Goal: Transaction & Acquisition: Book appointment/travel/reservation

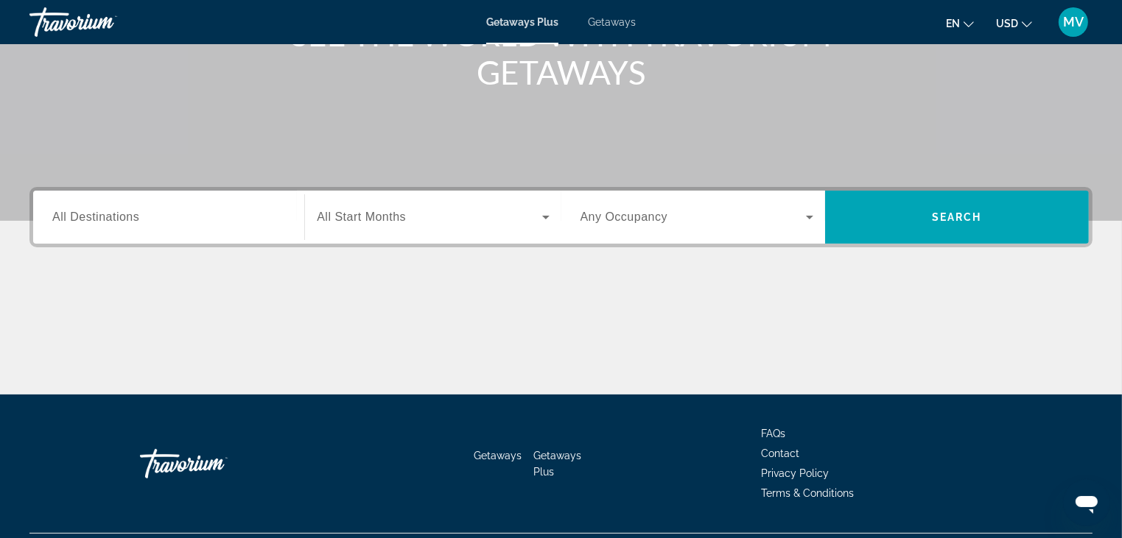
click at [206, 226] on div "Search widget" at bounding box center [168, 218] width 233 height 42
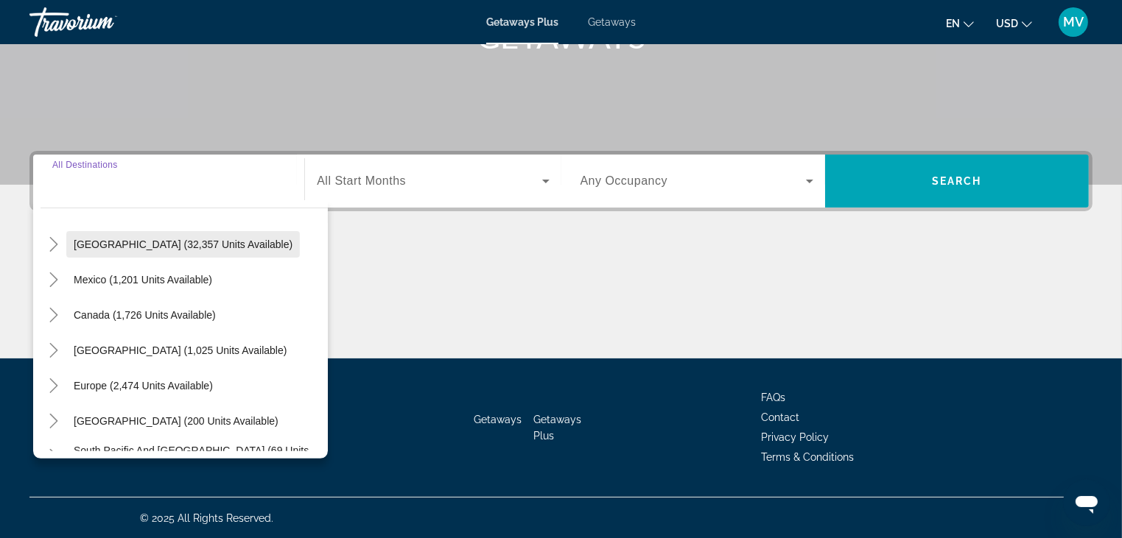
scroll to position [147, 0]
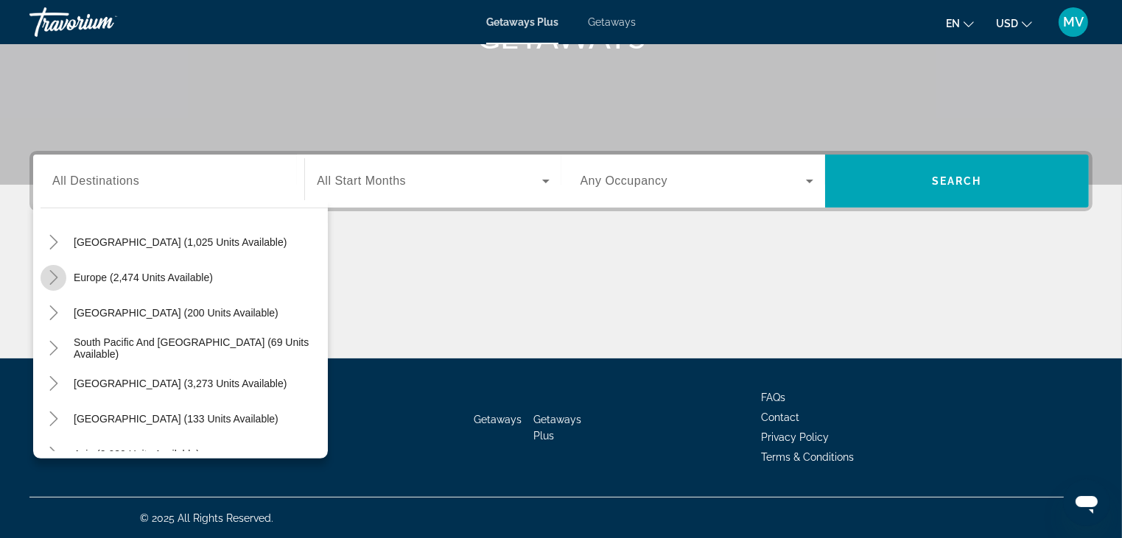
click at [49, 280] on icon "Toggle Europe (2,474 units available)" at bounding box center [53, 277] width 15 height 15
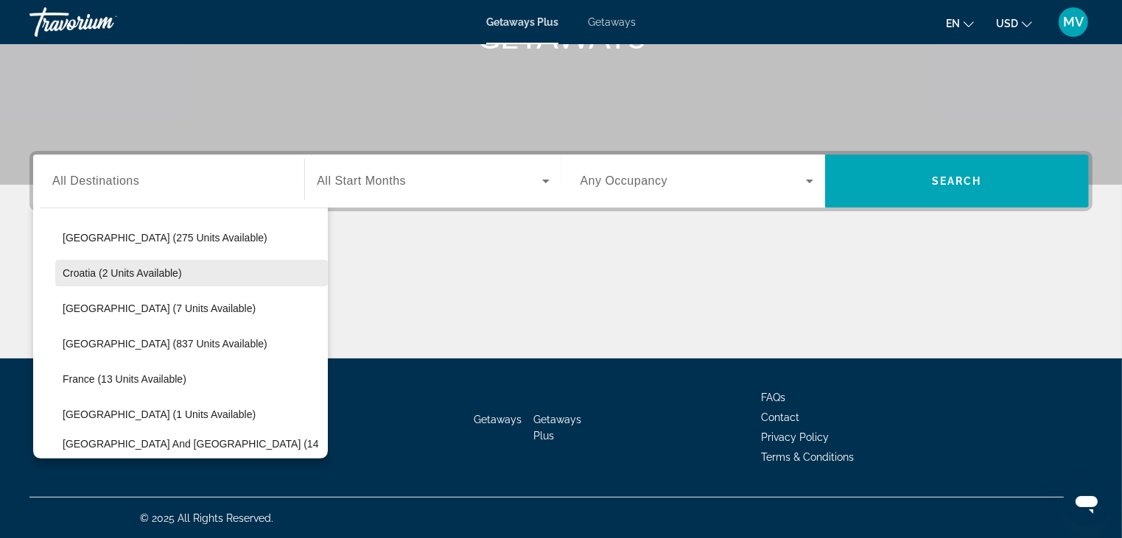
scroll to position [331, 0]
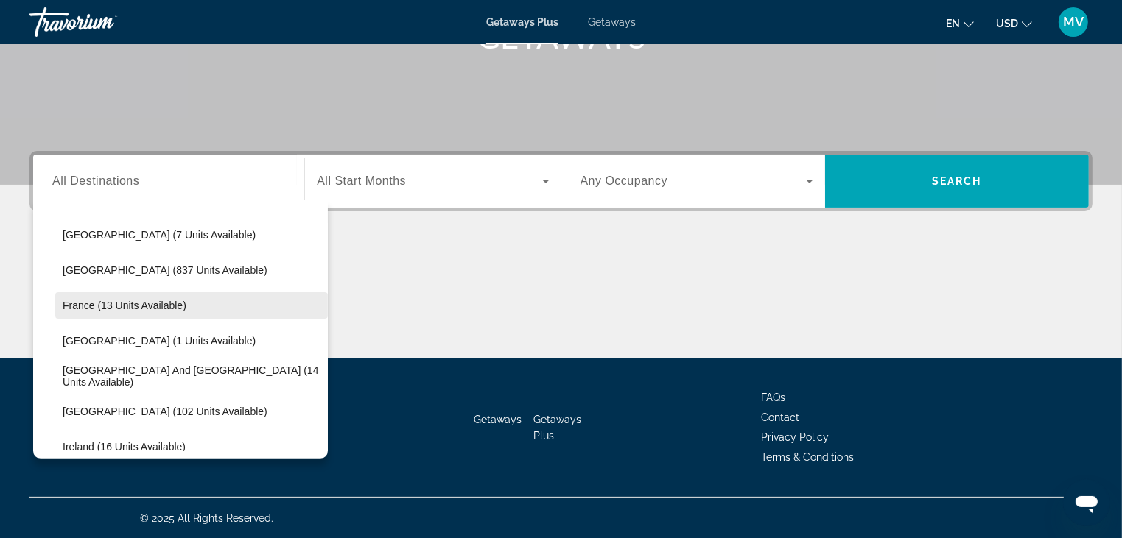
click at [144, 307] on span "France (13 units available)" at bounding box center [125, 306] width 124 height 12
type input "**********"
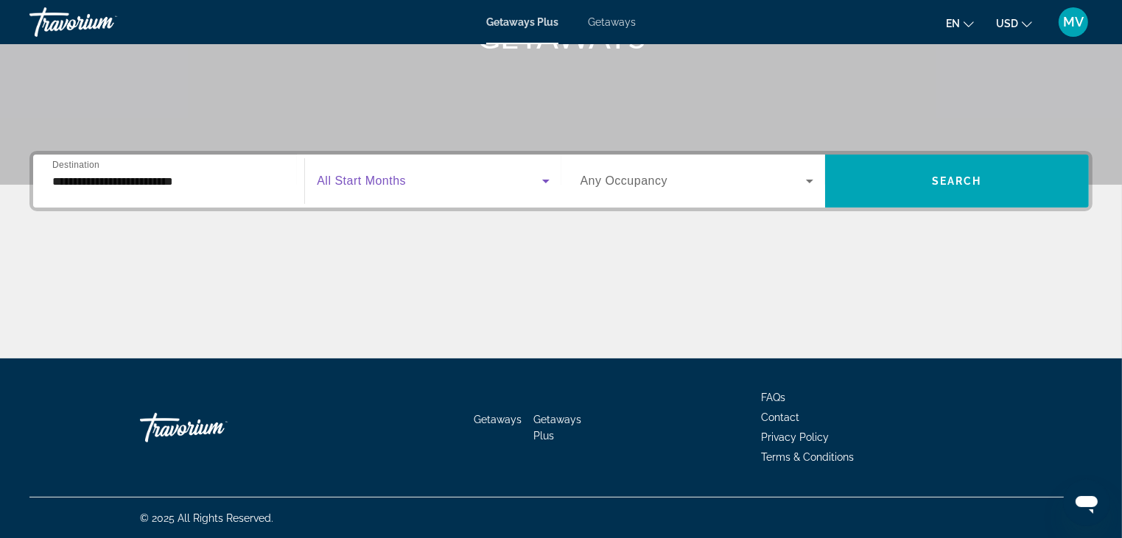
click at [536, 182] on div "Search widget" at bounding box center [433, 181] width 232 height 18
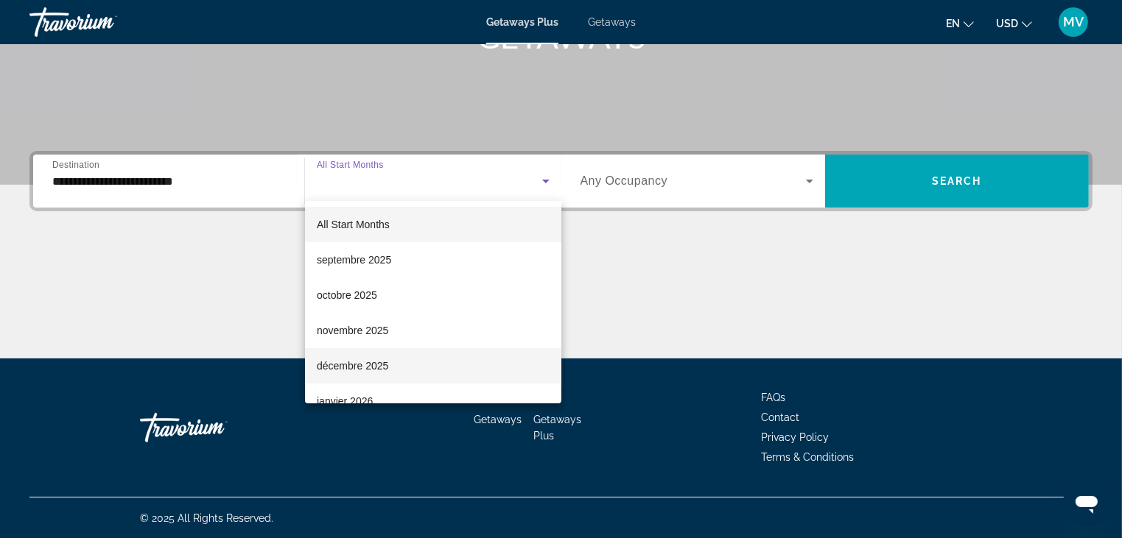
click at [383, 369] on span "décembre 2025" at bounding box center [352, 366] width 71 height 18
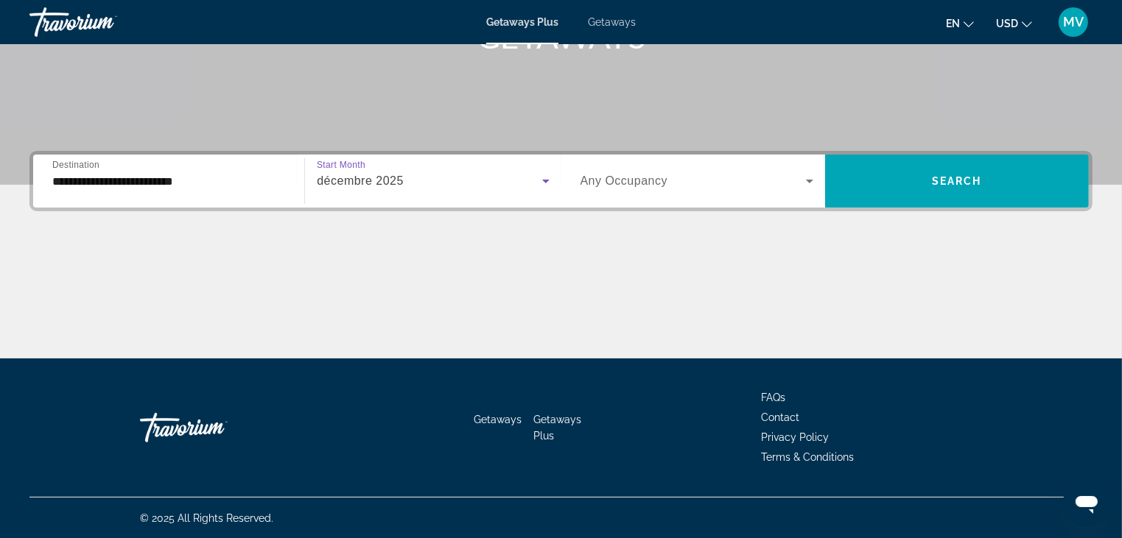
click at [812, 182] on icon "Search widget" at bounding box center [810, 181] width 18 height 18
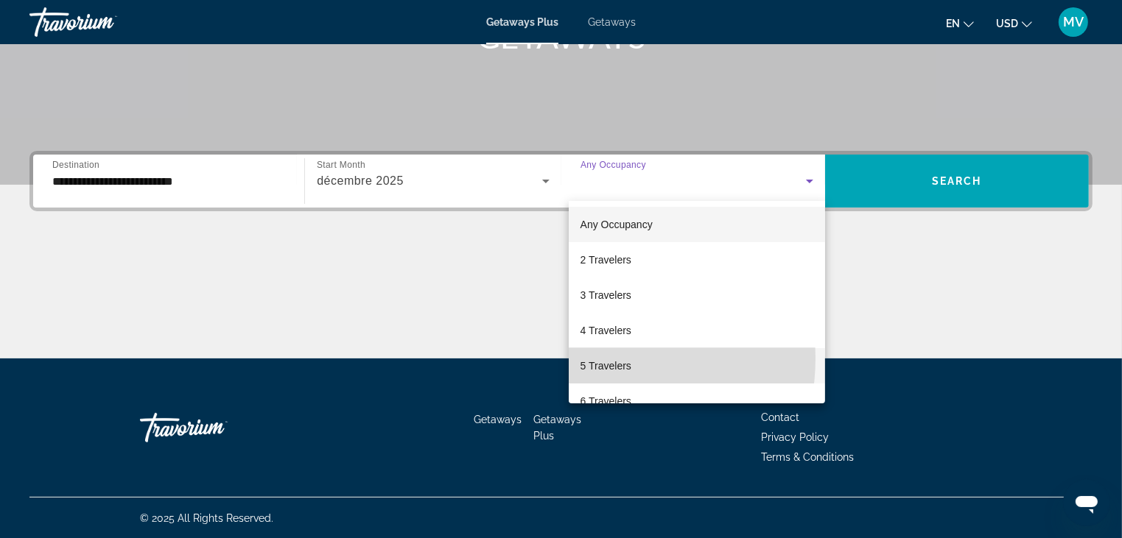
click at [592, 359] on span "5 Travelers" at bounding box center [605, 366] width 51 height 18
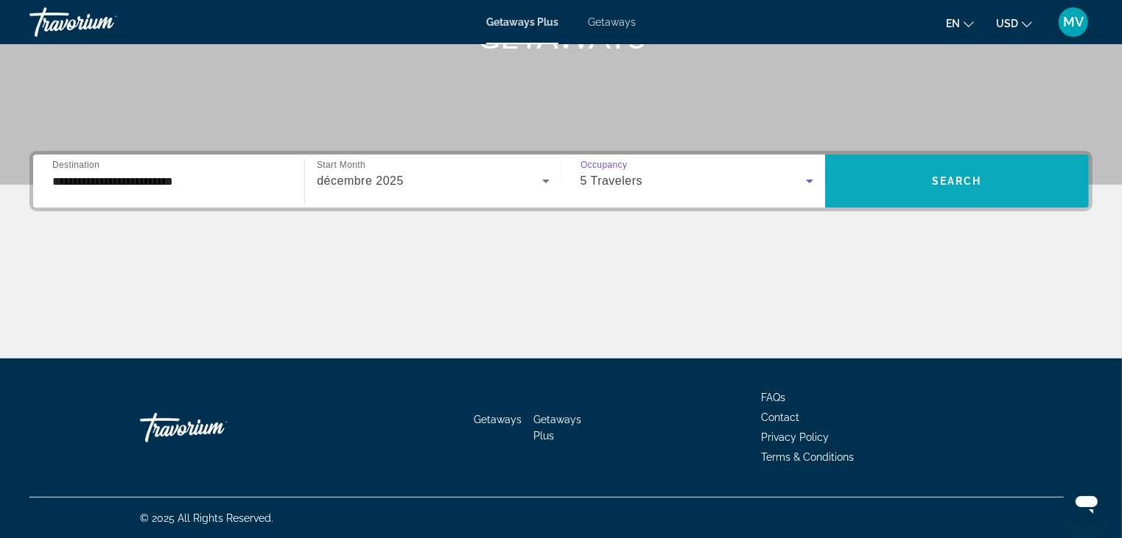
click at [967, 172] on span "Search widget" at bounding box center [957, 181] width 264 height 35
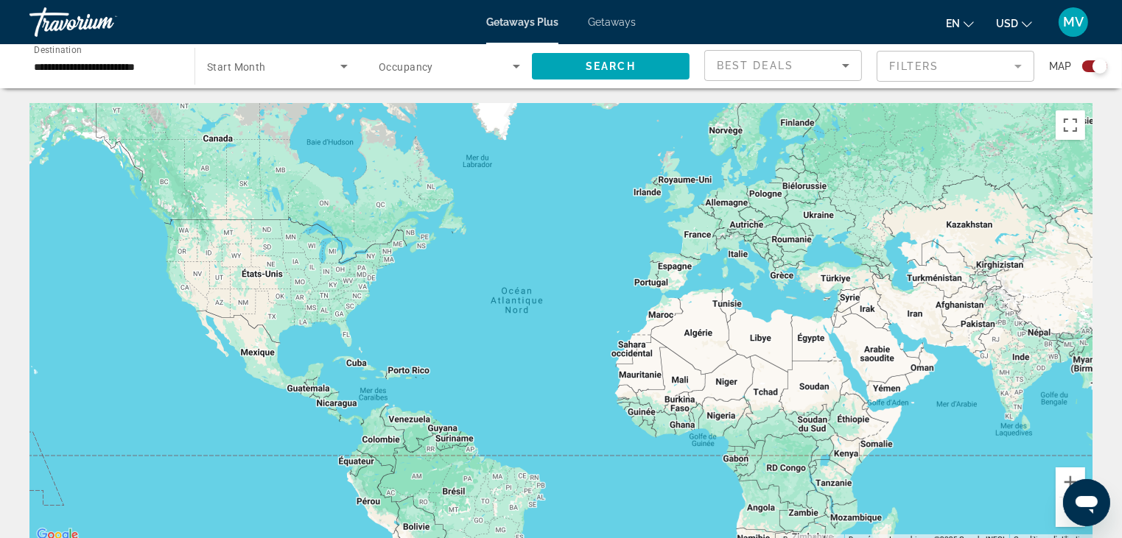
click at [178, 65] on div "**********" at bounding box center [104, 67] width 165 height 42
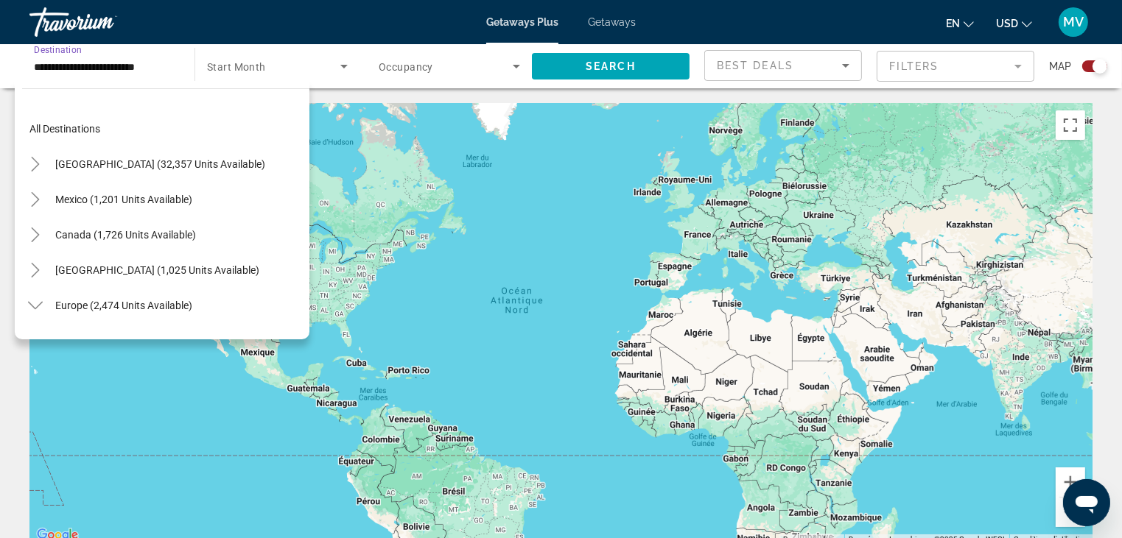
scroll to position [300, 0]
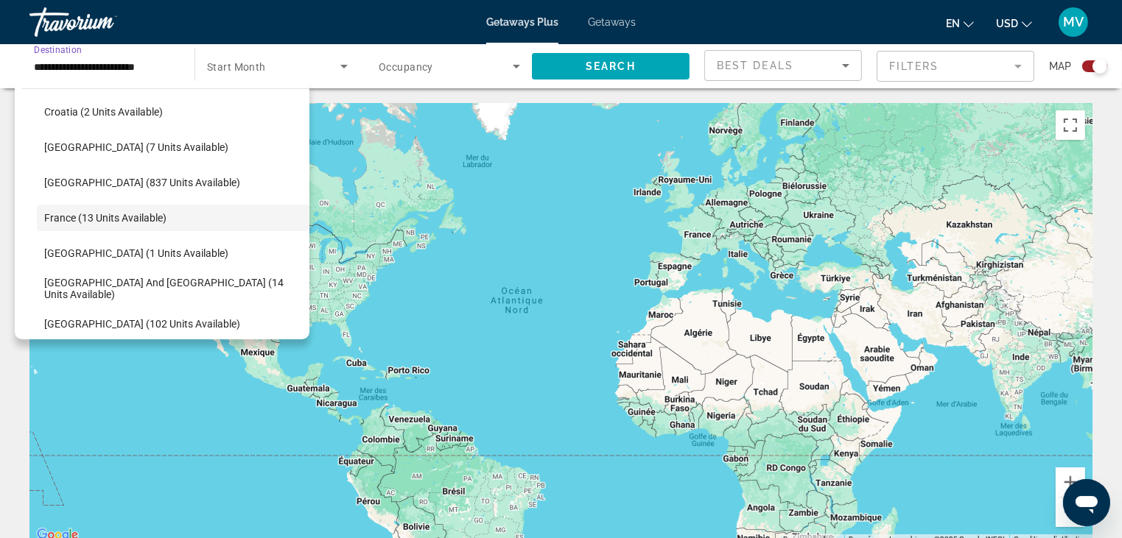
click at [323, 66] on span "Search widget" at bounding box center [273, 66] width 133 height 18
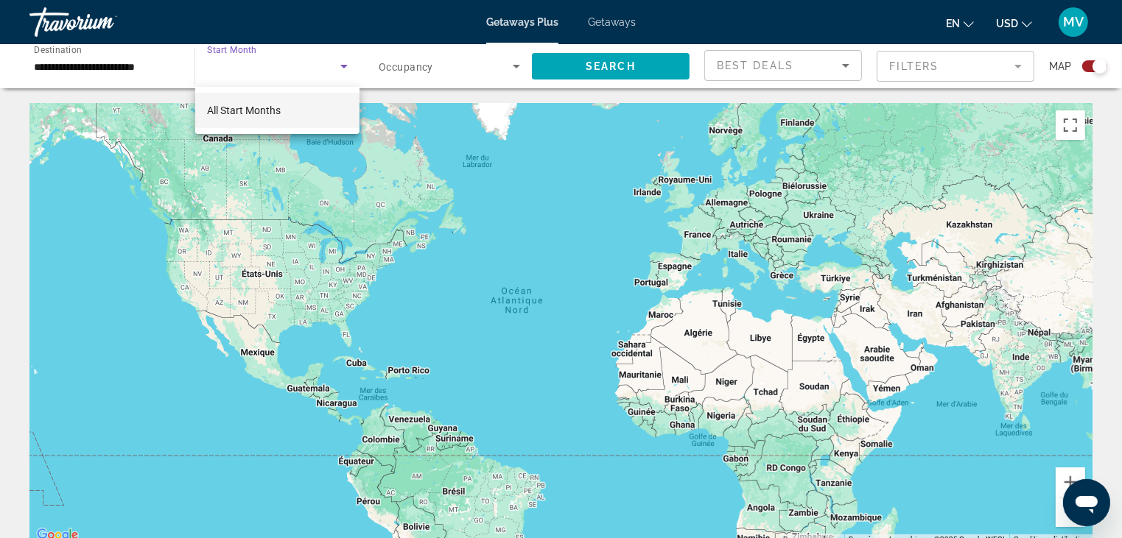
click at [323, 66] on div at bounding box center [561, 269] width 1122 height 538
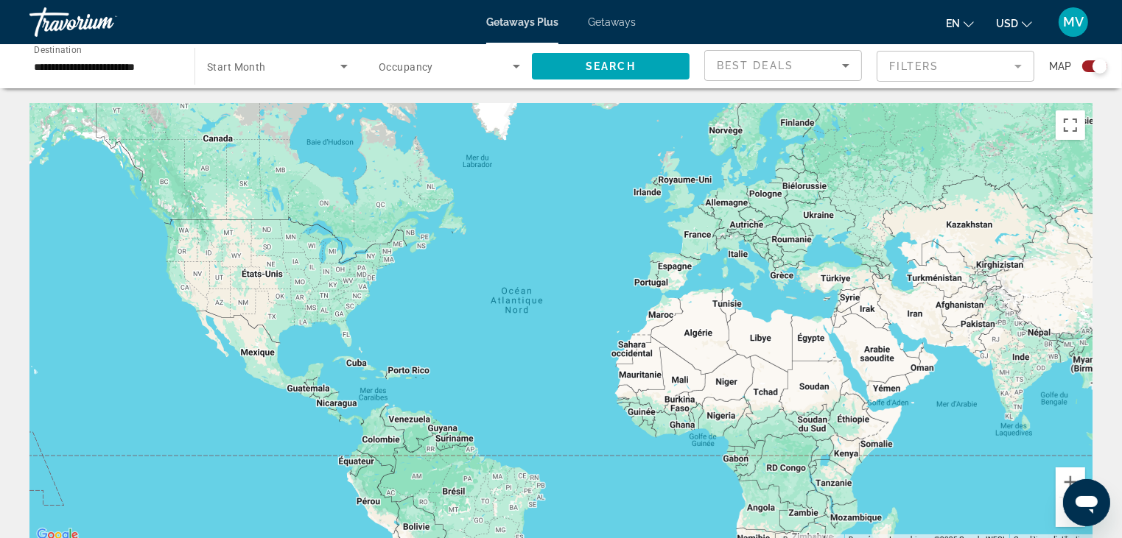
click at [483, 63] on span "Search widget" at bounding box center [446, 66] width 134 height 18
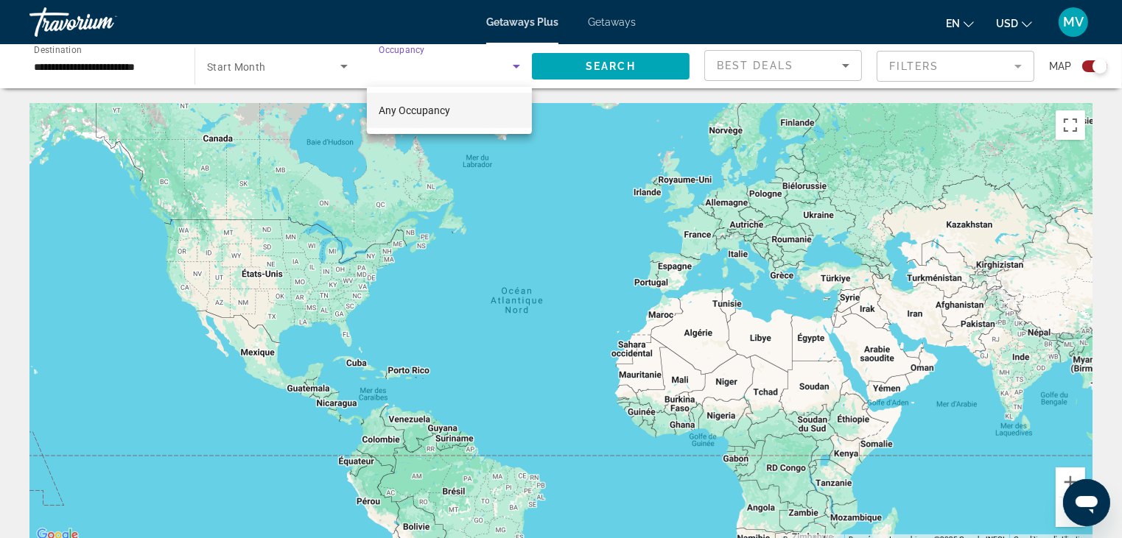
click at [483, 63] on div at bounding box center [561, 269] width 1122 height 538
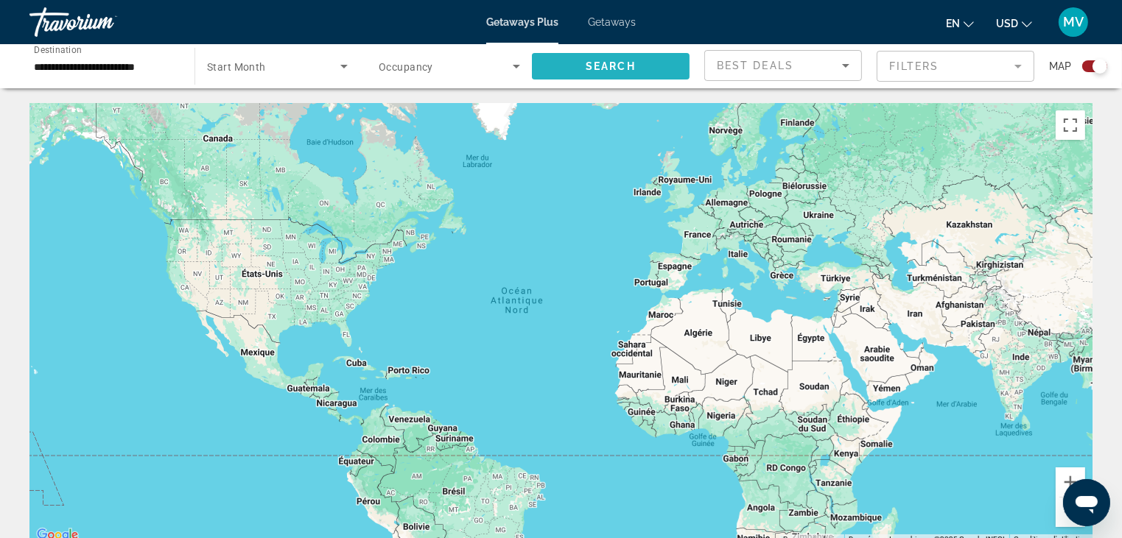
click at [660, 64] on span "Search widget" at bounding box center [611, 66] width 158 height 35
click at [1084, 66] on div "Search widget" at bounding box center [1094, 66] width 25 height 12
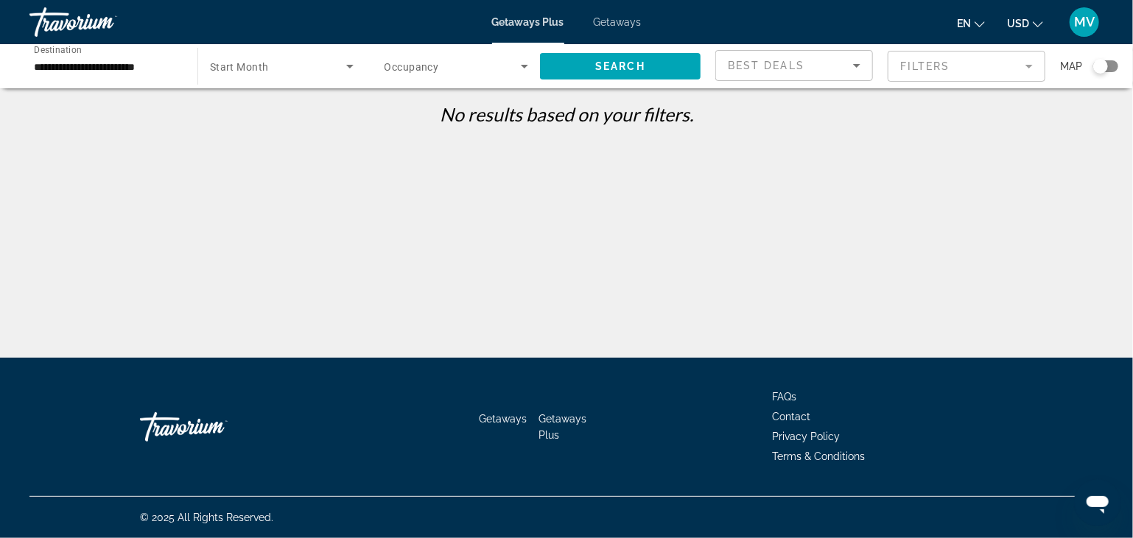
click at [619, 21] on span "Getaways" at bounding box center [618, 22] width 48 height 12
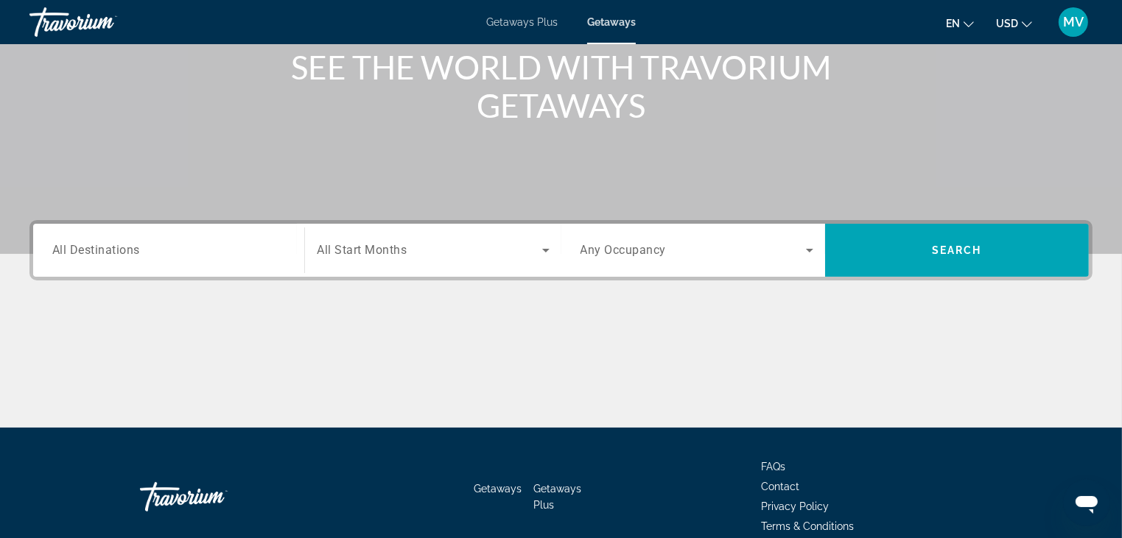
scroll to position [221, 0]
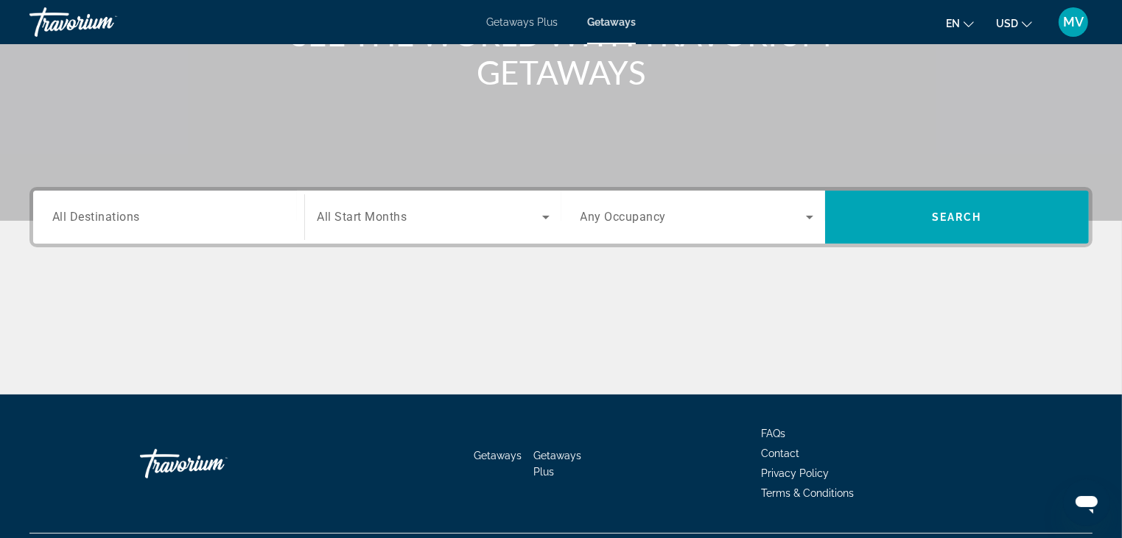
click at [192, 219] on input "Destination All Destinations" at bounding box center [168, 218] width 233 height 18
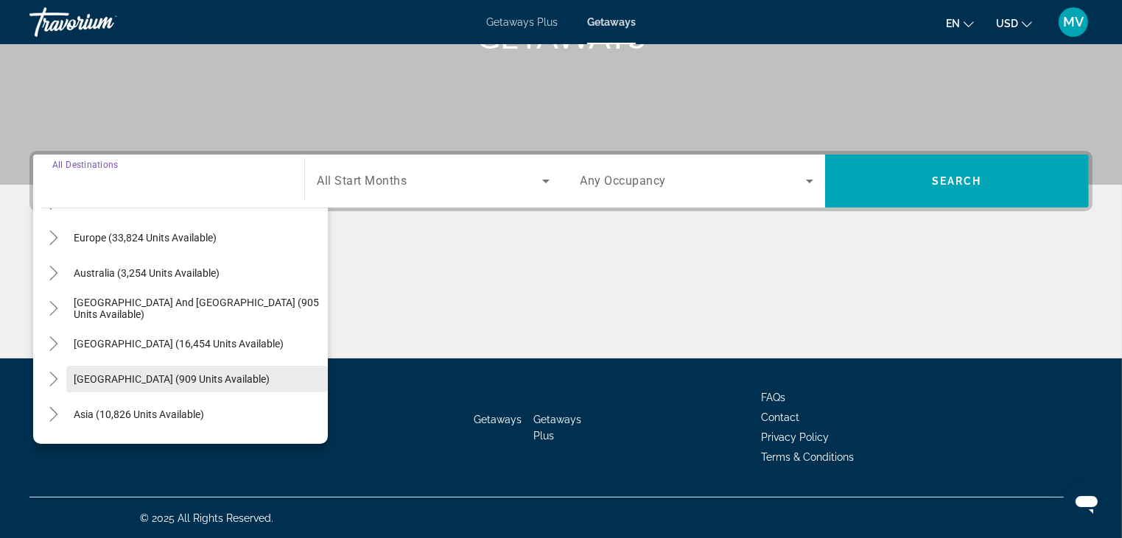
scroll to position [147, 0]
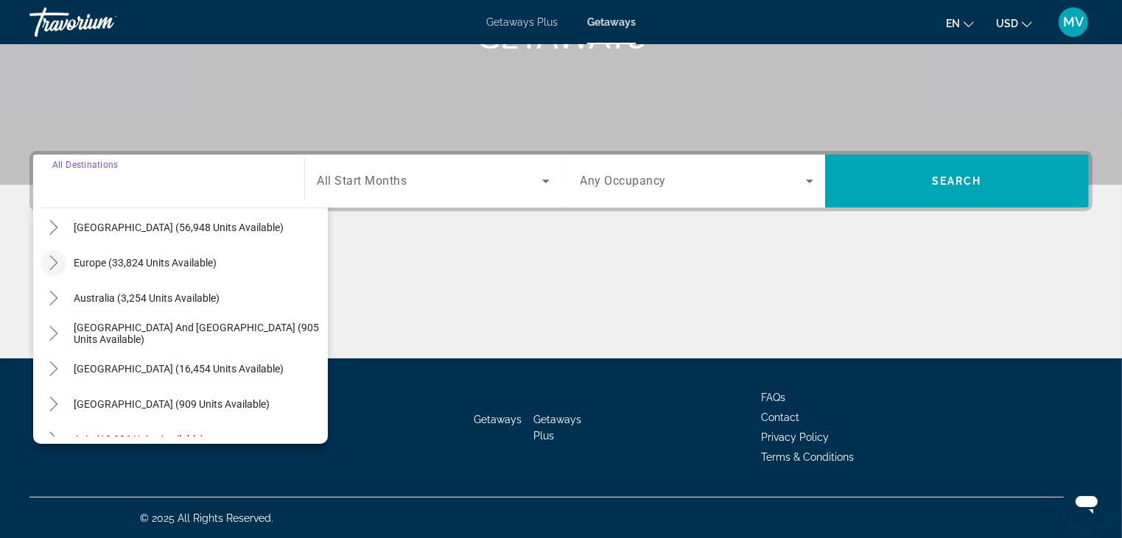
click at [54, 261] on icon "Toggle Europe (33,824 units available)" at bounding box center [53, 263] width 15 height 15
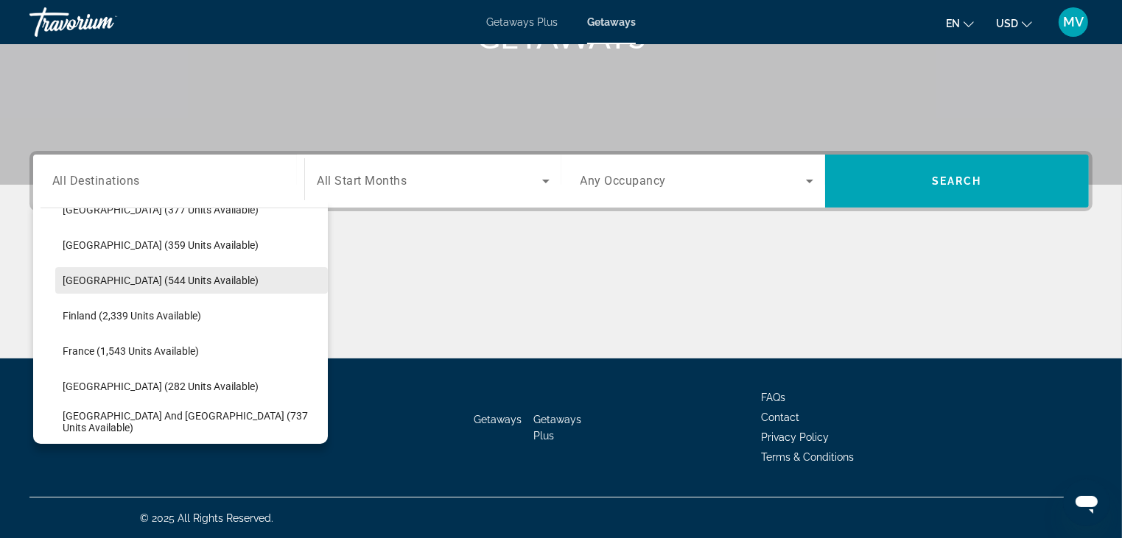
scroll to position [331, 0]
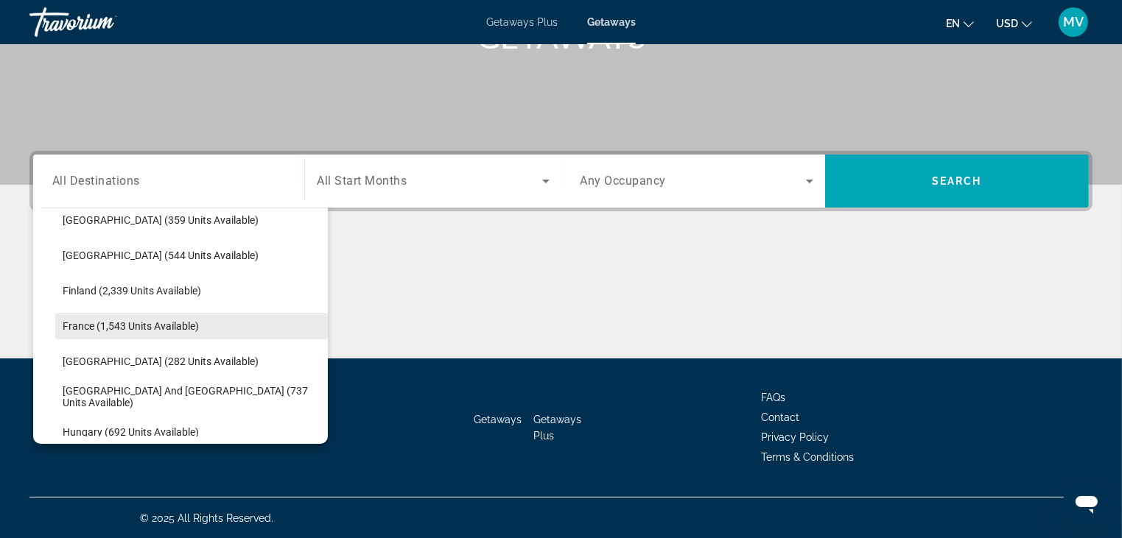
click at [119, 322] on span "France (1,543 units available)" at bounding box center [131, 326] width 136 height 12
type input "**********"
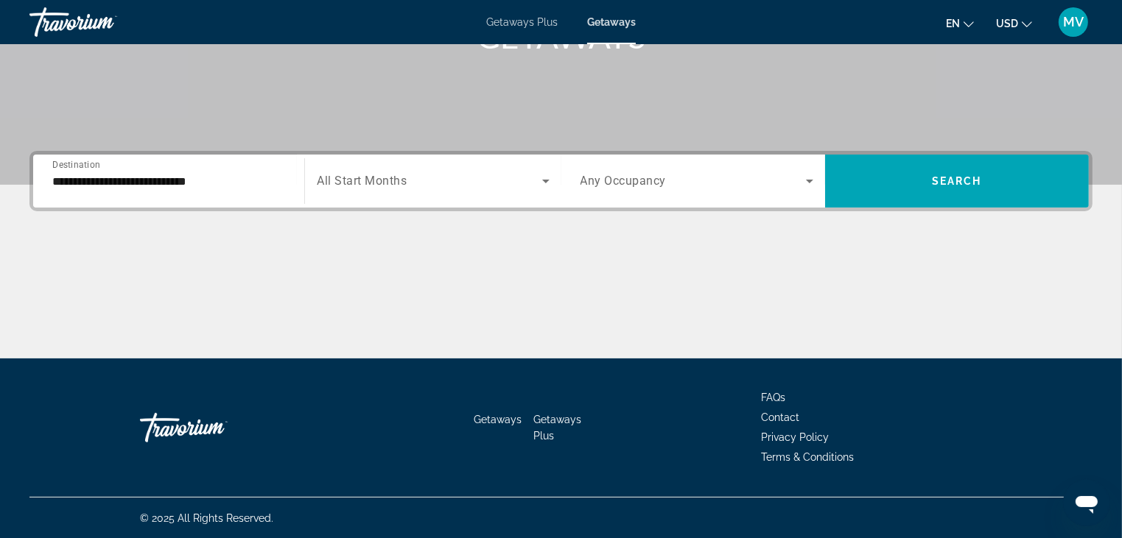
click at [514, 189] on div "Search widget" at bounding box center [433, 181] width 232 height 41
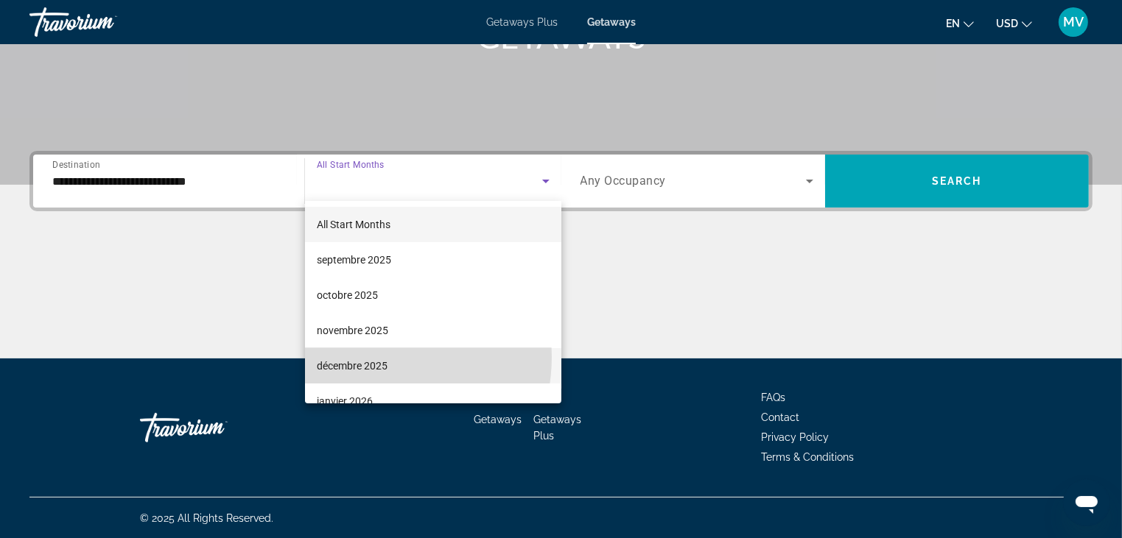
click at [365, 357] on span "décembre 2025" at bounding box center [352, 366] width 71 height 18
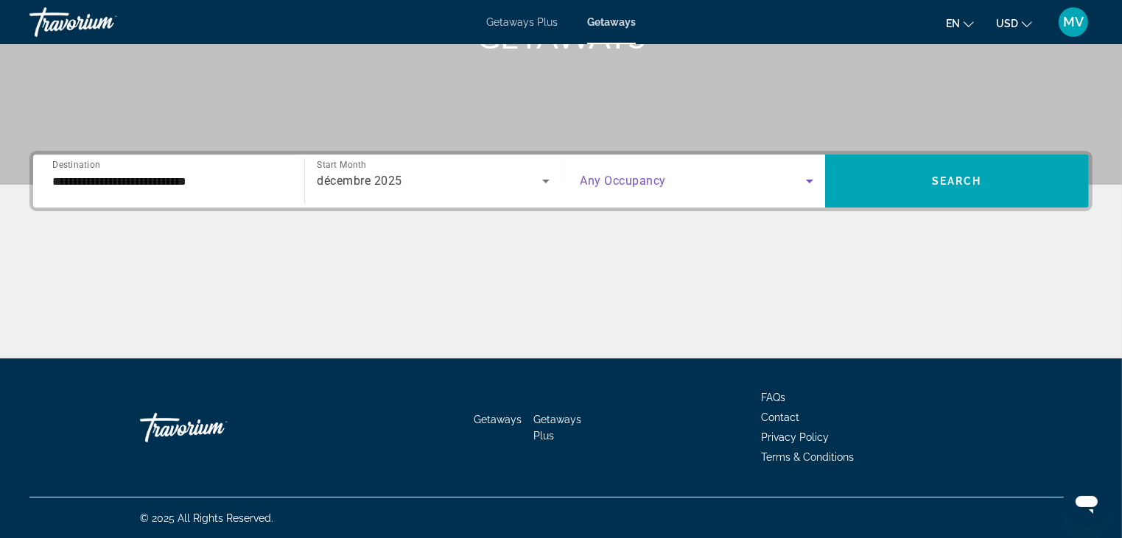
click at [678, 180] on span "Search widget" at bounding box center [692, 181] width 225 height 18
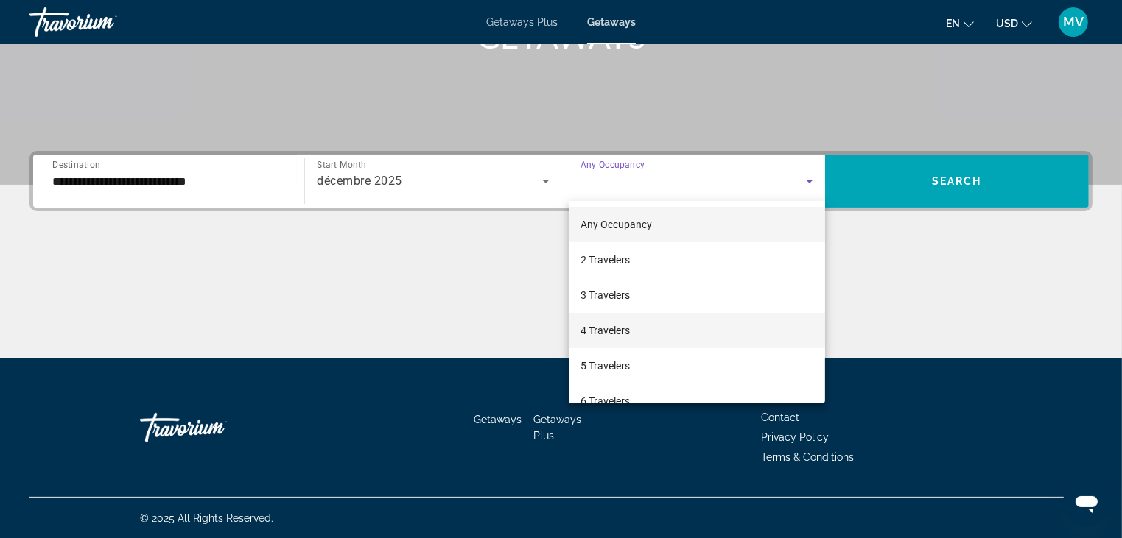
click at [605, 327] on span "4 Travelers" at bounding box center [604, 331] width 49 height 18
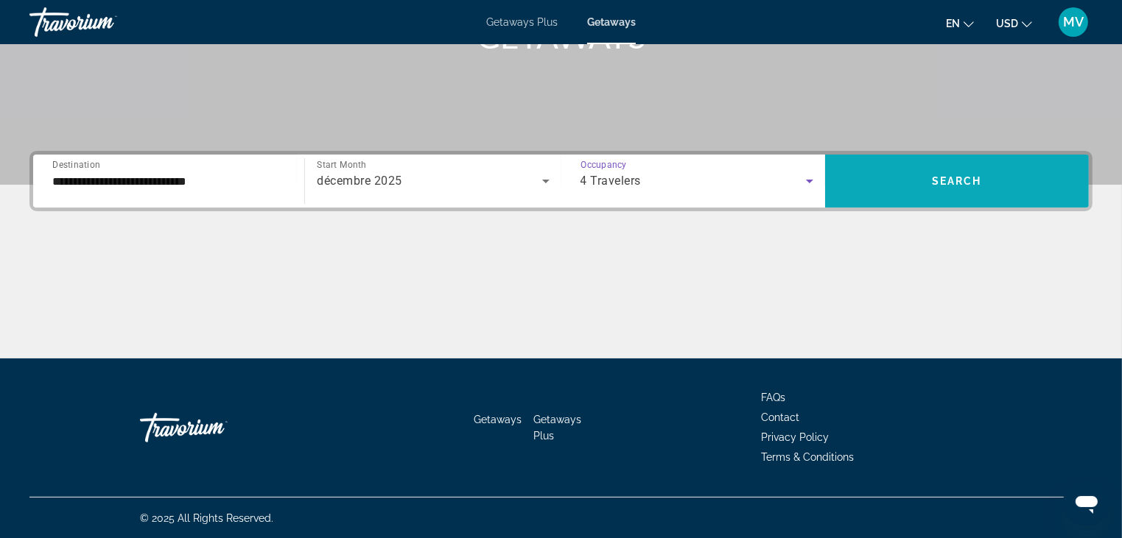
click at [1000, 183] on span "Search widget" at bounding box center [957, 181] width 264 height 35
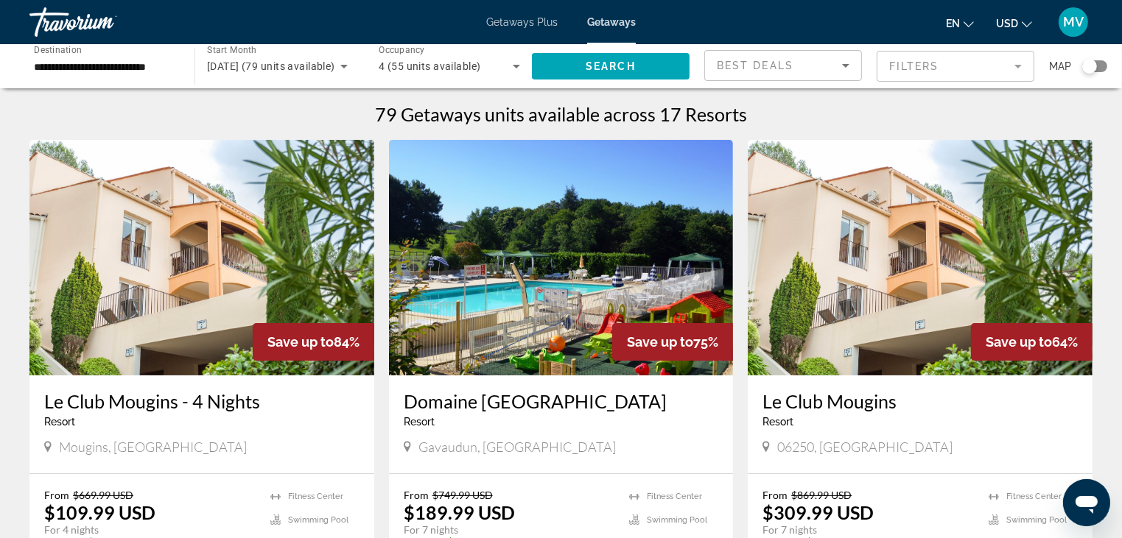
click at [1099, 66] on div "Search widget" at bounding box center [1094, 66] width 25 height 12
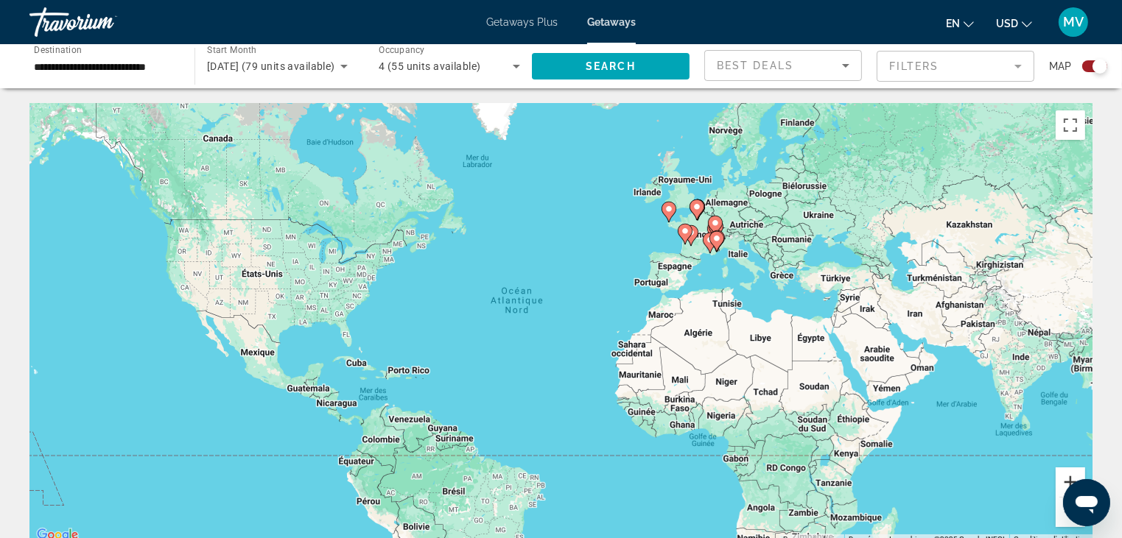
click at [1071, 478] on button "Zoom avant" at bounding box center [1070, 482] width 29 height 29
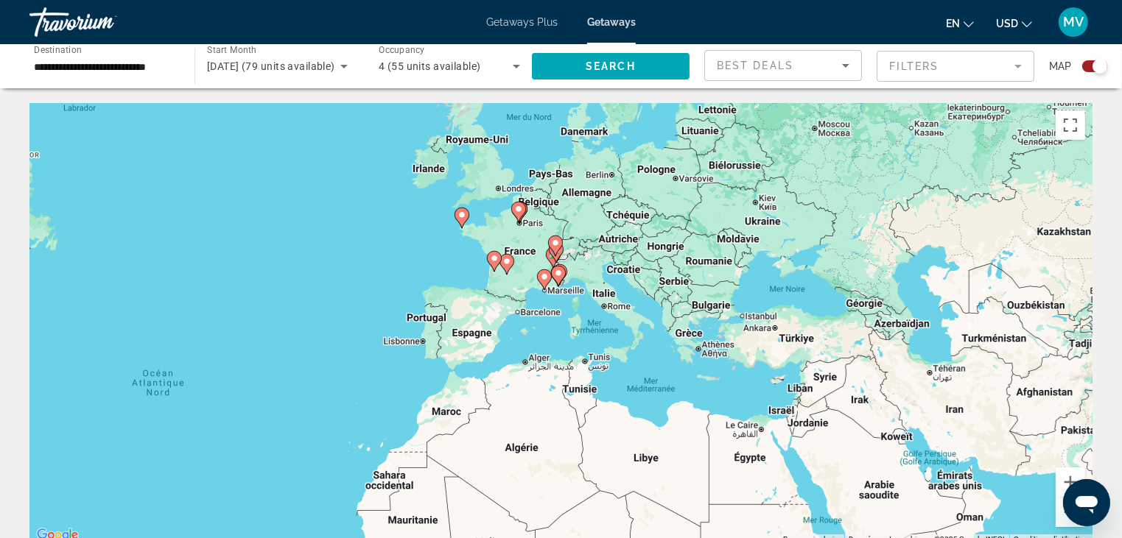
drag, startPoint x: 934, startPoint y: 302, endPoint x: 617, endPoint y: 408, distance: 334.0
click at [617, 408] on div "Pour activer le glissement avec le clavier, appuyez sur Alt+Entrée. Une fois ce…" at bounding box center [560, 324] width 1063 height 442
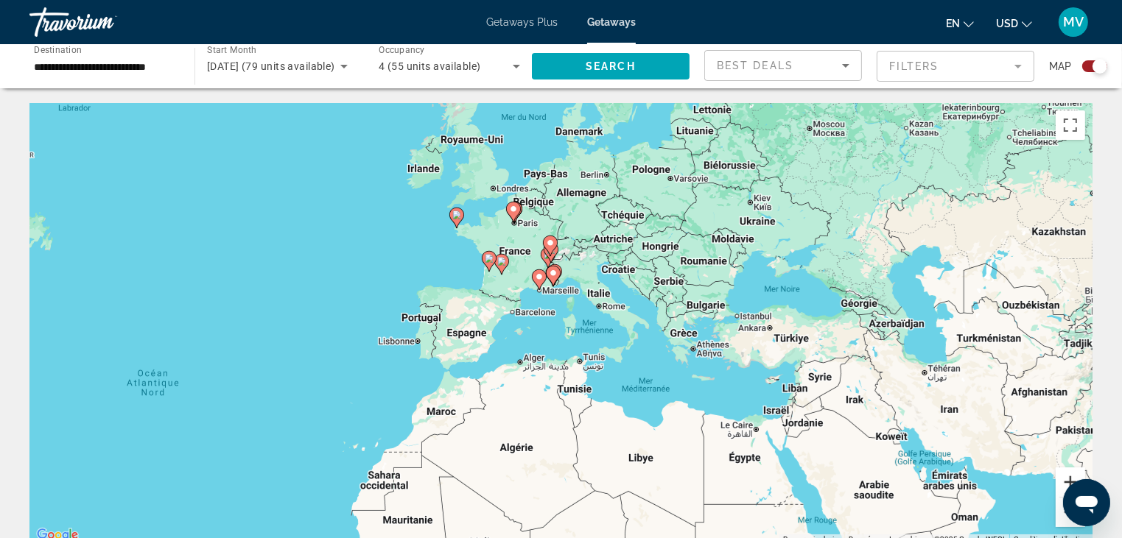
click at [1070, 479] on button "Zoom avant" at bounding box center [1070, 482] width 29 height 29
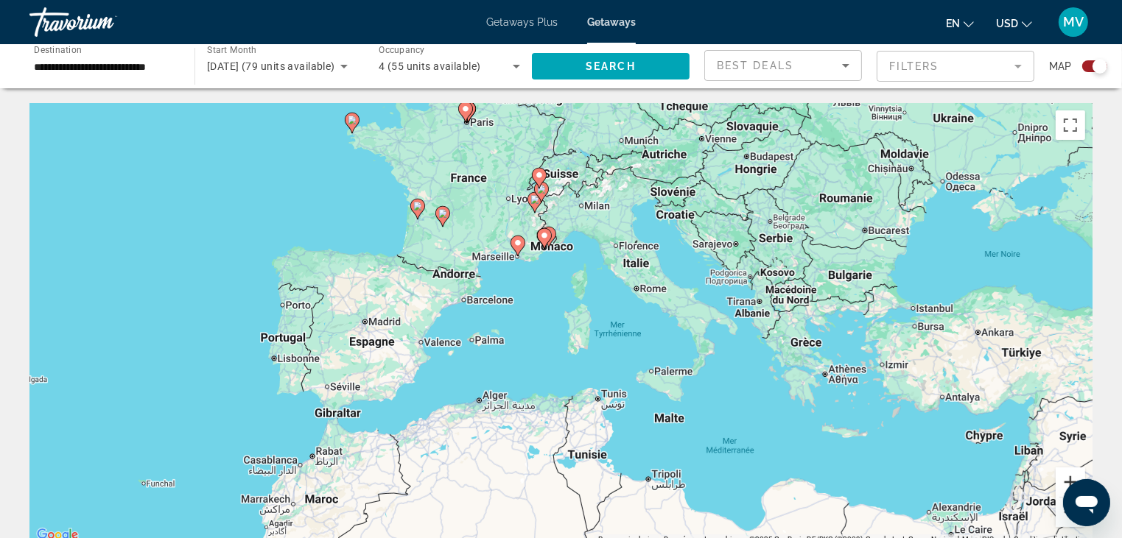
click at [1069, 479] on button "Zoom avant" at bounding box center [1070, 482] width 29 height 29
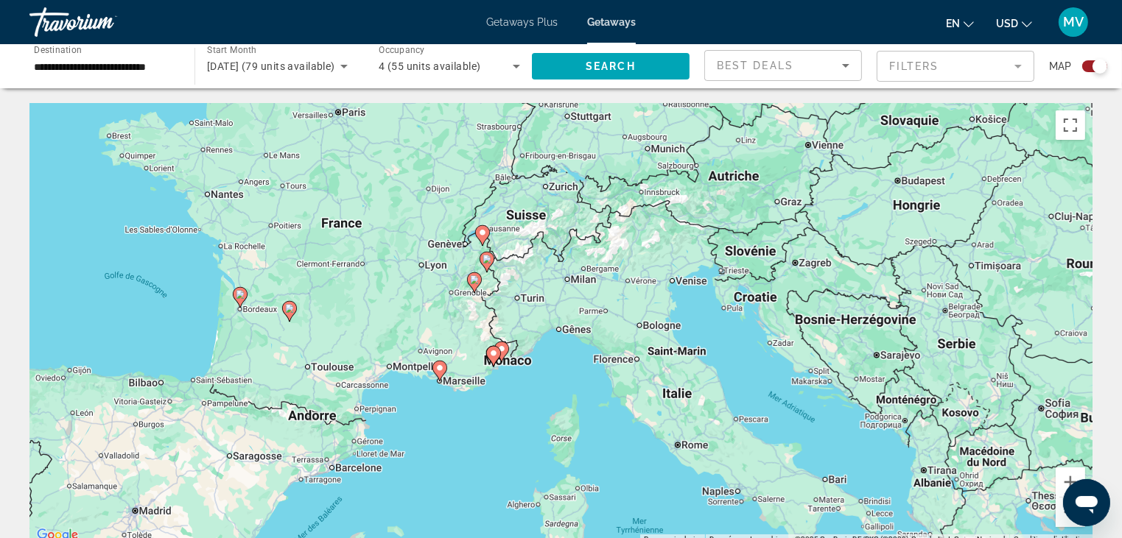
drag, startPoint x: 788, startPoint y: 246, endPoint x: 756, endPoint y: 395, distance: 152.3
click at [756, 395] on div "Pour activer le glissement avec le clavier, appuyez sur Alt+Entrée. Une fois ce…" at bounding box center [560, 324] width 1063 height 442
click at [480, 236] on image "Main content" at bounding box center [482, 233] width 9 height 9
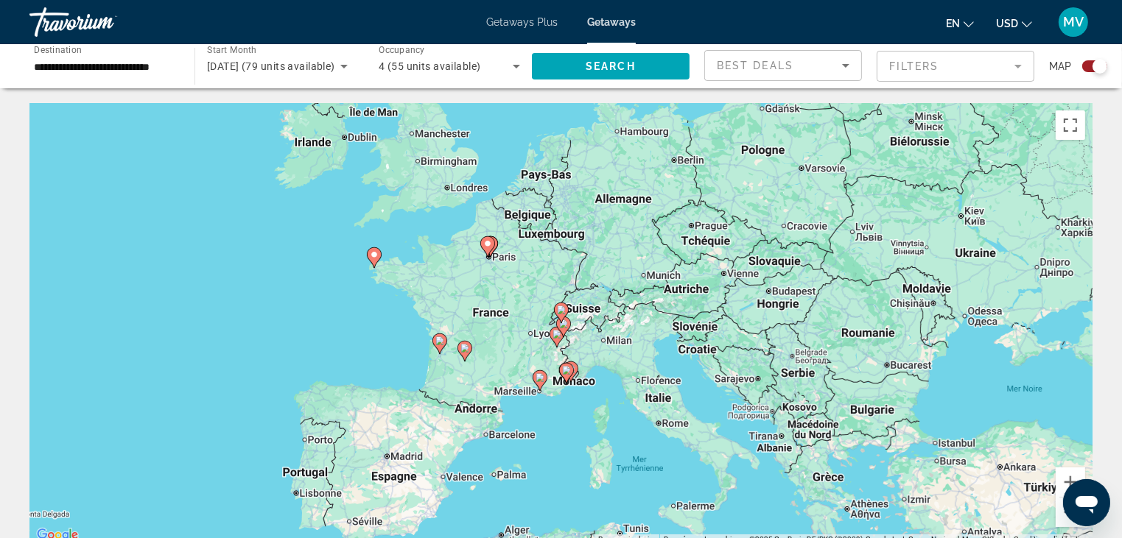
click at [561, 311] on image "Main content" at bounding box center [561, 310] width 9 height 9
type input "**********"
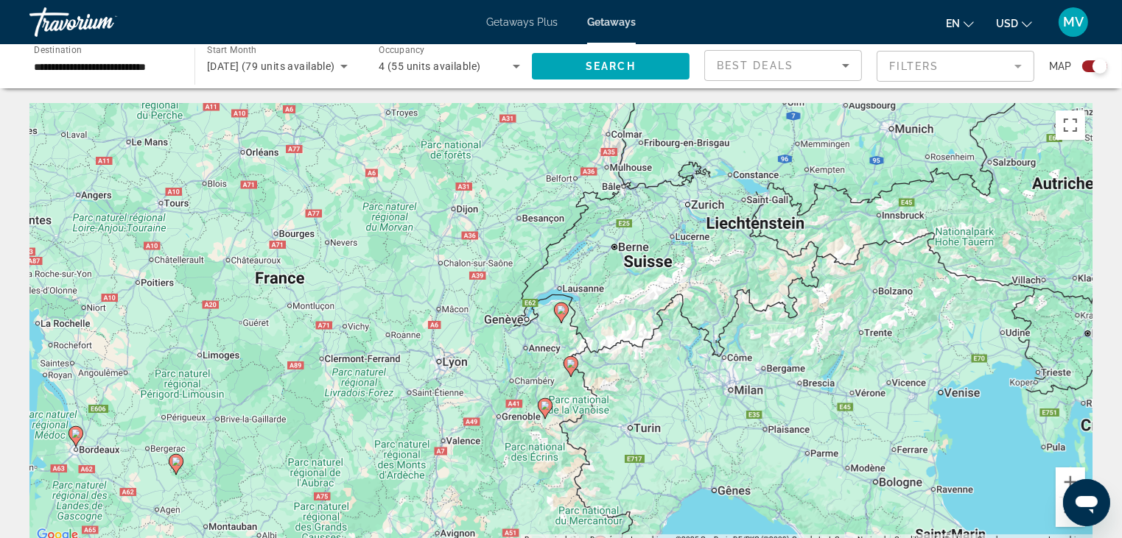
click at [561, 311] on image "Main content" at bounding box center [561, 310] width 9 height 9
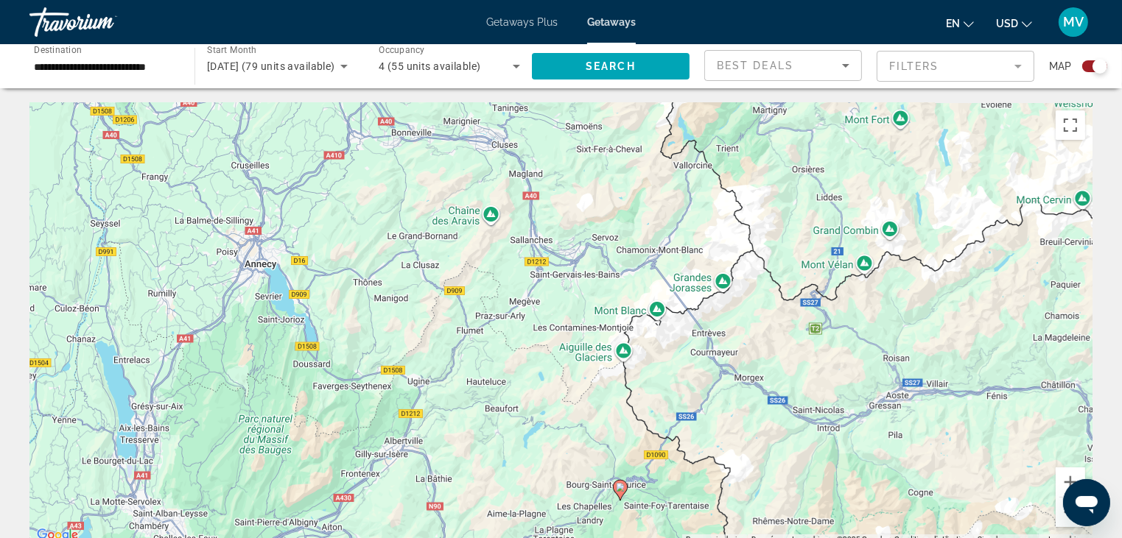
drag, startPoint x: 591, startPoint y: 366, endPoint x: 578, endPoint y: 126, distance: 240.5
click at [578, 126] on div "Pour activer le glissement avec le clavier, appuyez sur Alt+Entrée. Une fois ce…" at bounding box center [560, 324] width 1063 height 442
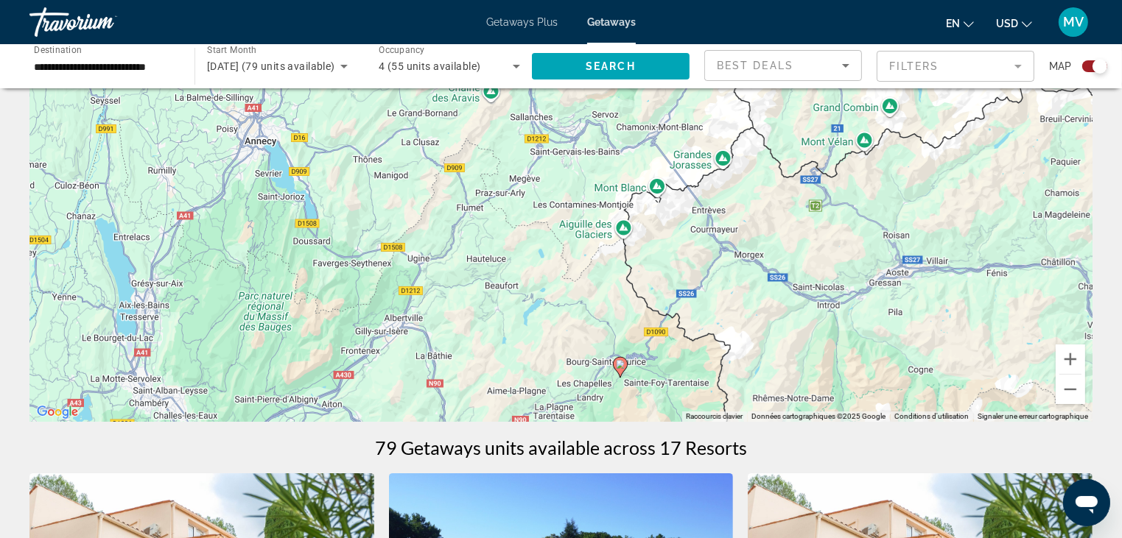
scroll to position [147, 0]
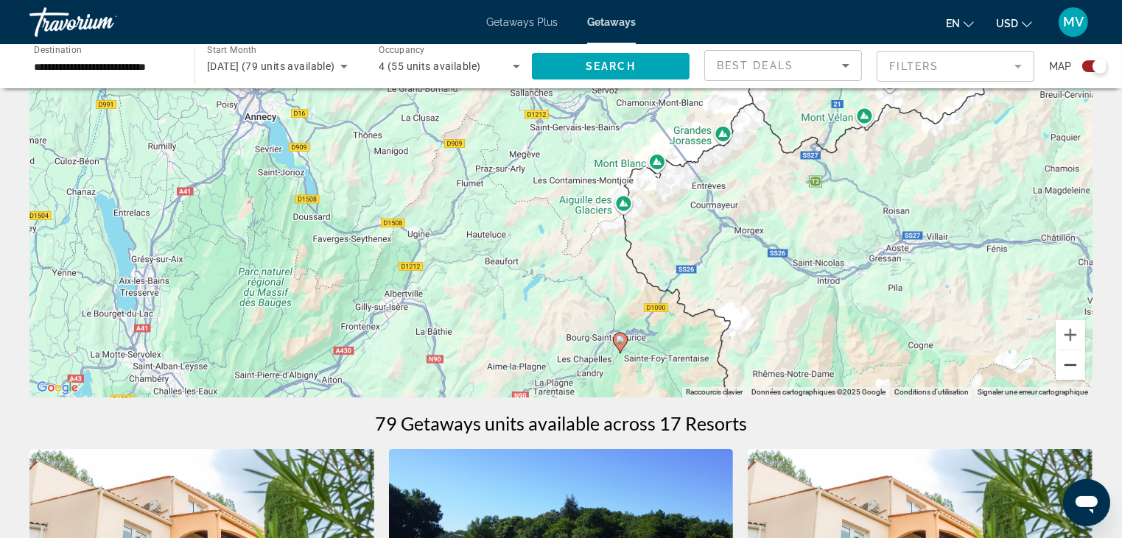
click at [1076, 365] on button "Zoom arrière" at bounding box center [1070, 365] width 29 height 29
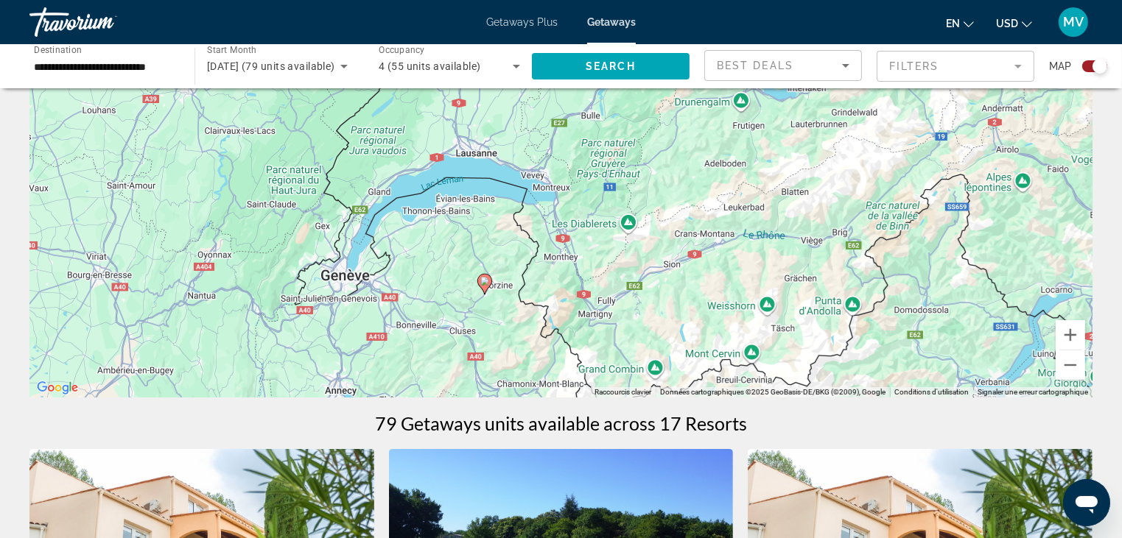
drag, startPoint x: 803, startPoint y: 177, endPoint x: 737, endPoint y: 433, distance: 264.8
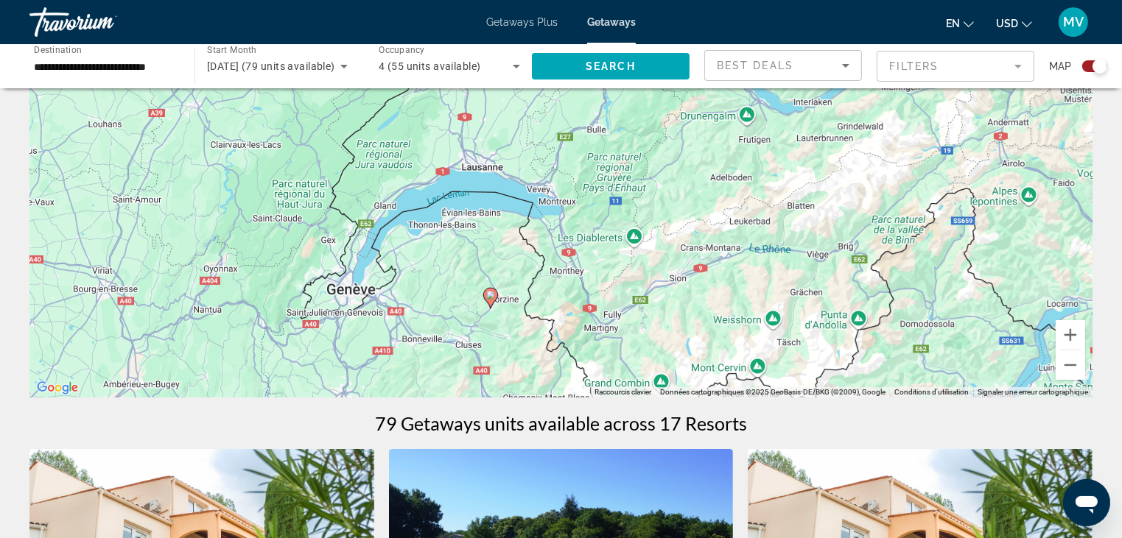
scroll to position [0, 0]
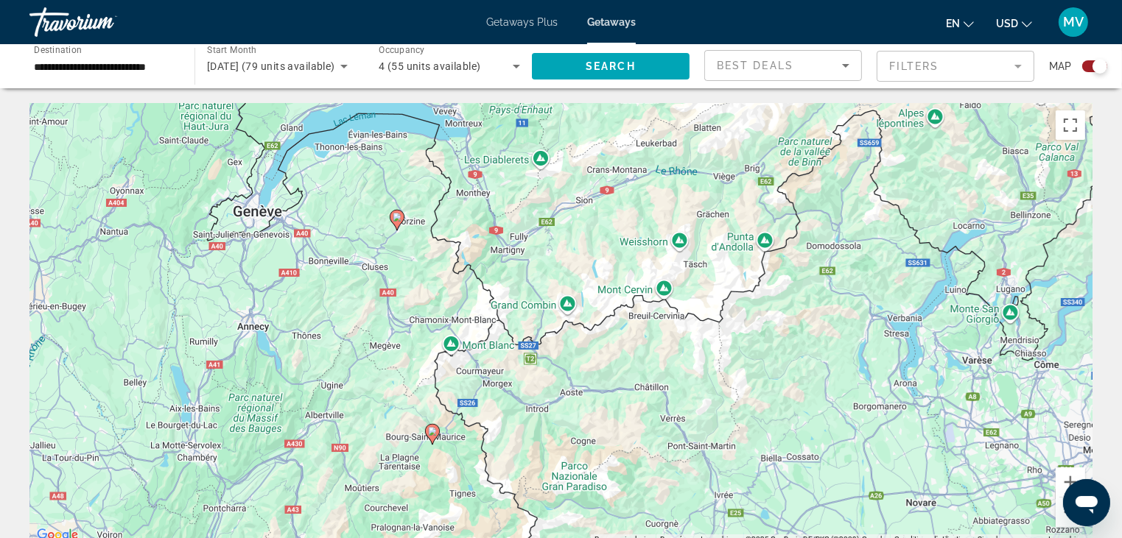
drag, startPoint x: 1005, startPoint y: 422, endPoint x: 910, endPoint y: 195, distance: 245.7
click at [910, 193] on div "Pour activer le glissement avec le clavier, appuyez sur Alt+Entrée. Une fois ce…" at bounding box center [560, 324] width 1063 height 442
click at [1067, 517] on div "Ouvrir la fenêtre de messagerie" at bounding box center [1086, 502] width 44 height 44
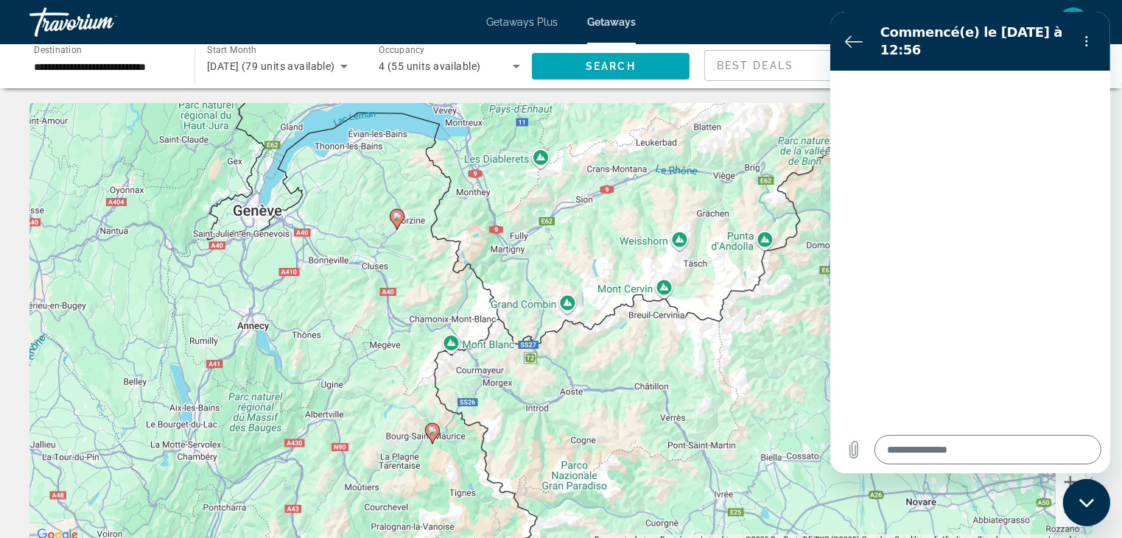
click at [1086, 44] on circle "Menu d’options" at bounding box center [1086, 45] width 2 height 2
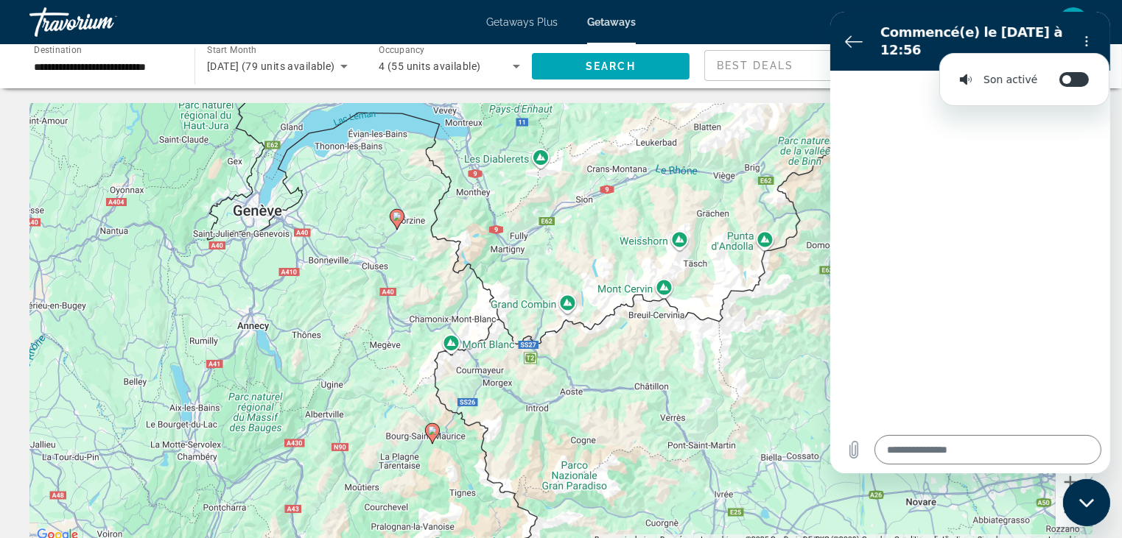
type textarea "*"
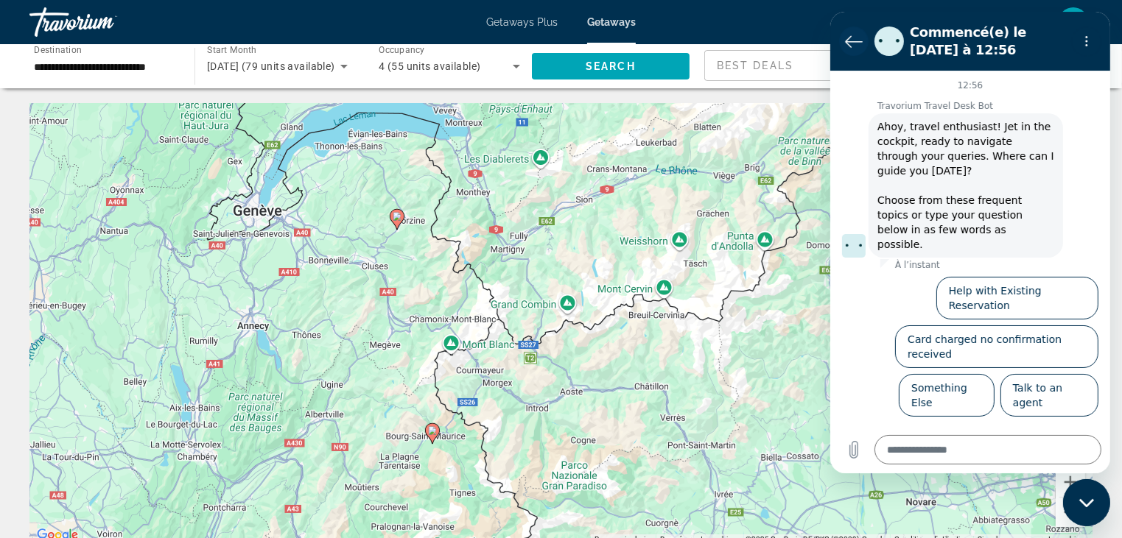
click at [853, 38] on icon "Retour à la liste des conversations" at bounding box center [853, 41] width 18 height 18
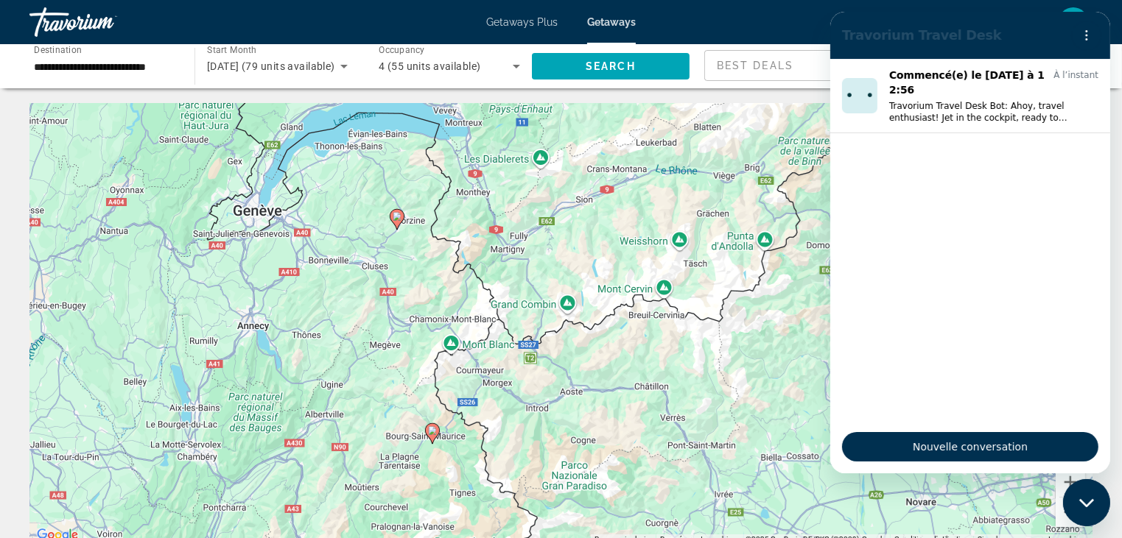
click at [1086, 500] on icon "Fermer la fenêtre de messagerie" at bounding box center [1085, 503] width 15 height 10
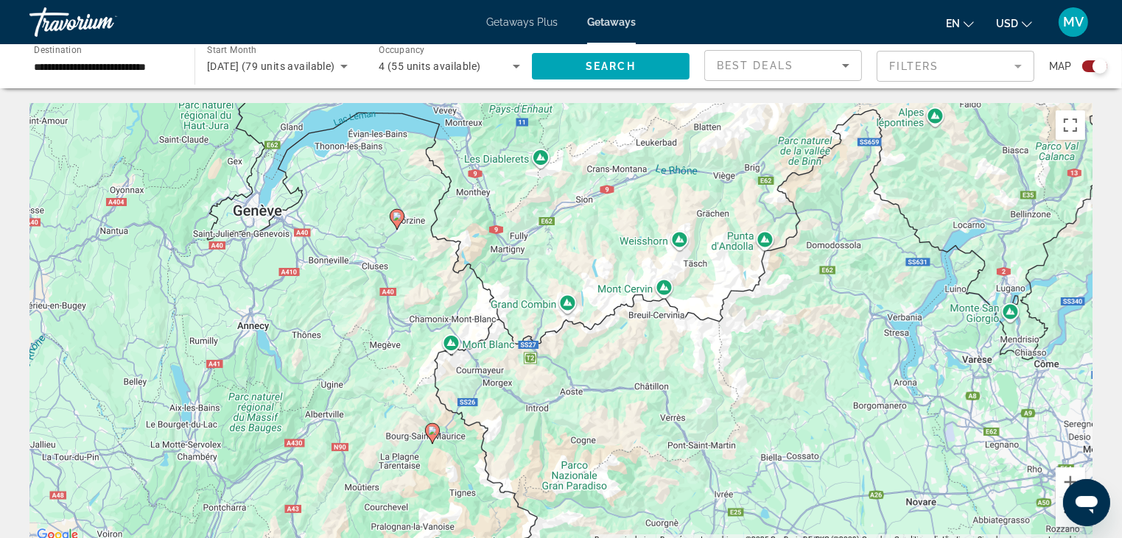
click at [1059, 518] on button "Zoom arrière" at bounding box center [1070, 512] width 29 height 29
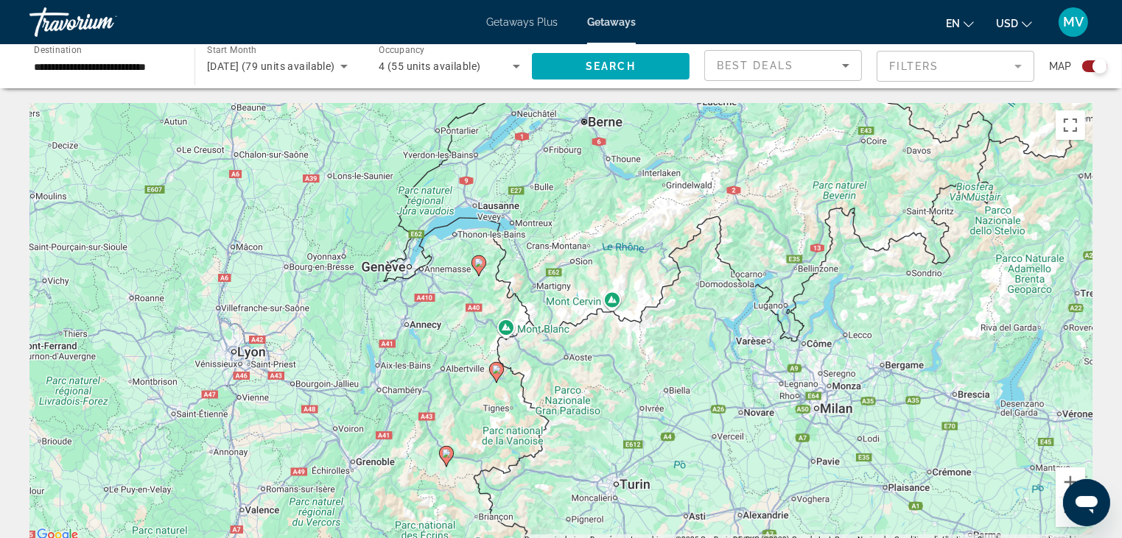
click at [495, 370] on image "Main content" at bounding box center [496, 369] width 9 height 9
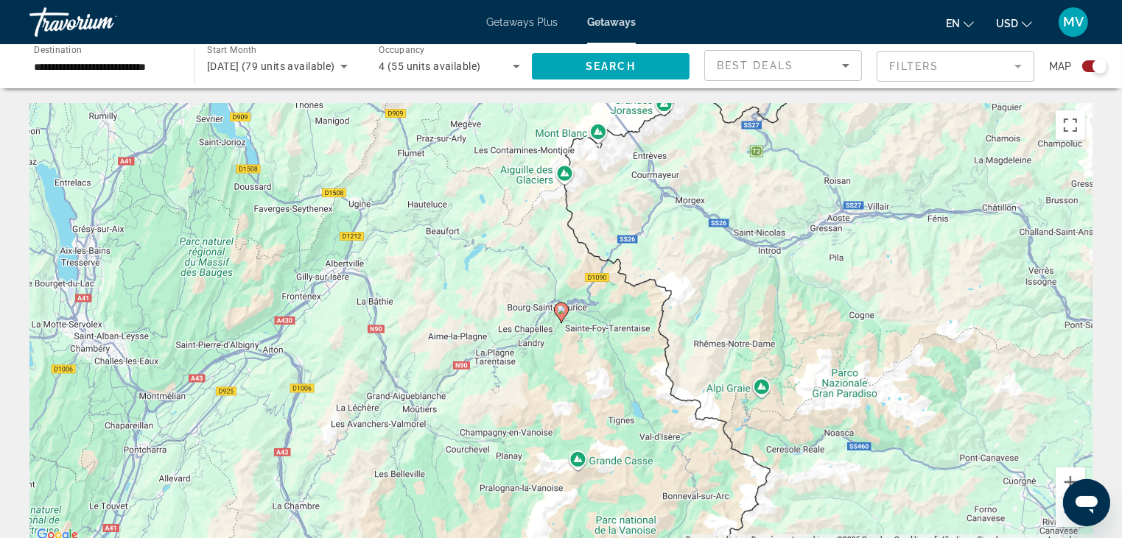
click at [560, 310] on image "Main content" at bounding box center [561, 310] width 9 height 9
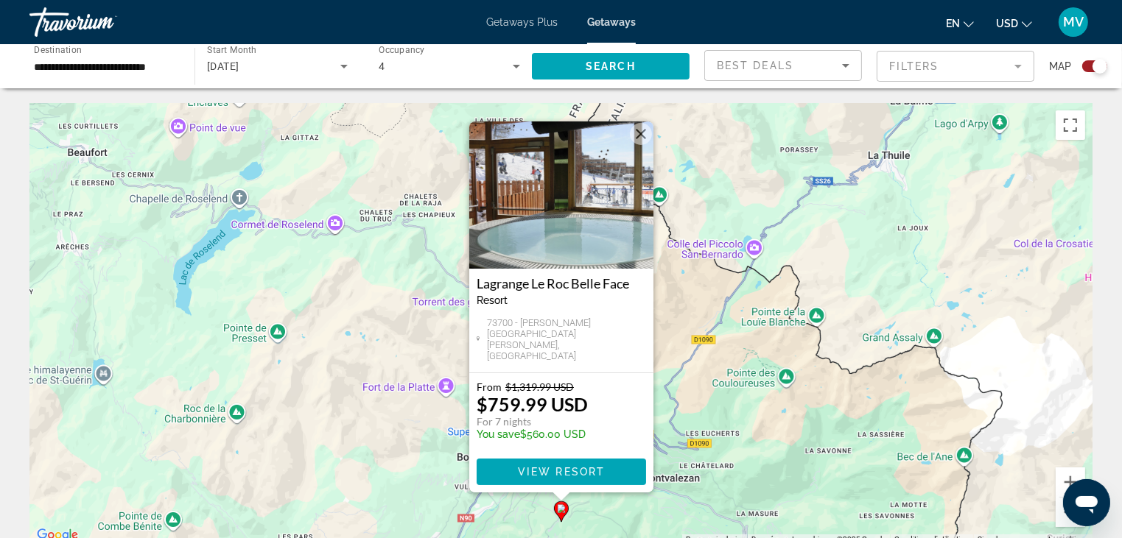
click at [636, 133] on button "Fermer" at bounding box center [641, 134] width 22 height 22
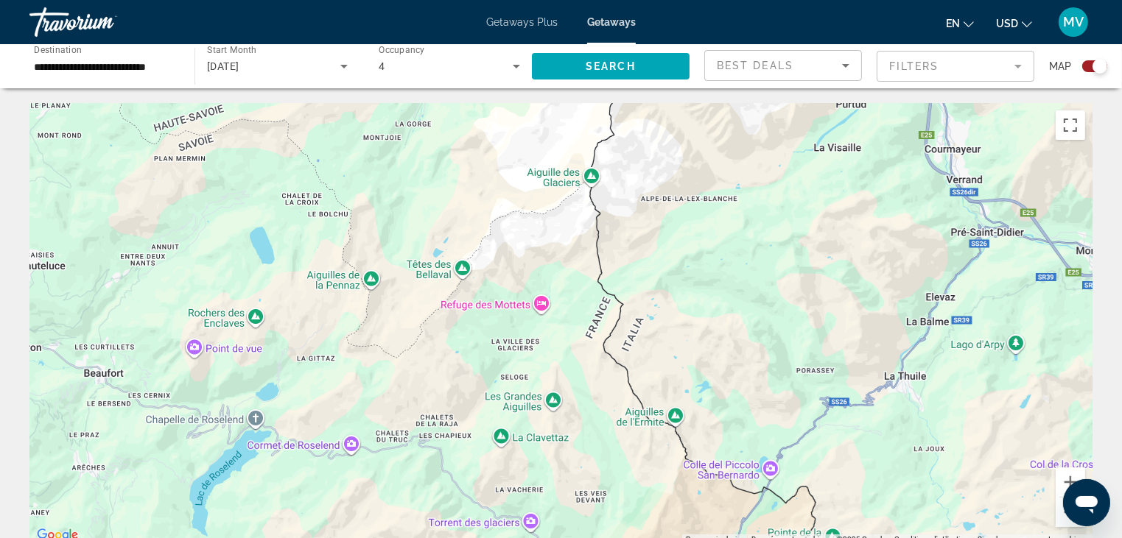
drag, startPoint x: 448, startPoint y: 244, endPoint x: 464, endPoint y: 469, distance: 226.0
click at [464, 469] on div "Pour activer le glissement avec le clavier, appuyez sur Alt+Entrée. Une fois ce…" at bounding box center [560, 324] width 1063 height 442
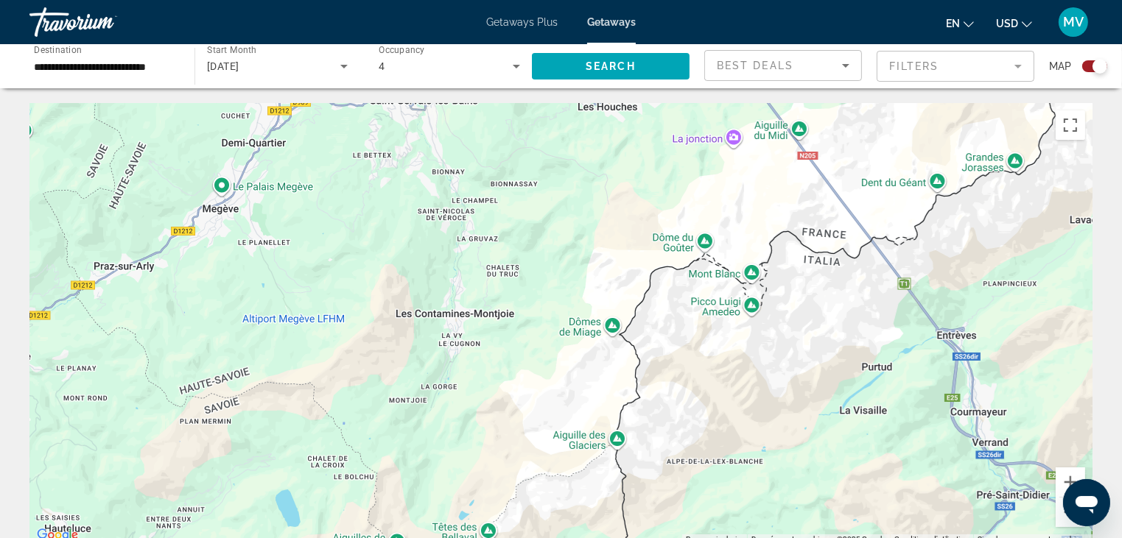
drag, startPoint x: 386, startPoint y: 171, endPoint x: 412, endPoint y: 439, distance: 269.4
click at [412, 439] on div "Main content" at bounding box center [560, 324] width 1063 height 442
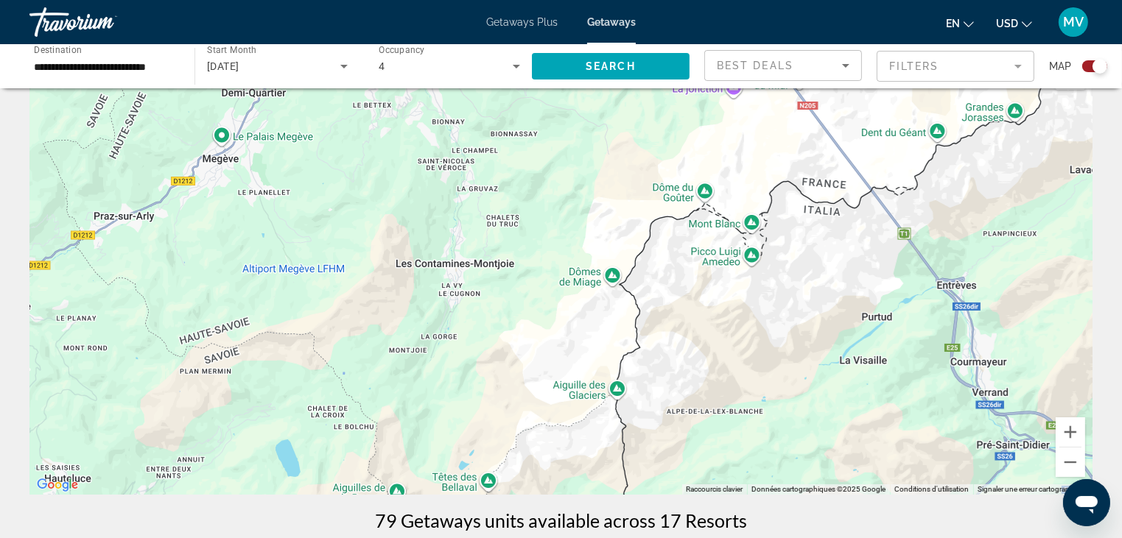
scroll to position [74, 0]
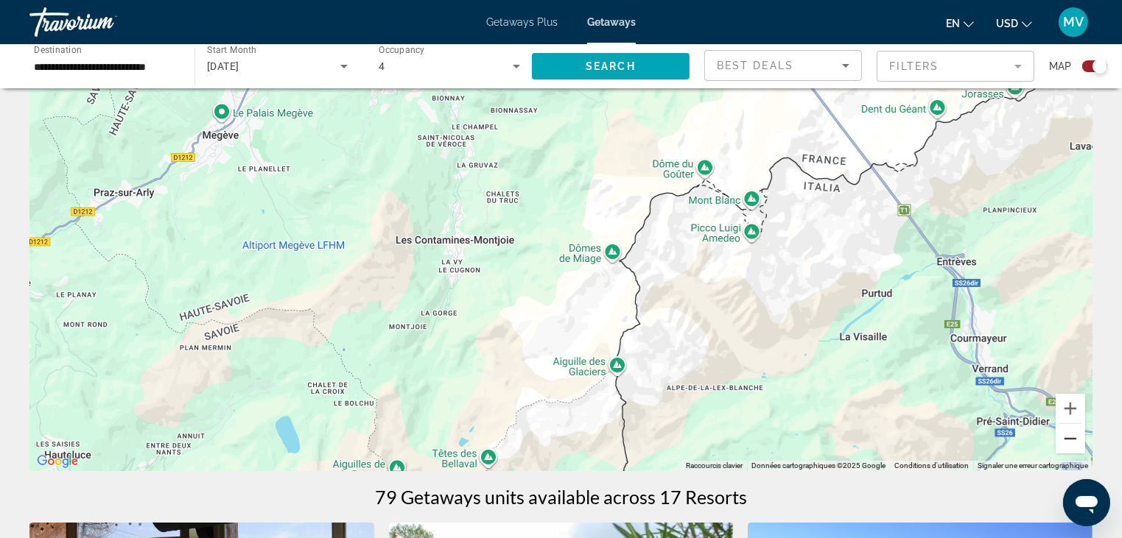
click at [1078, 438] on button "Zoom arrière" at bounding box center [1070, 438] width 29 height 29
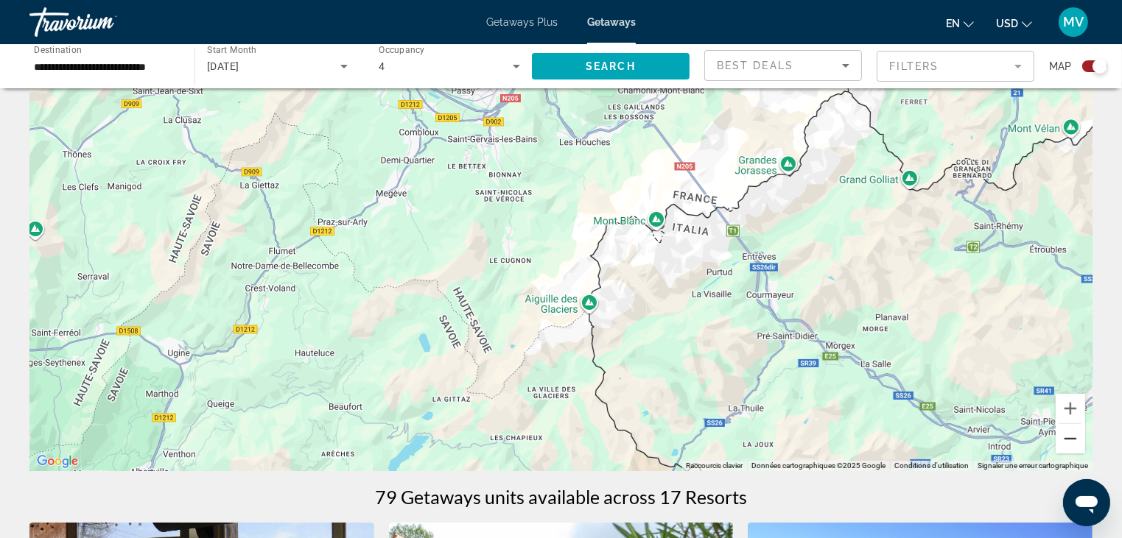
click at [1078, 438] on button "Zoom arrière" at bounding box center [1070, 438] width 29 height 29
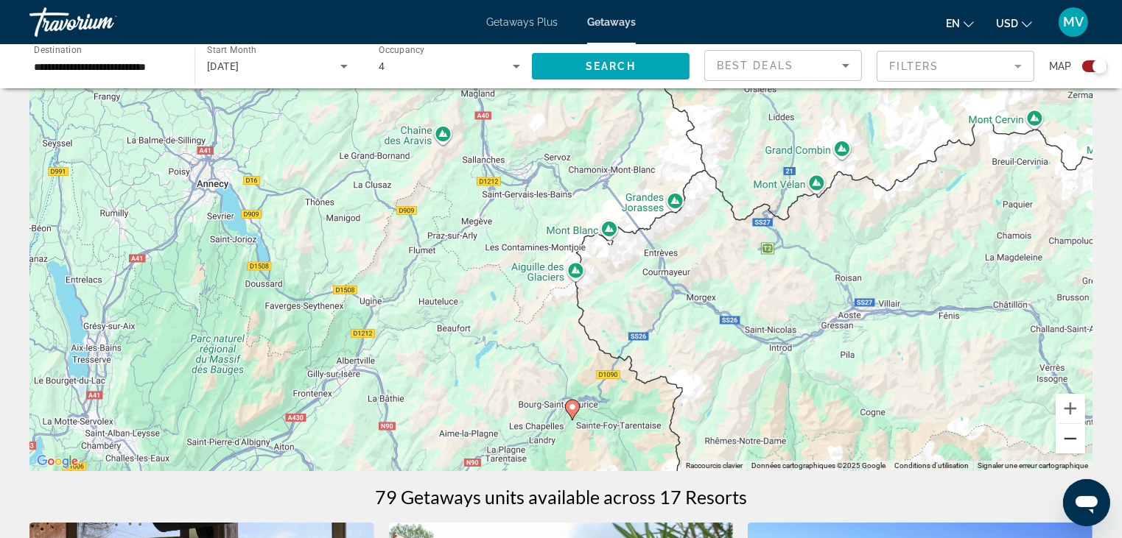
click at [1078, 438] on button "Zoom arrière" at bounding box center [1070, 438] width 29 height 29
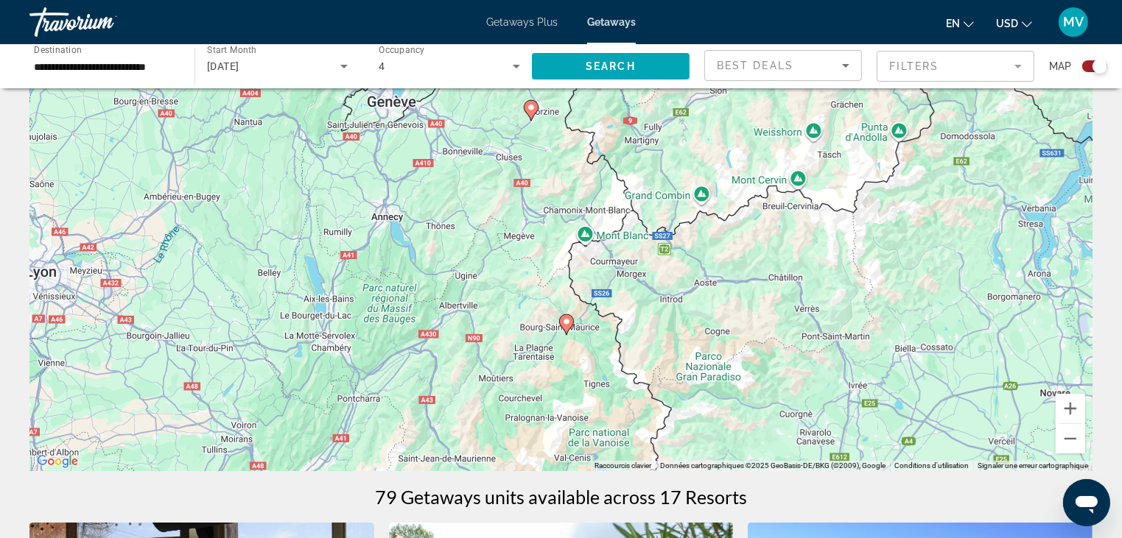
click at [531, 108] on image "Main content" at bounding box center [531, 107] width 9 height 9
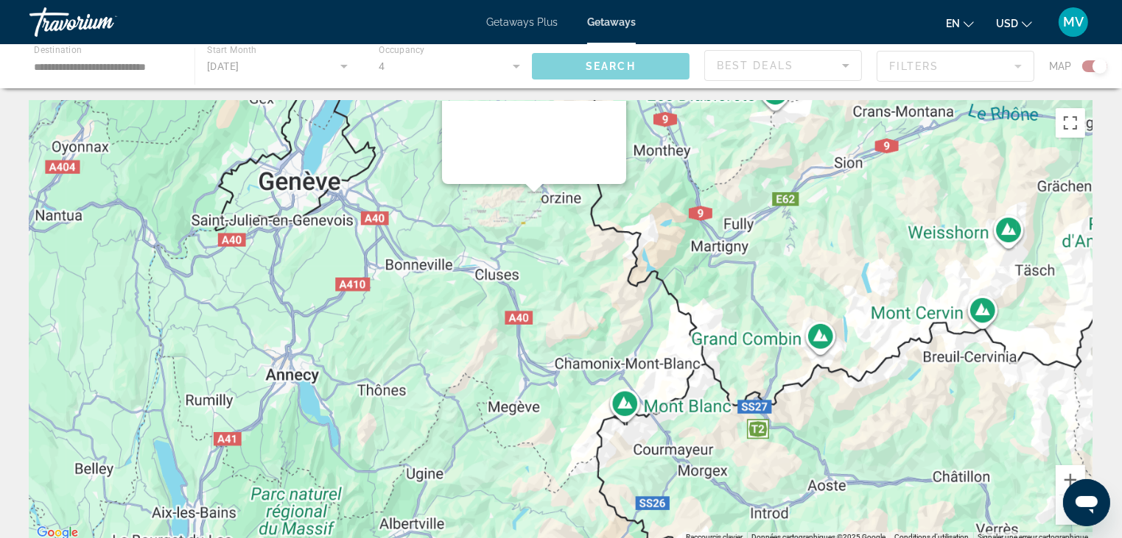
scroll to position [0, 0]
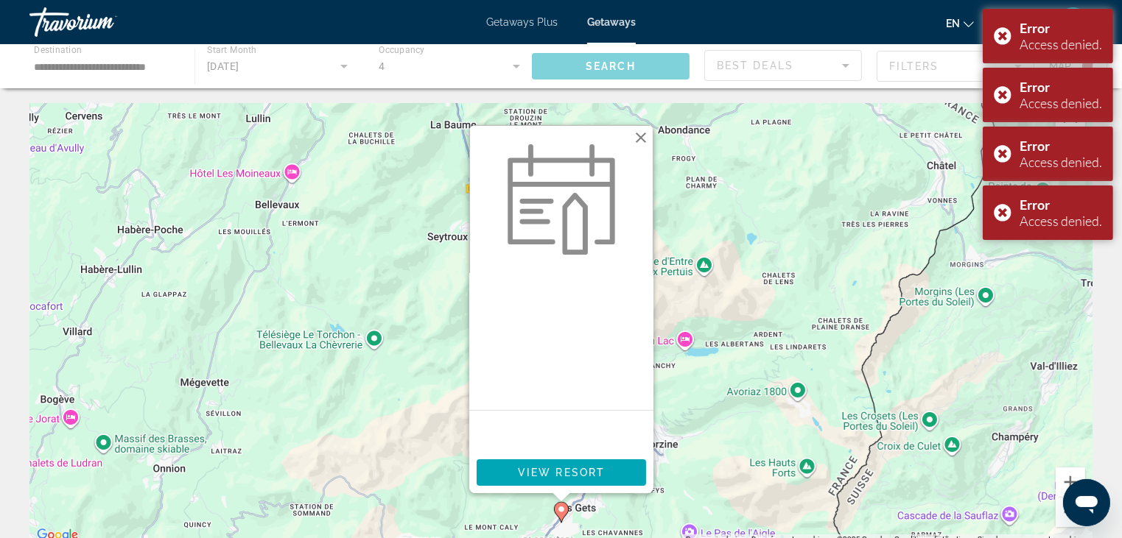
click at [645, 135] on button "Fermer" at bounding box center [641, 138] width 22 height 22
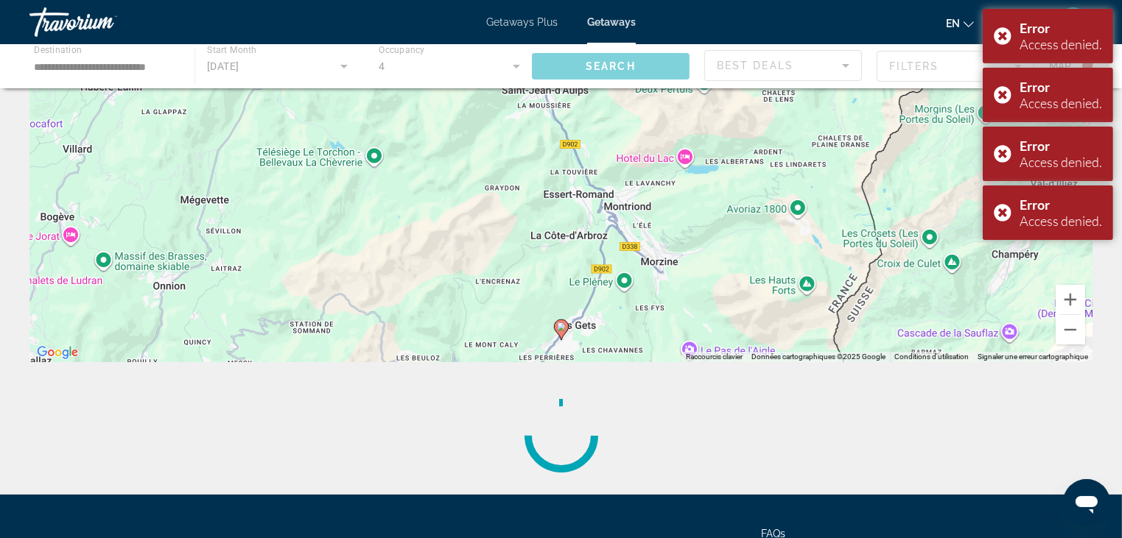
scroll to position [221, 0]
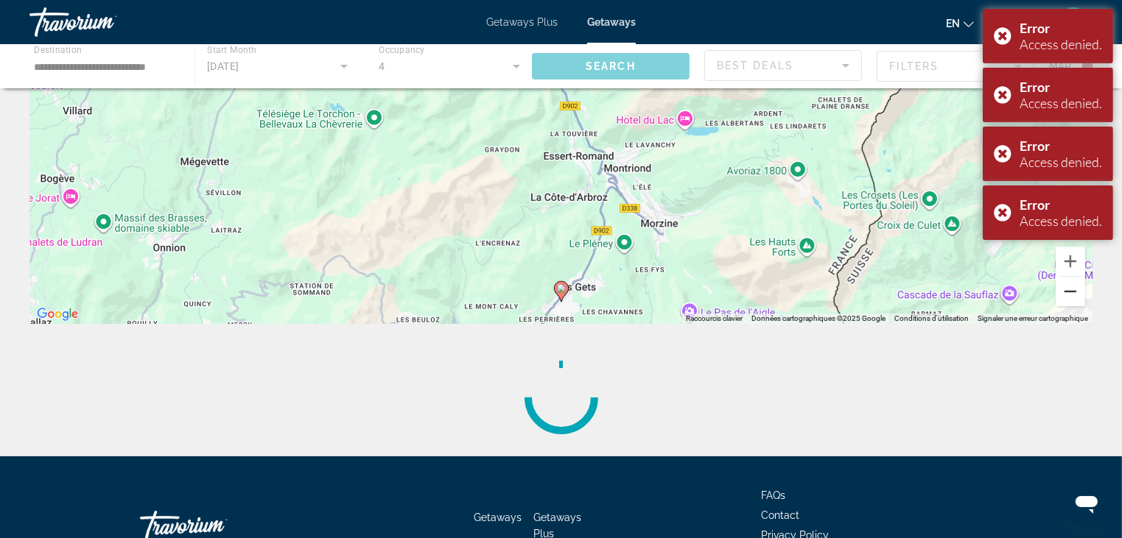
click at [1075, 289] on button "Zoom arrière" at bounding box center [1070, 291] width 29 height 29
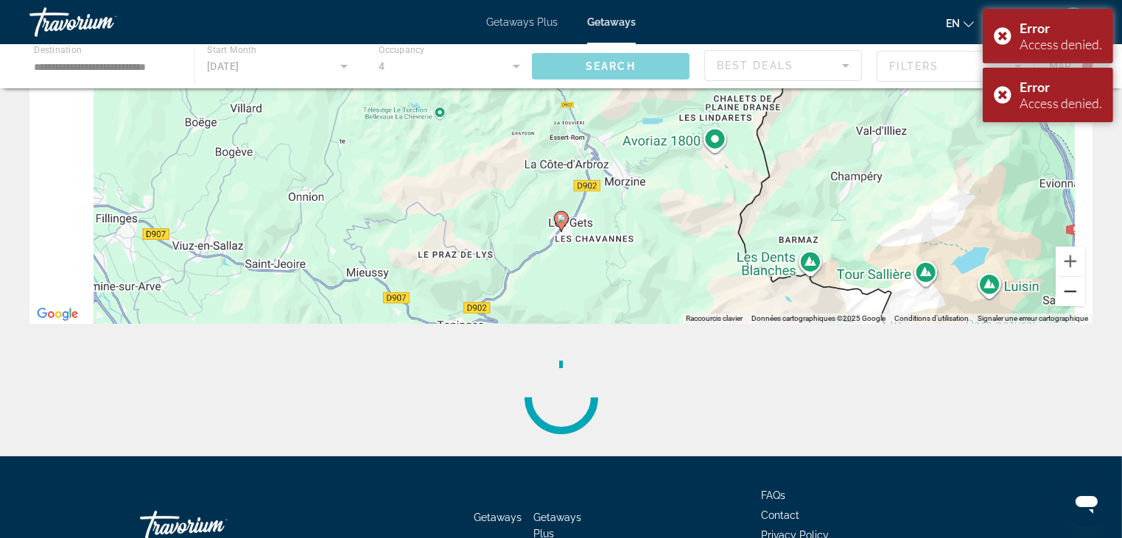
click at [1075, 289] on button "Zoom arrière" at bounding box center [1070, 291] width 29 height 29
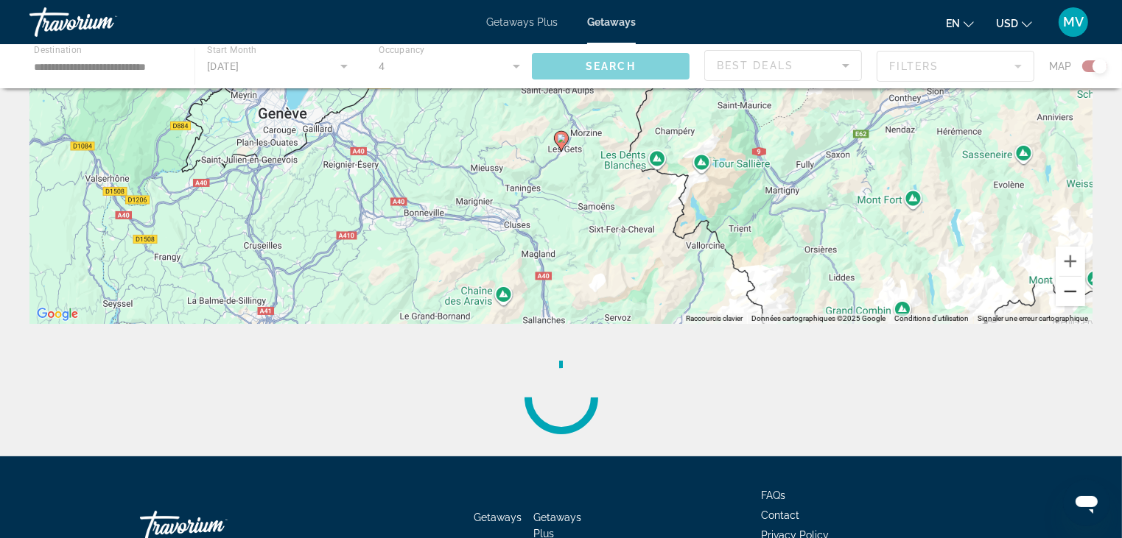
click at [1070, 295] on button "Zoom arrière" at bounding box center [1070, 291] width 29 height 29
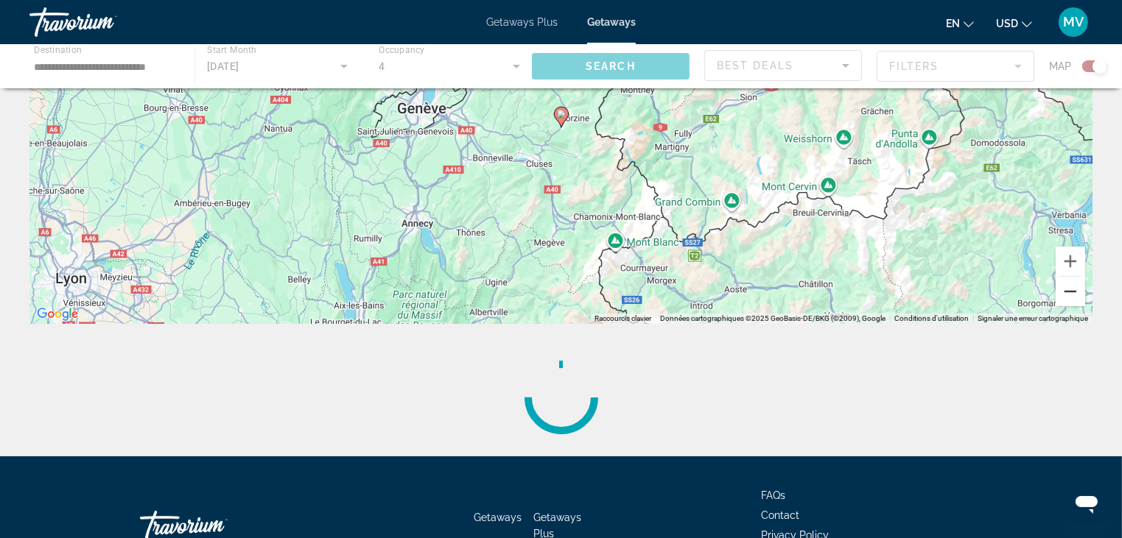
click at [1070, 295] on button "Zoom arrière" at bounding box center [1070, 291] width 29 height 29
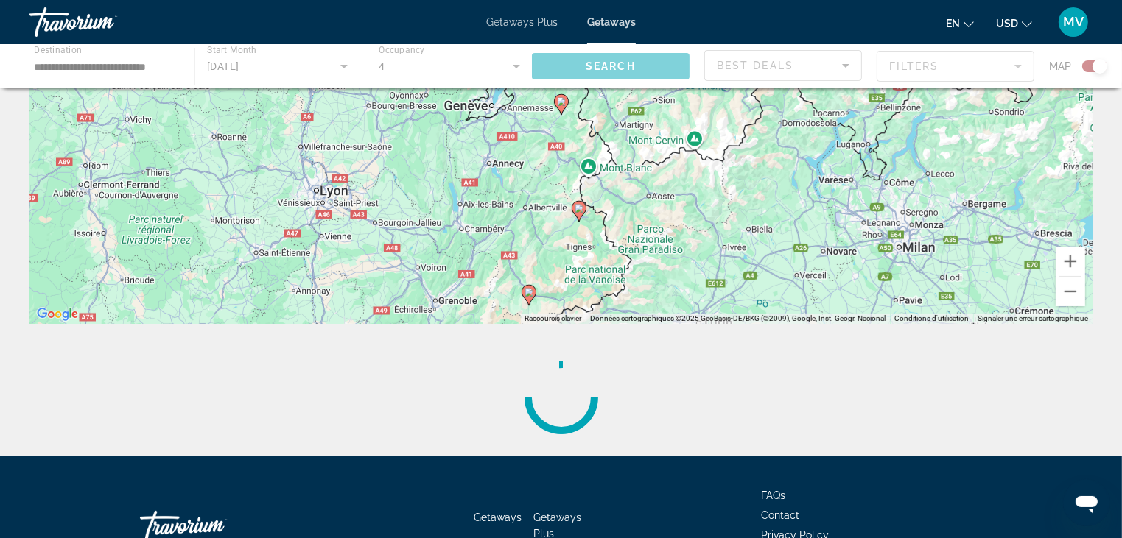
click at [528, 292] on image "Main content" at bounding box center [528, 292] width 9 height 9
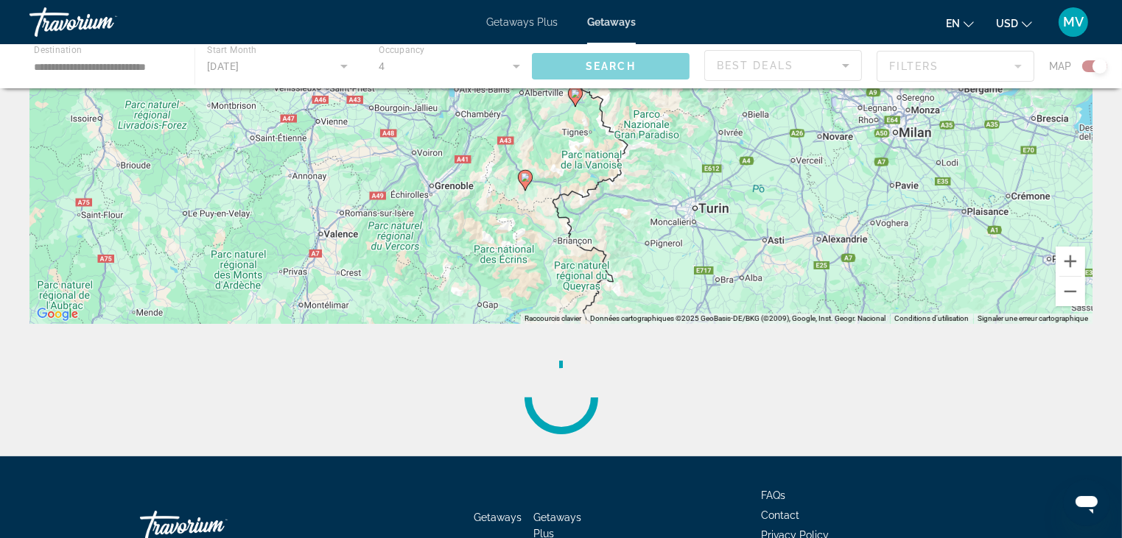
drag, startPoint x: 688, startPoint y: 255, endPoint x: 708, endPoint y: 133, distance: 123.2
click at [685, 120] on div "Pour activer le glissement avec le clavier, appuyez sur Alt+Entrée. Une fois ce…" at bounding box center [560, 103] width 1063 height 442
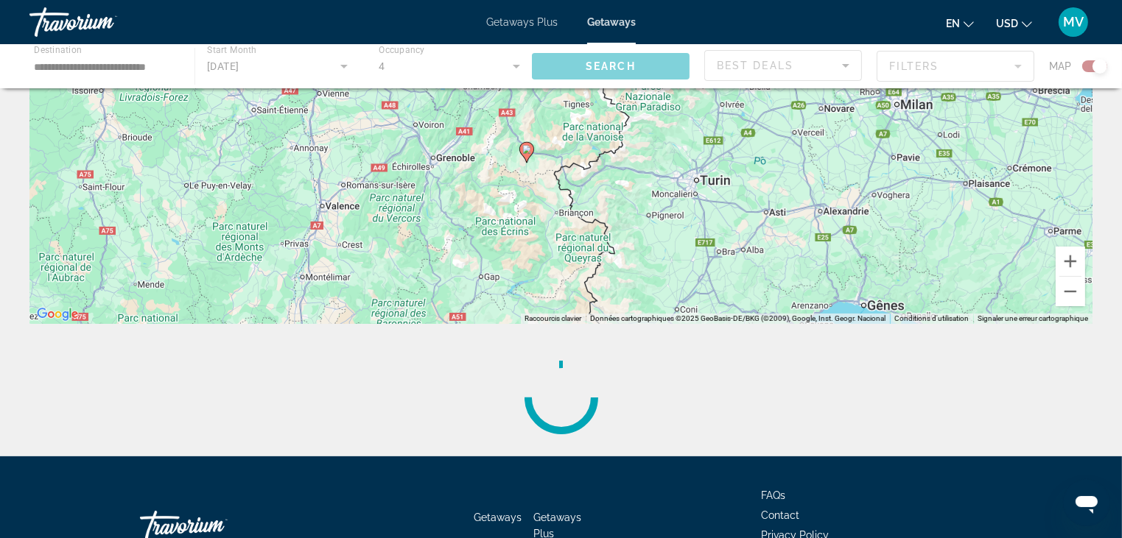
click at [529, 152] on image "Main content" at bounding box center [526, 149] width 9 height 9
click at [527, 151] on image "Main content" at bounding box center [526, 149] width 9 height 9
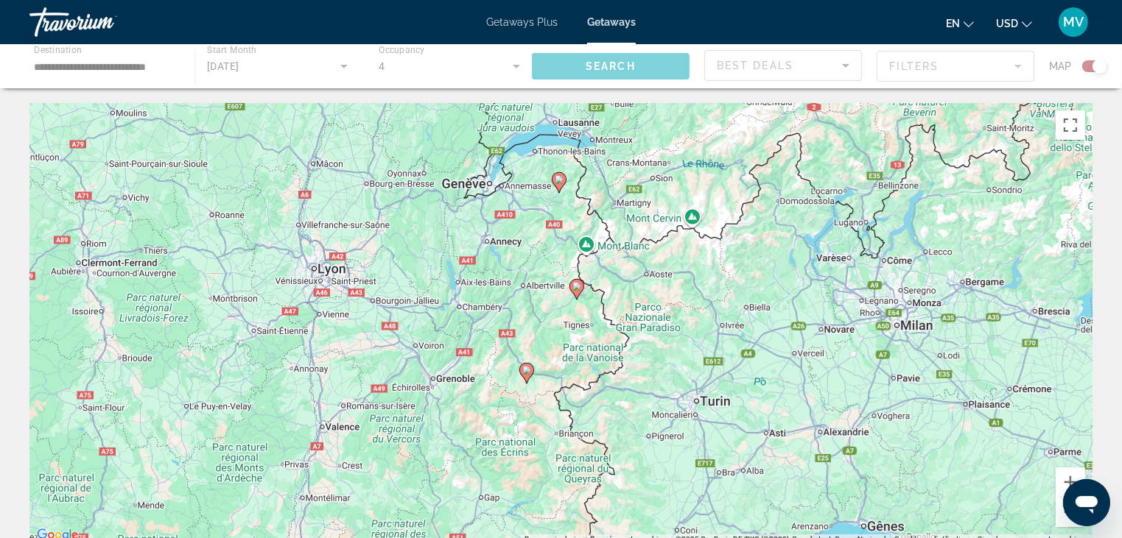
scroll to position [0, 0]
click at [577, 285] on image "Main content" at bounding box center [576, 286] width 9 height 9
click at [577, 287] on image "Main content" at bounding box center [576, 286] width 9 height 9
click at [607, 70] on div "Main content" at bounding box center [561, 66] width 1122 height 44
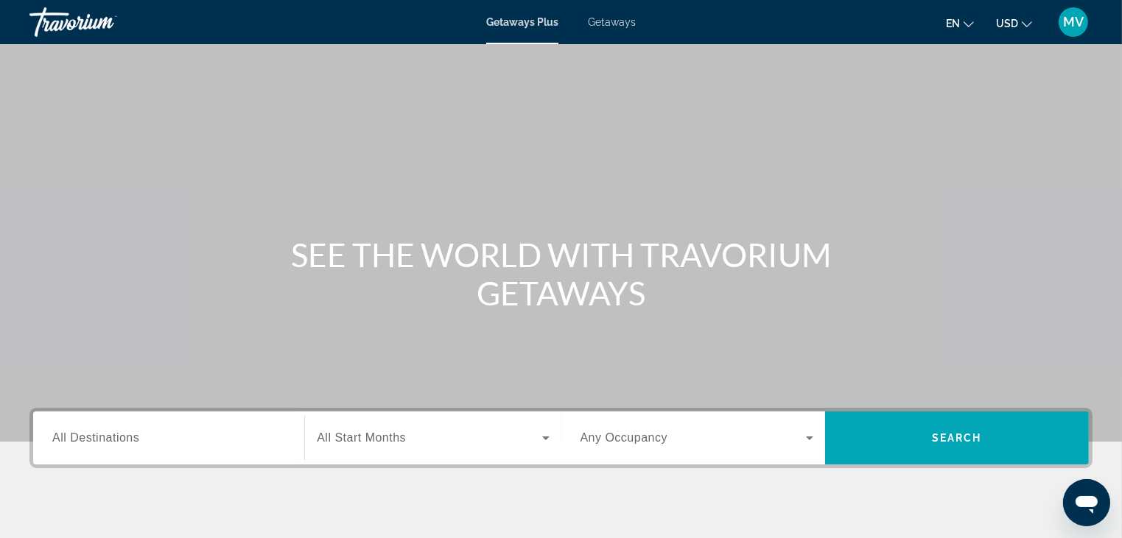
click at [617, 24] on span "Getaways" at bounding box center [612, 22] width 48 height 12
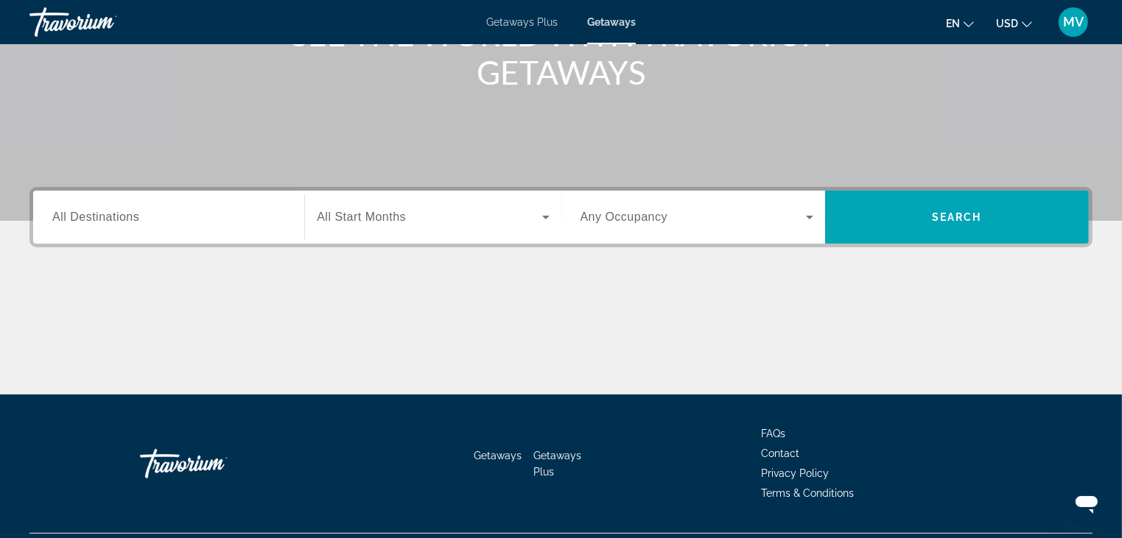
click at [177, 227] on div "Search widget" at bounding box center [168, 218] width 233 height 42
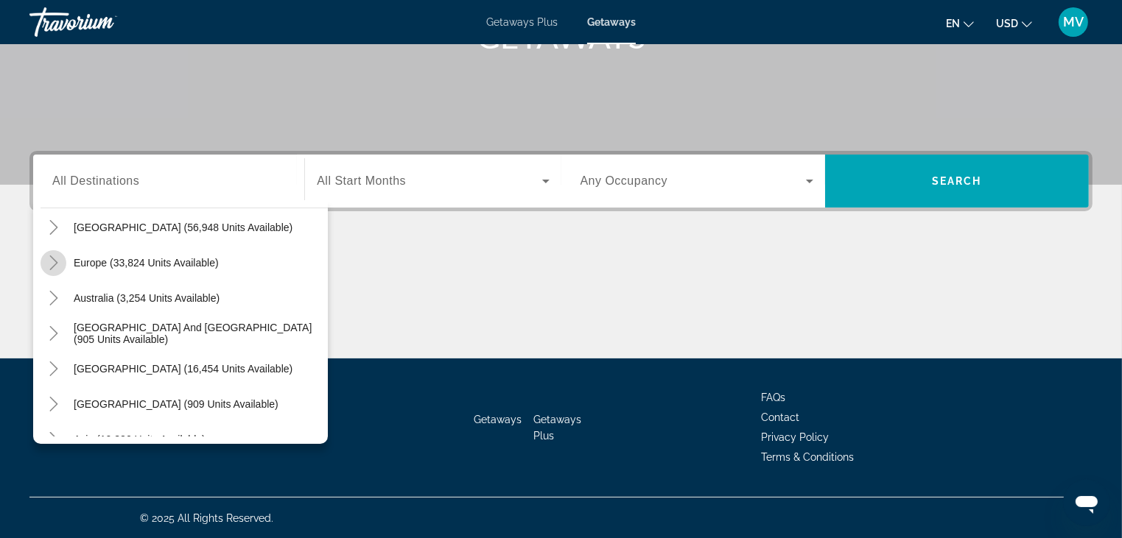
click at [51, 258] on icon "Toggle Europe (33,824 units available)" at bounding box center [53, 263] width 15 height 15
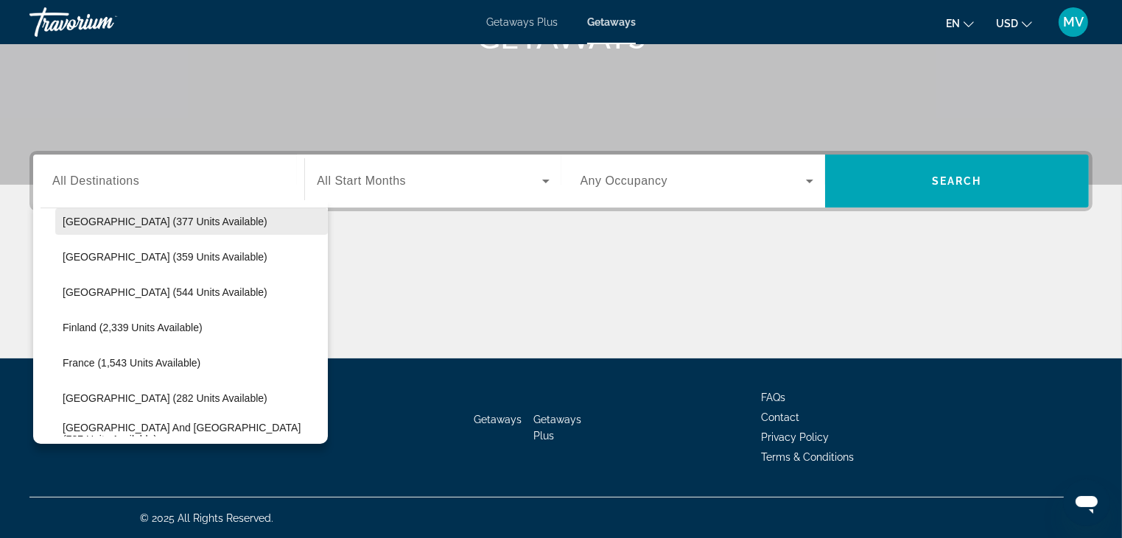
scroll to position [331, 0]
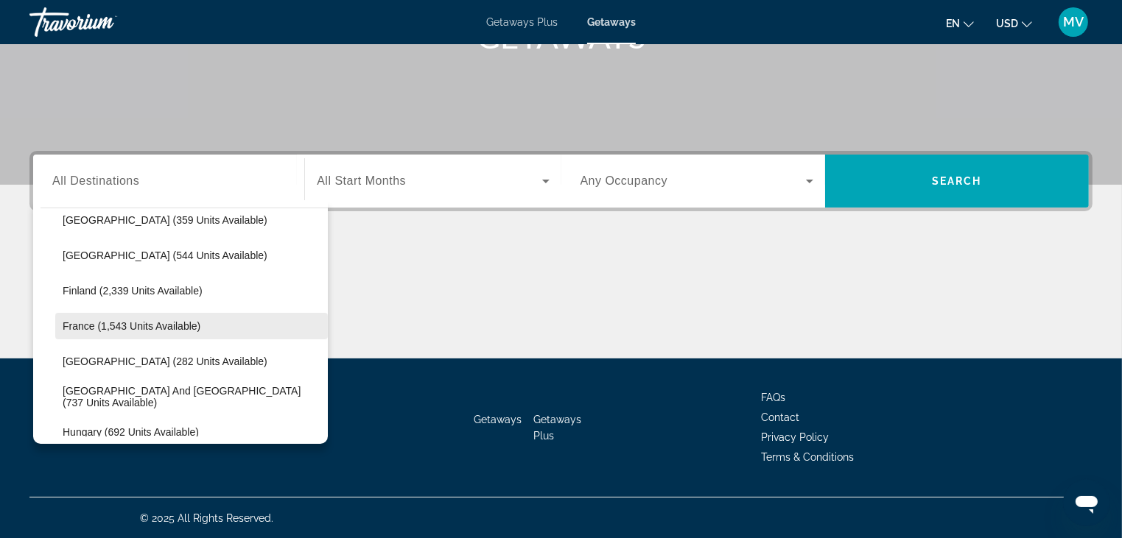
click at [91, 326] on span "France (1,543 units available)" at bounding box center [132, 326] width 138 height 12
type input "**********"
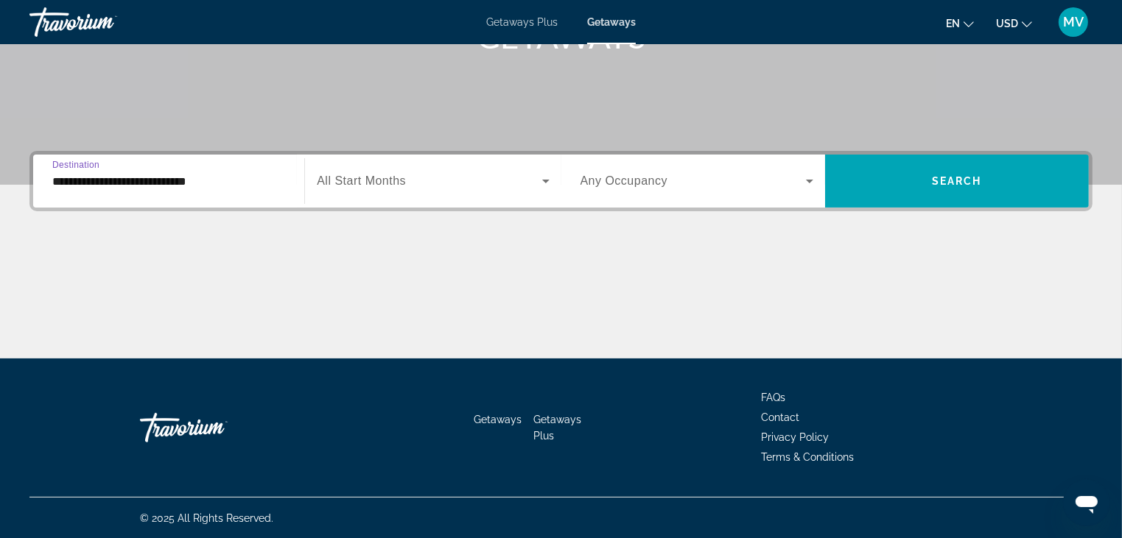
click at [545, 180] on icon "Search widget" at bounding box center [545, 182] width 7 height 4
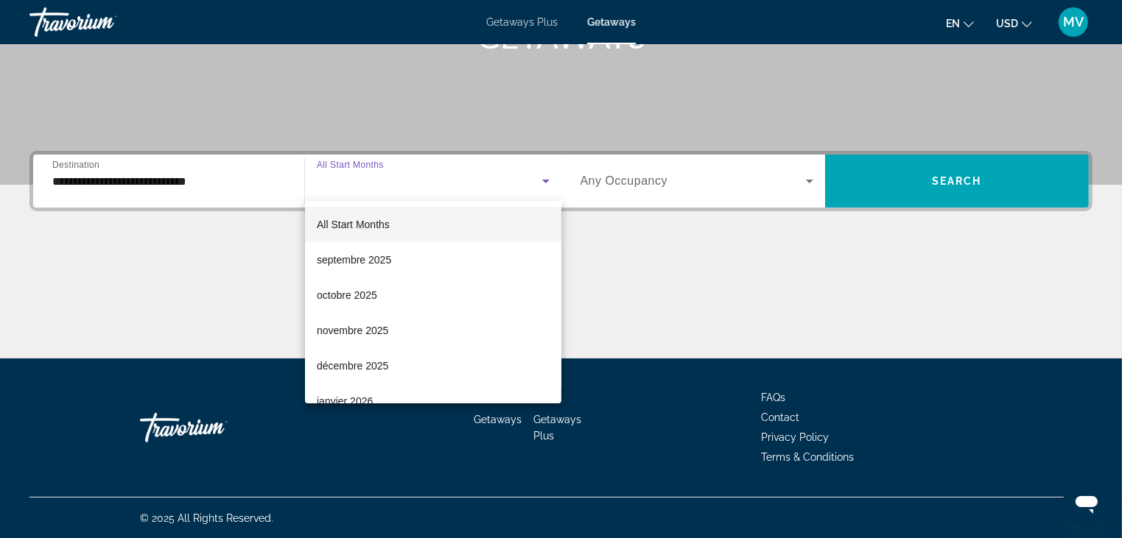
click at [538, 183] on div at bounding box center [561, 269] width 1122 height 538
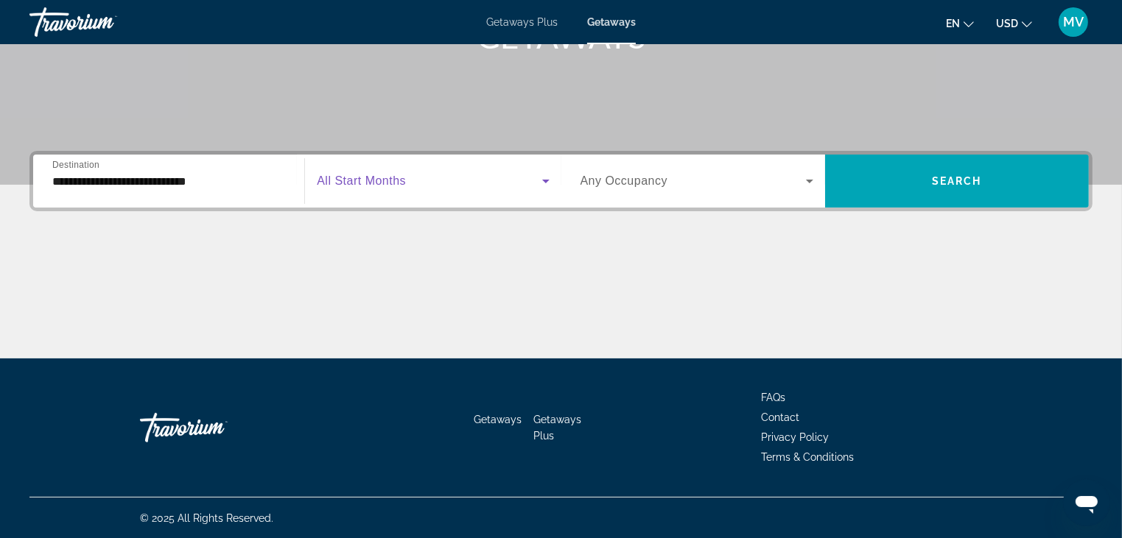
click at [539, 183] on icon "Search widget" at bounding box center [546, 181] width 18 height 18
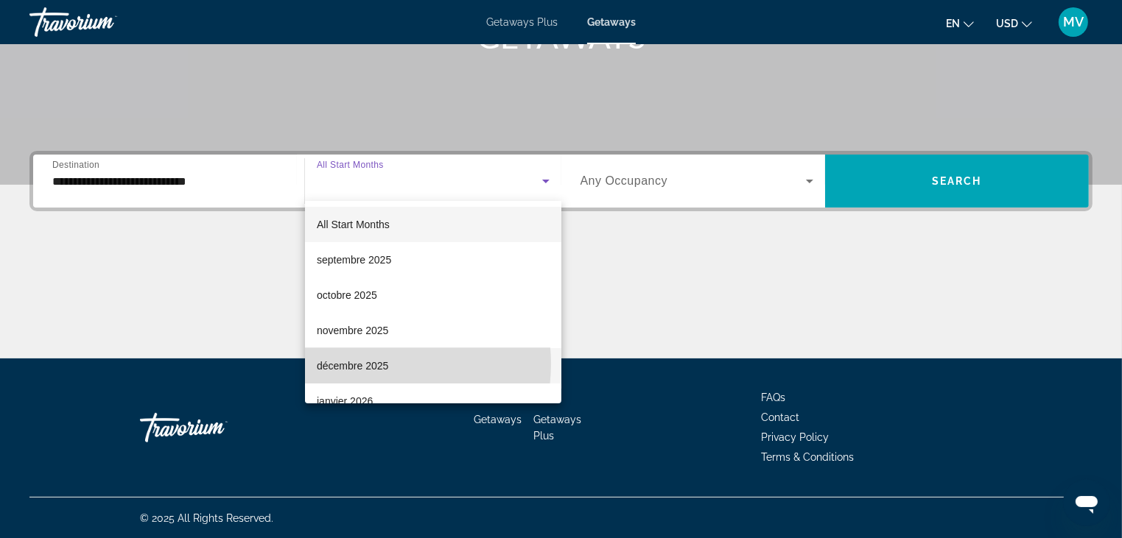
click at [365, 364] on span "décembre 2025" at bounding box center [352, 366] width 71 height 18
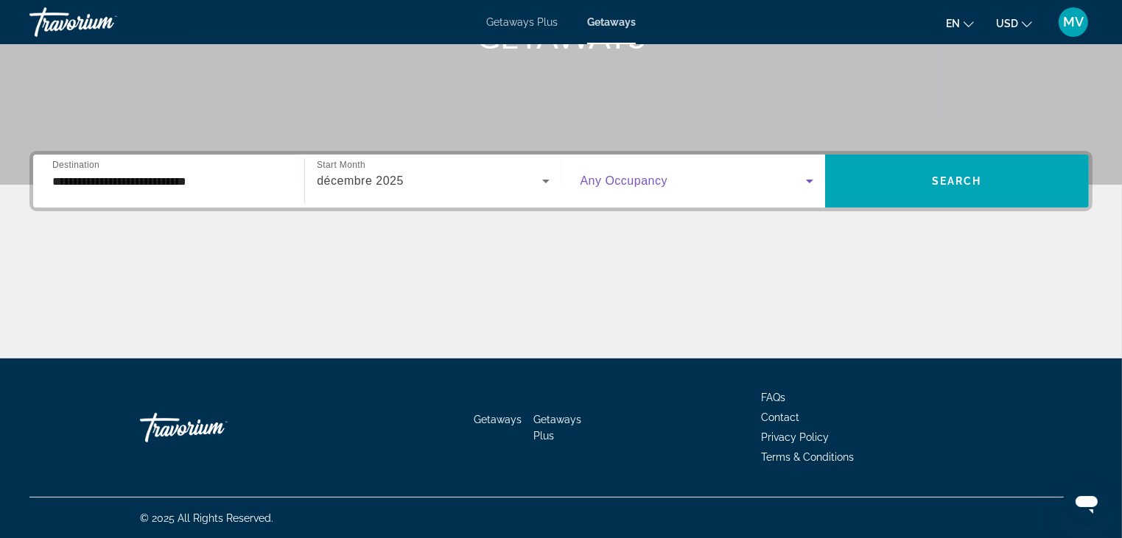
click at [799, 178] on span "Search widget" at bounding box center [692, 181] width 225 height 18
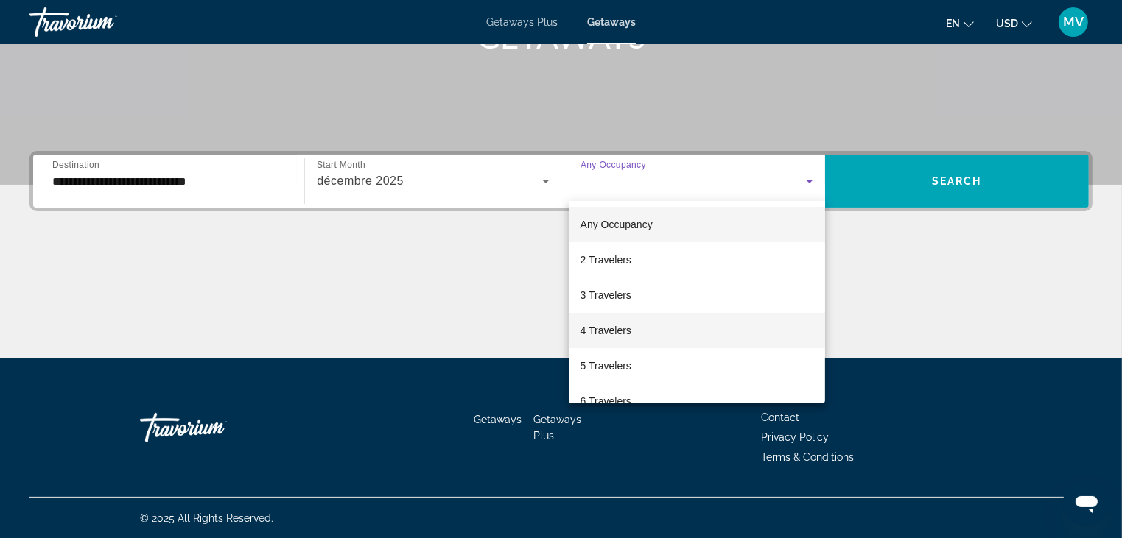
click at [615, 332] on span "4 Travelers" at bounding box center [605, 331] width 51 height 18
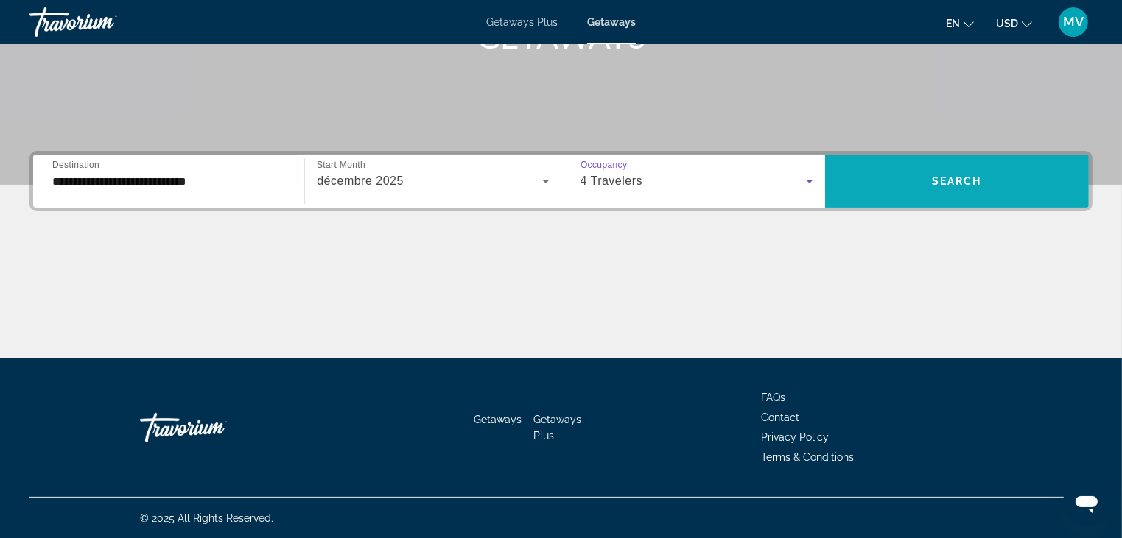
click at [952, 180] on span "Search" at bounding box center [957, 181] width 50 height 12
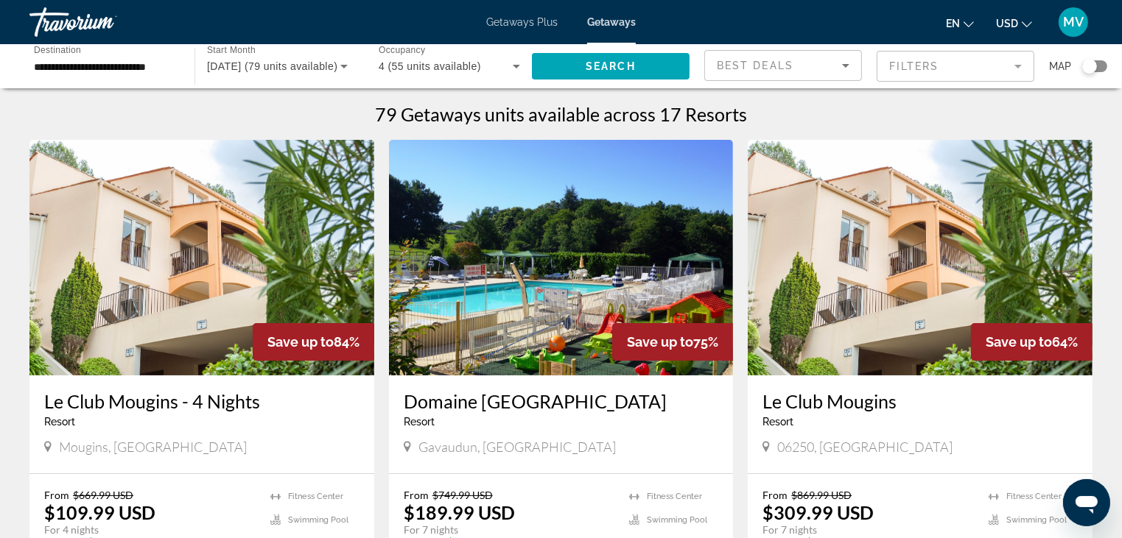
click at [1102, 63] on div "Search widget" at bounding box center [1094, 66] width 25 height 12
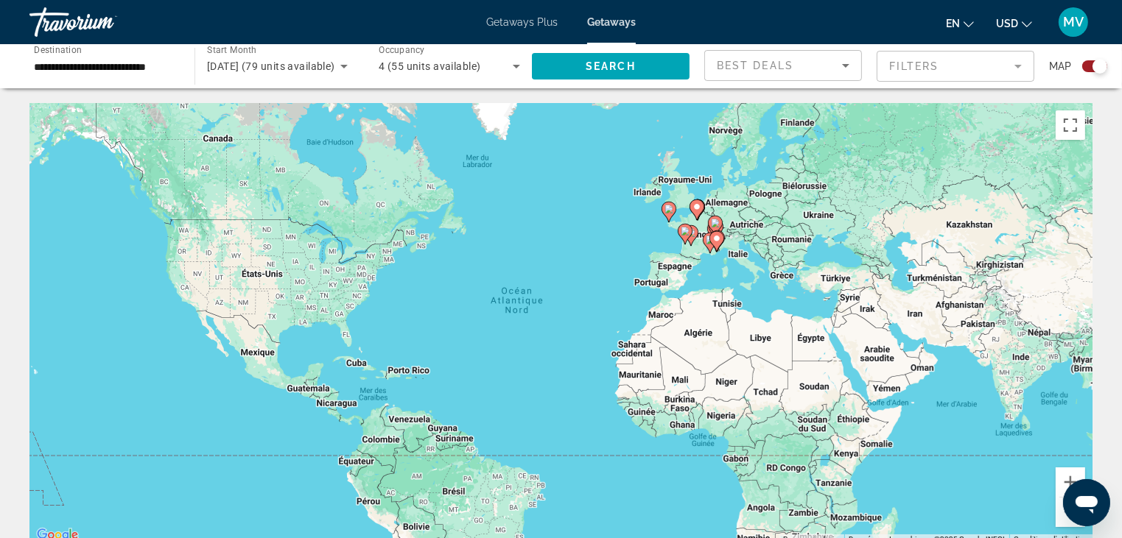
click at [710, 227] on icon "Main content" at bounding box center [714, 226] width 13 height 19
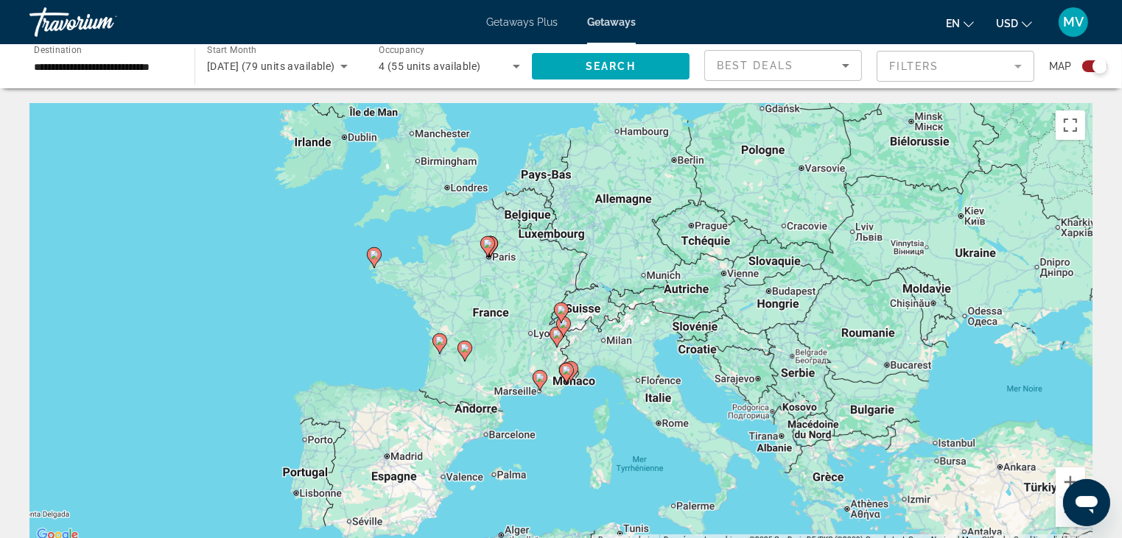
click at [560, 313] on image "Main content" at bounding box center [561, 310] width 9 height 9
type input "**********"
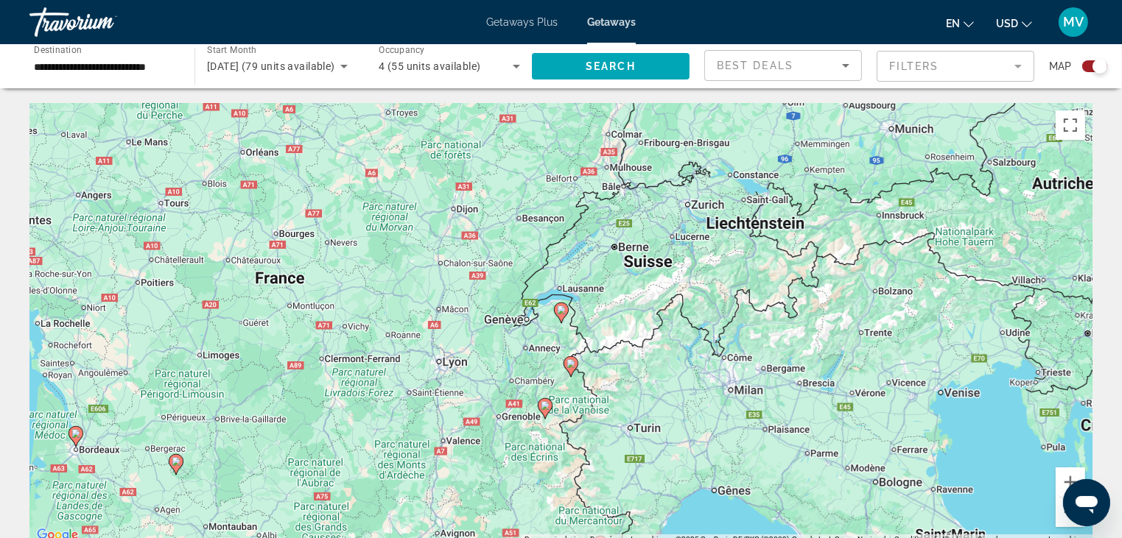
click at [560, 310] on image "Main content" at bounding box center [561, 310] width 9 height 9
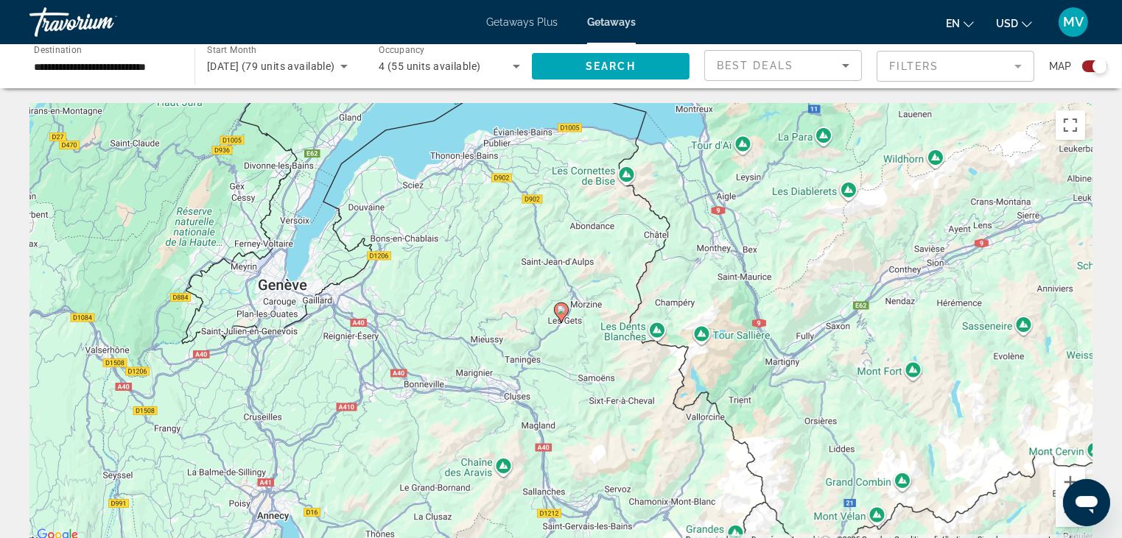
click at [562, 309] on image "Main content" at bounding box center [561, 310] width 9 height 9
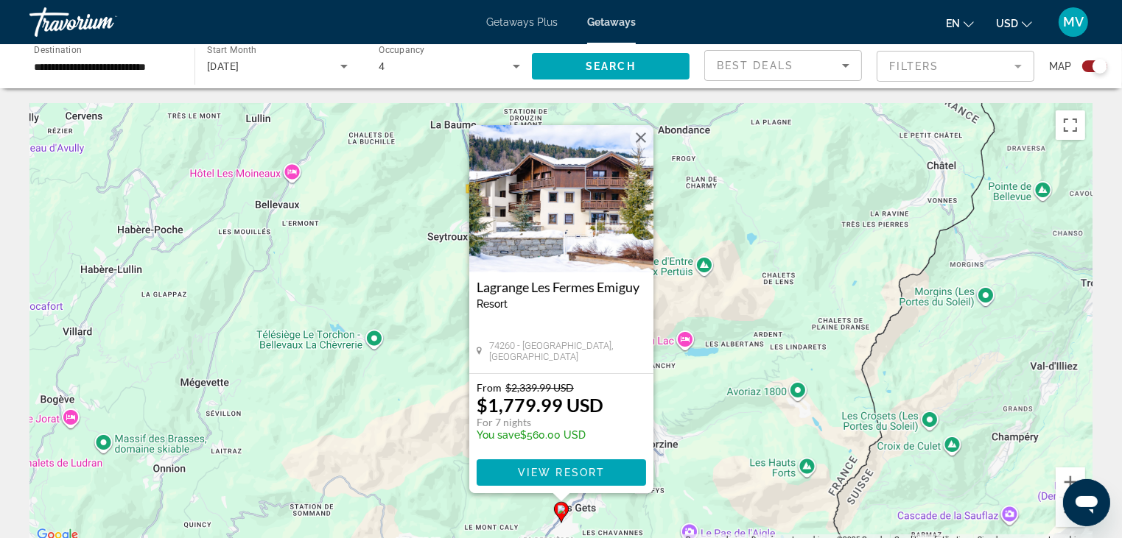
click at [639, 142] on button "Fermer" at bounding box center [641, 138] width 22 height 22
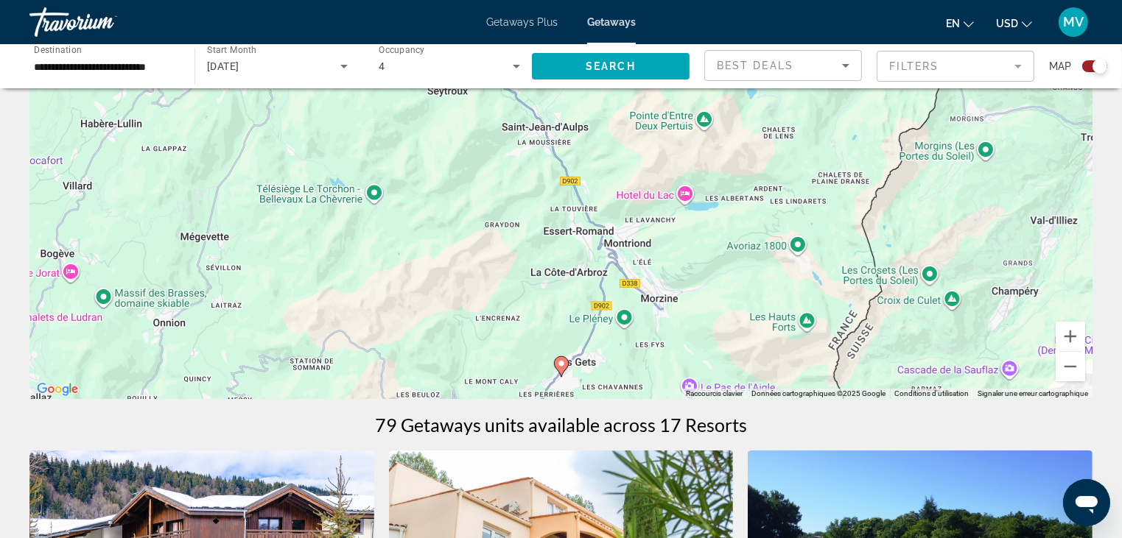
scroll to position [147, 0]
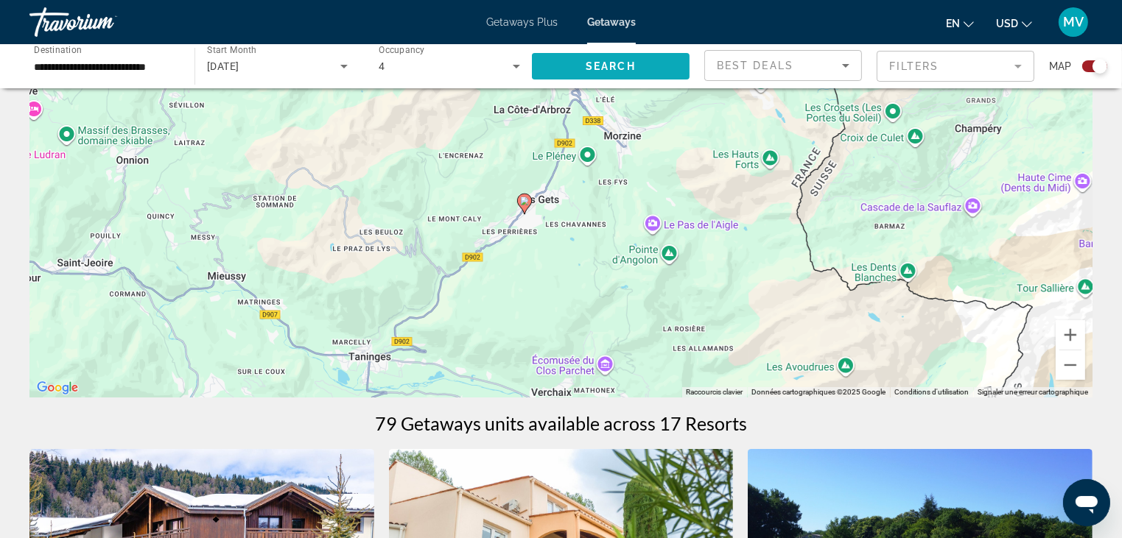
drag, startPoint x: 687, startPoint y: 312, endPoint x: 639, endPoint y: 71, distance: 245.6
click at [642, 98] on div "Pour activer le glissement avec le clavier, appuyez sur Alt+Entrée. Une fois ce…" at bounding box center [560, 177] width 1063 height 442
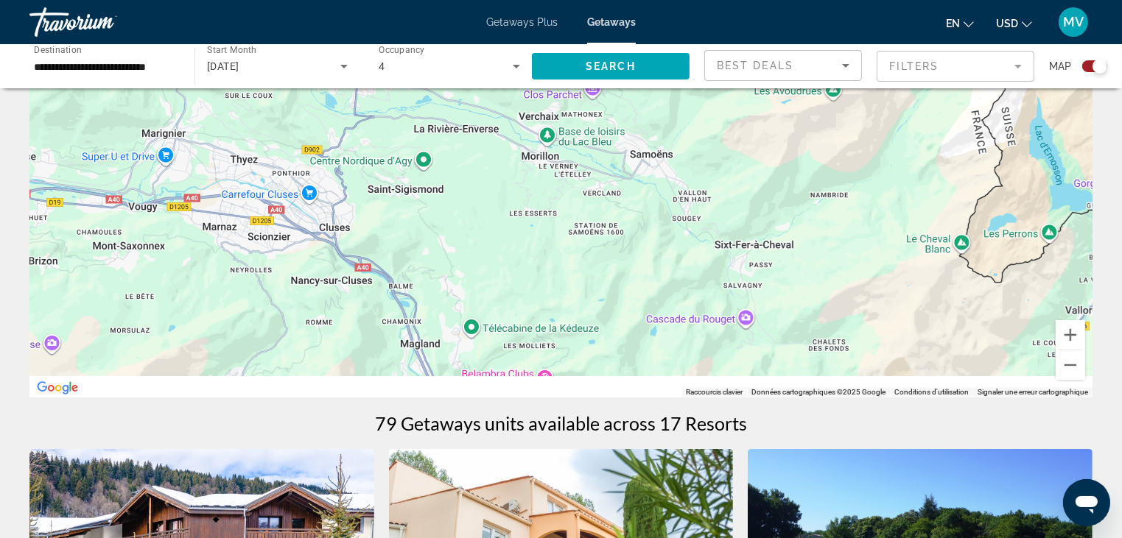
drag, startPoint x: 602, startPoint y: 225, endPoint x: 624, endPoint y: 95, distance: 131.5
click at [624, 97] on div "Pour activer le glissement avec le clavier, appuyez sur Alt+Entrée. Une fois ce…" at bounding box center [560, 177] width 1063 height 442
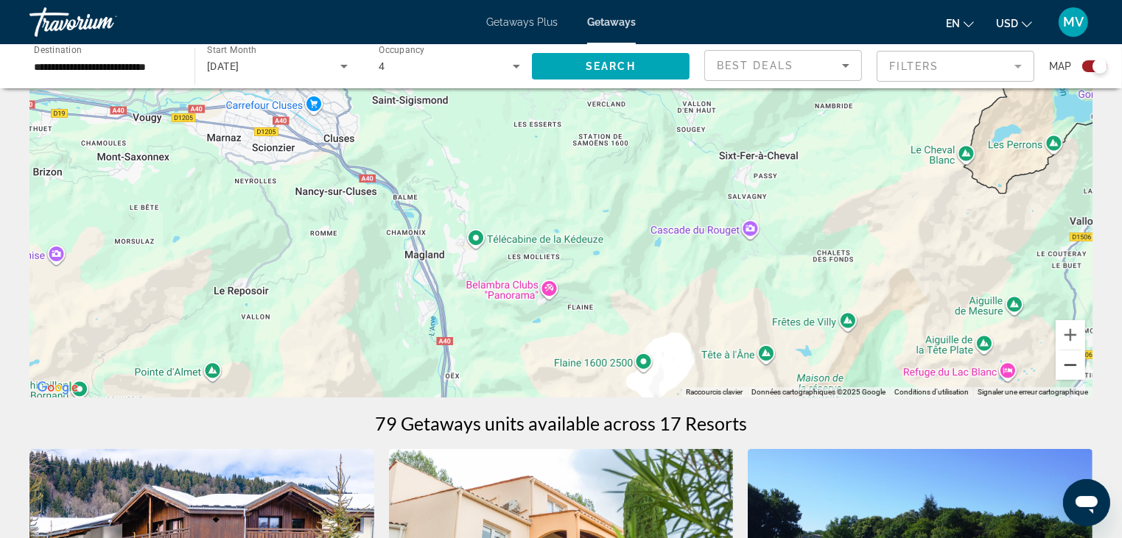
click at [1072, 360] on button "Zoom arrière" at bounding box center [1070, 365] width 29 height 29
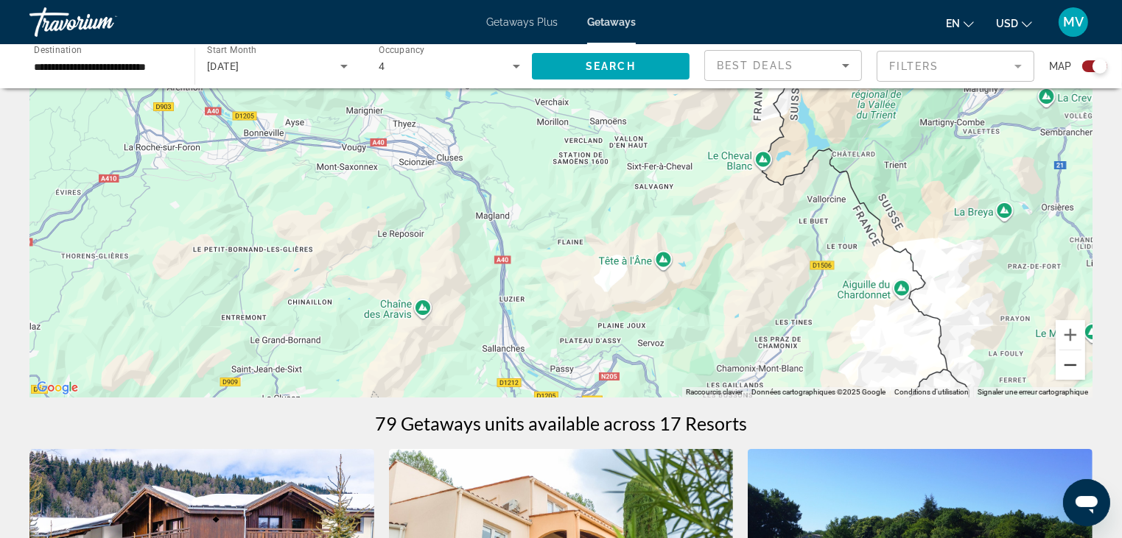
click at [1073, 360] on button "Zoom arrière" at bounding box center [1070, 365] width 29 height 29
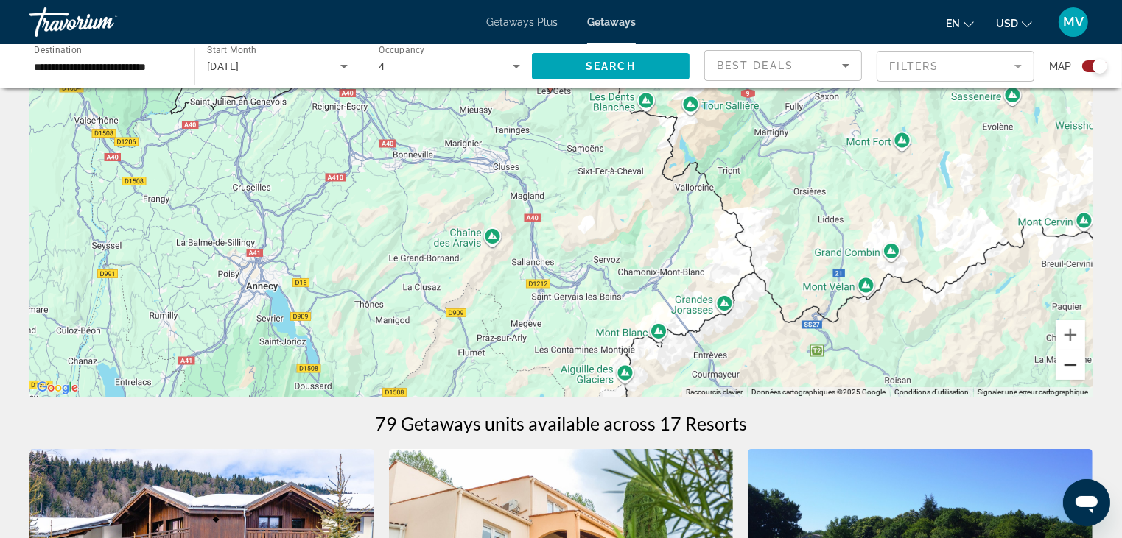
click at [1073, 360] on button "Zoom arrière" at bounding box center [1070, 365] width 29 height 29
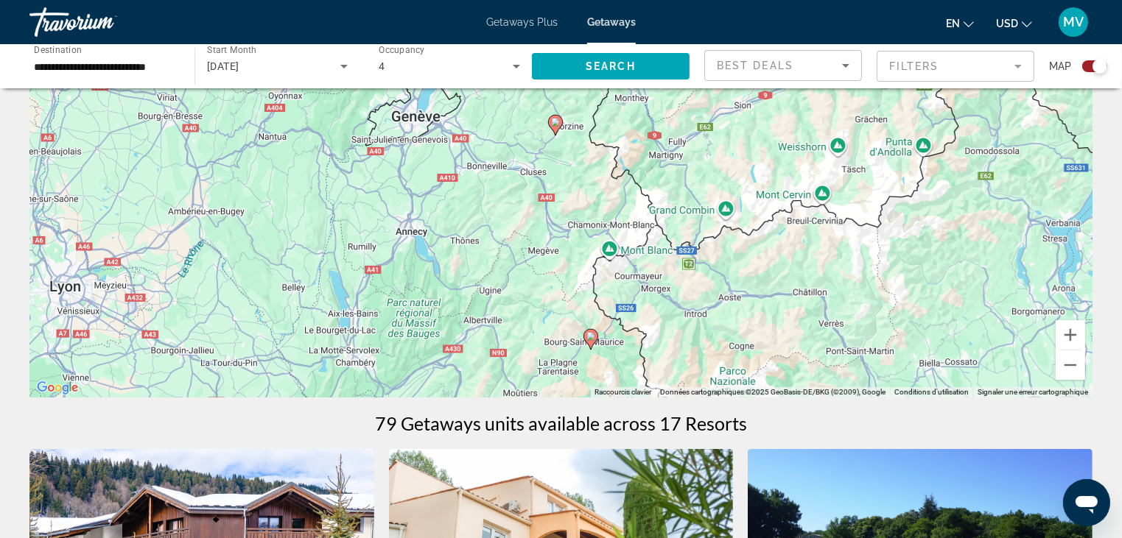
click at [586, 335] on image "Main content" at bounding box center [590, 336] width 9 height 9
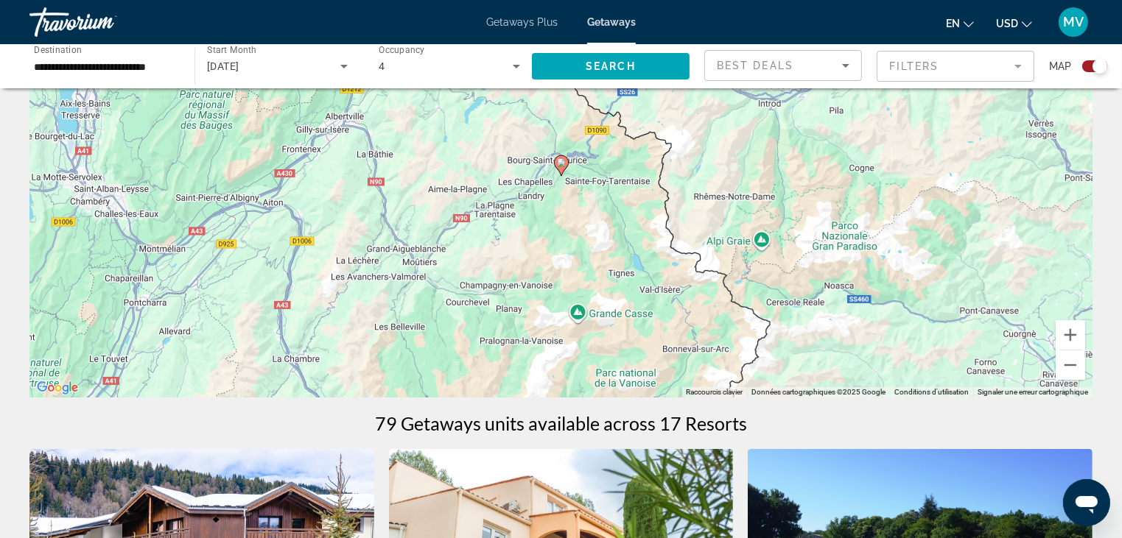
click at [560, 160] on image "Main content" at bounding box center [561, 162] width 9 height 9
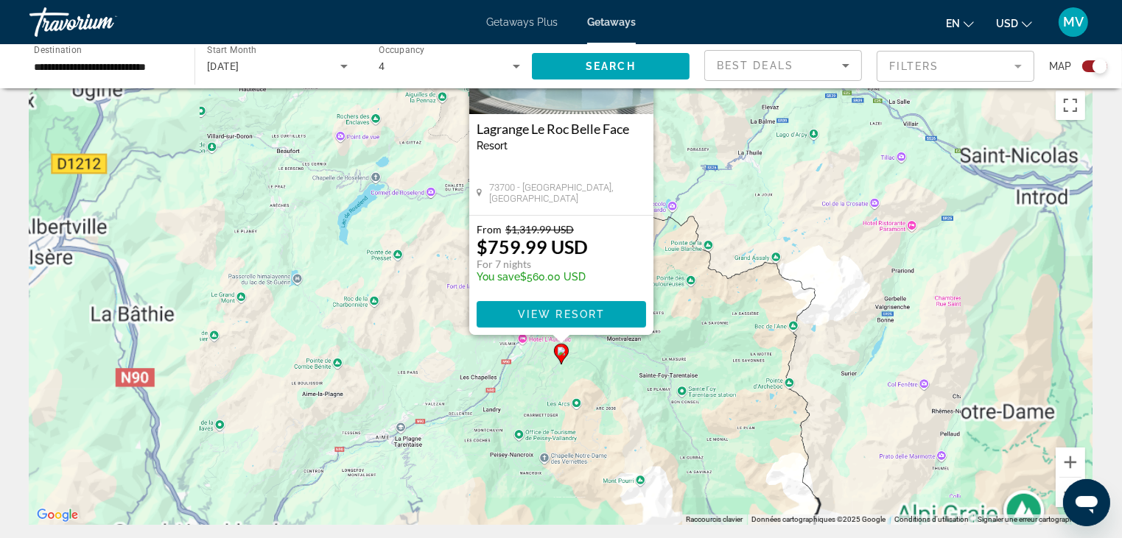
scroll to position [0, 0]
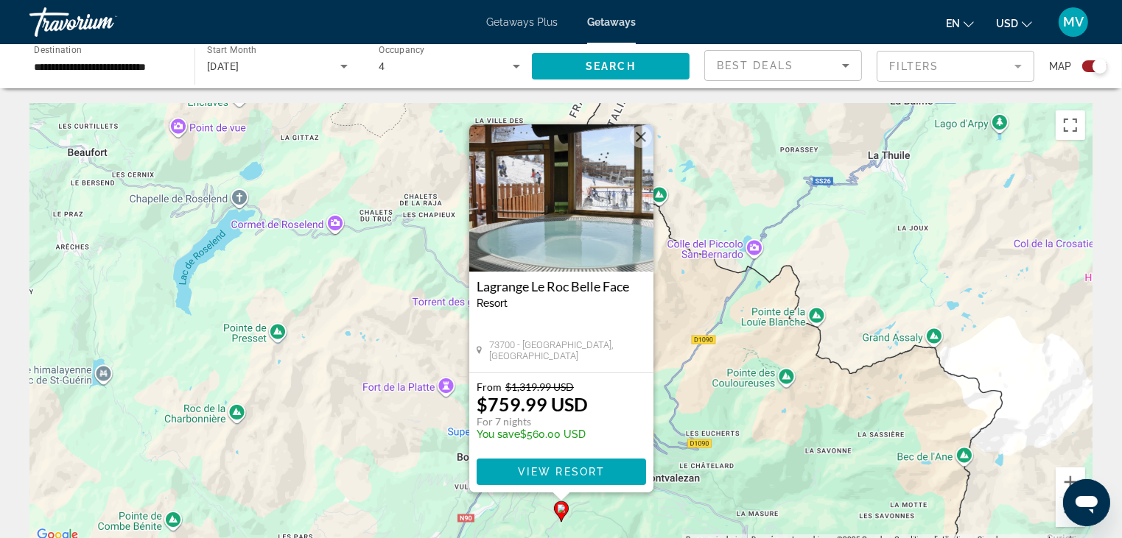
click at [553, 465] on span "Main content" at bounding box center [561, 471] width 169 height 35
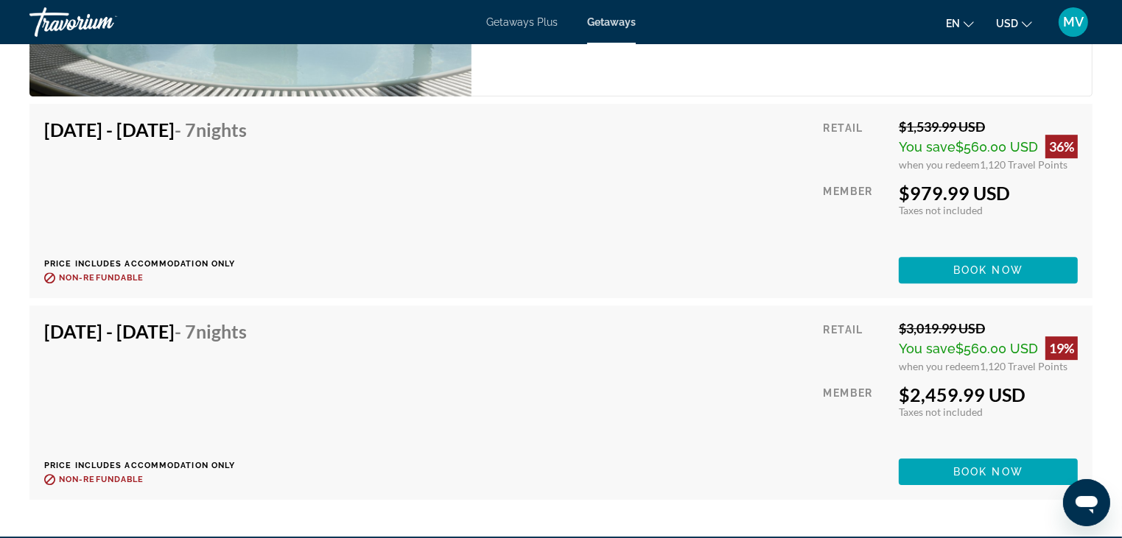
scroll to position [4461, 0]
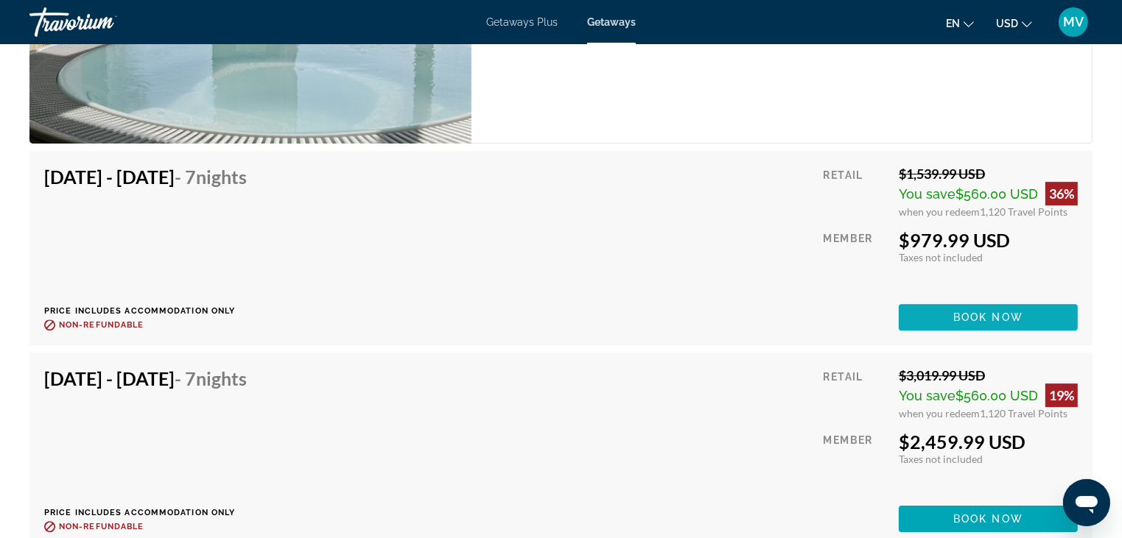
click at [1005, 312] on span "Book now" at bounding box center [988, 318] width 70 height 12
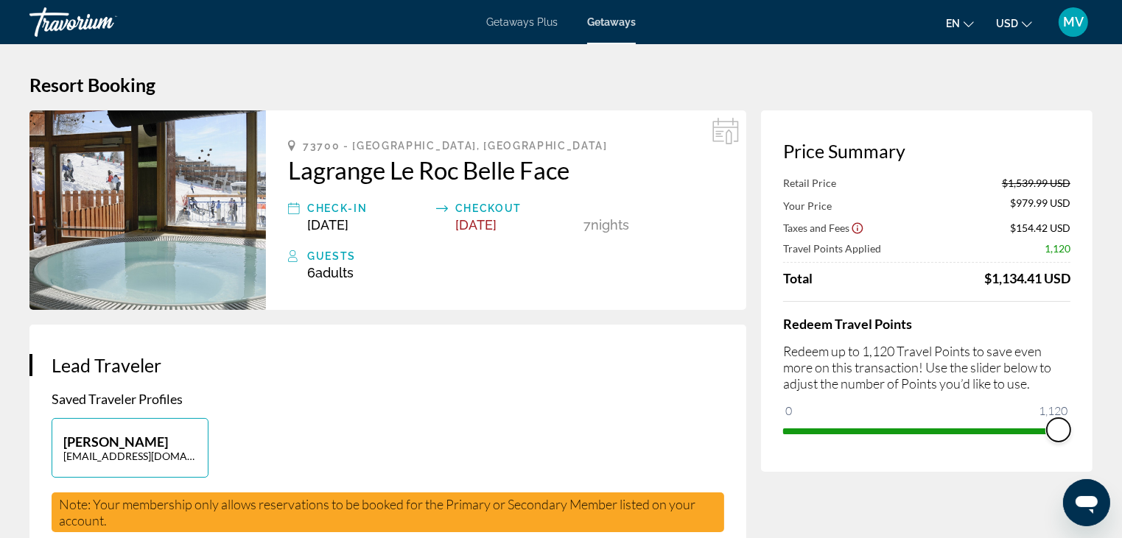
drag, startPoint x: 1055, startPoint y: 428, endPoint x: 1067, endPoint y: 425, distance: 12.1
click at [1067, 425] on span "ngx-slider" at bounding box center [1059, 430] width 24 height 24
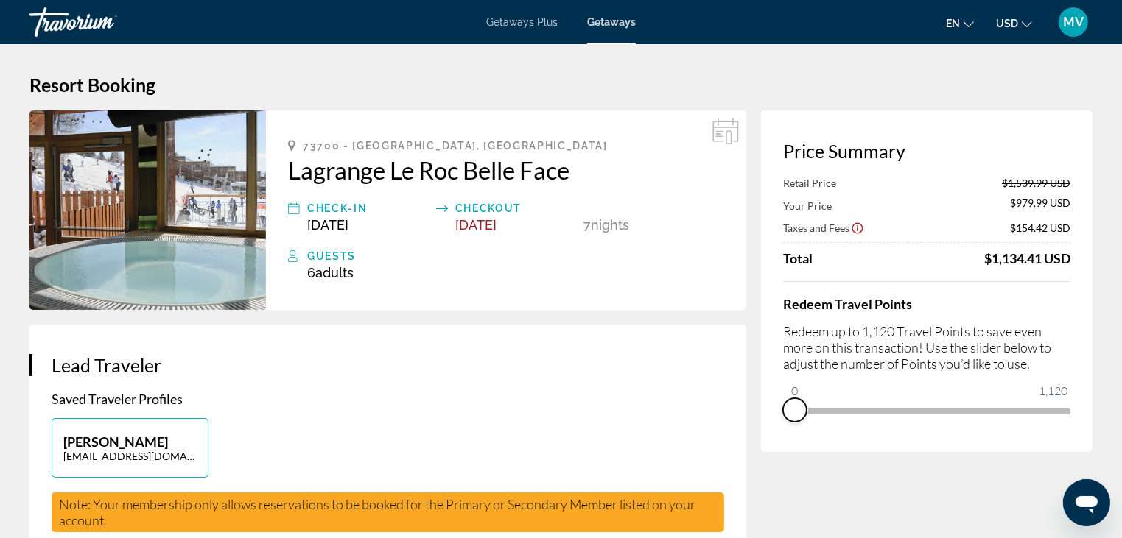
drag, startPoint x: 1063, startPoint y: 428, endPoint x: 766, endPoint y: 422, distance: 296.9
click at [766, 422] on div "Price Summary Retail Price $1,539.99 USD Your Price $979.99 USD Taxes and Fees …" at bounding box center [926, 281] width 331 height 342
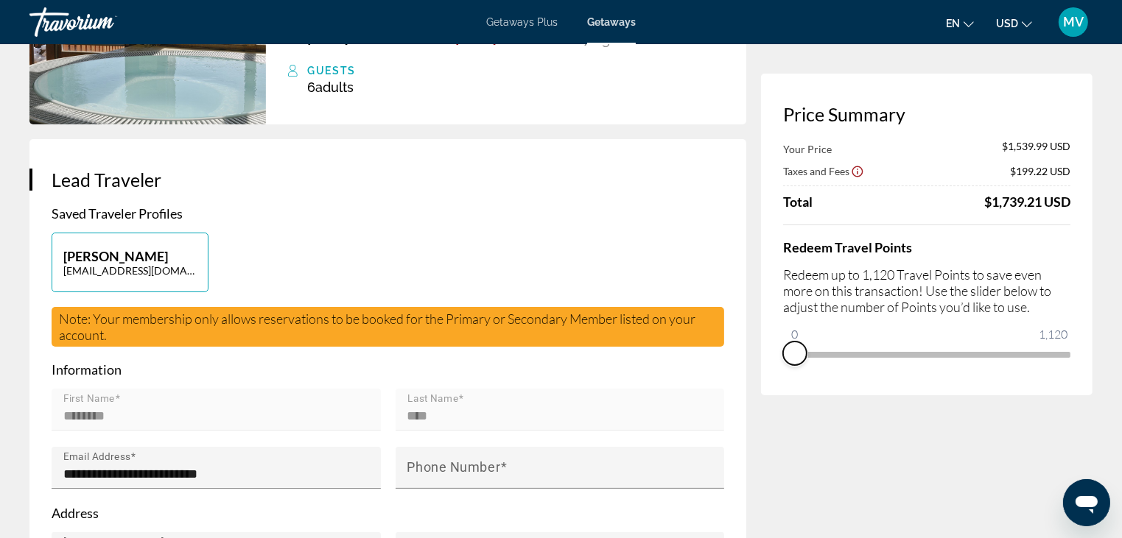
scroll to position [221, 0]
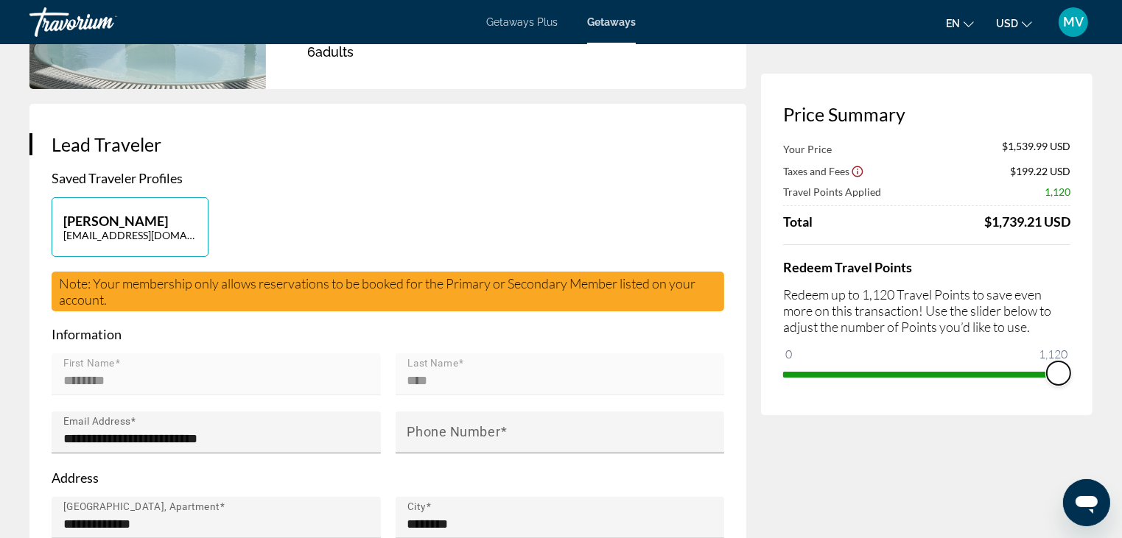
drag, startPoint x: 797, startPoint y: 351, endPoint x: 1106, endPoint y: 351, distance: 309.4
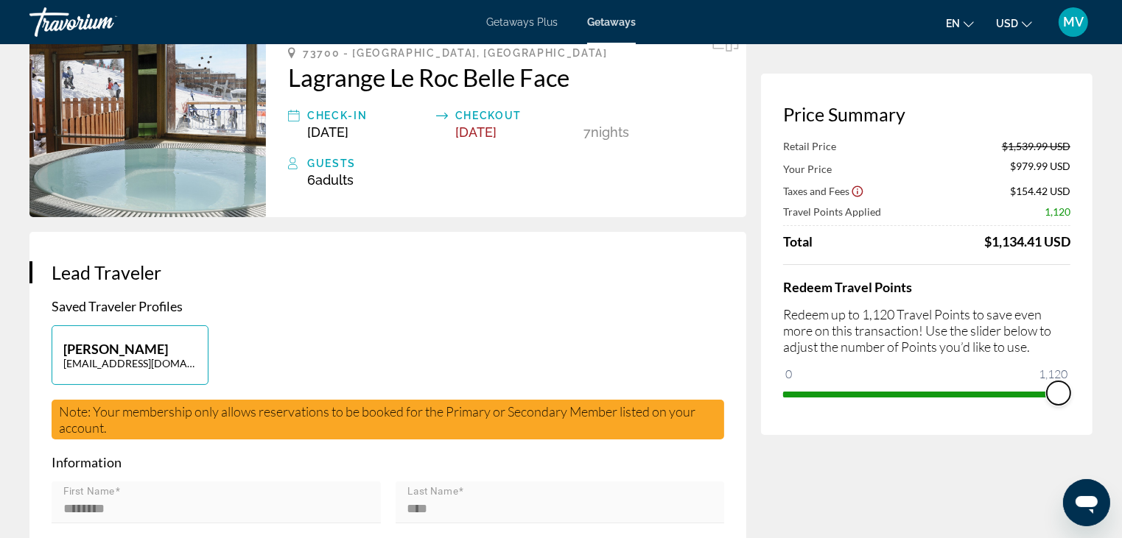
scroll to position [0, 0]
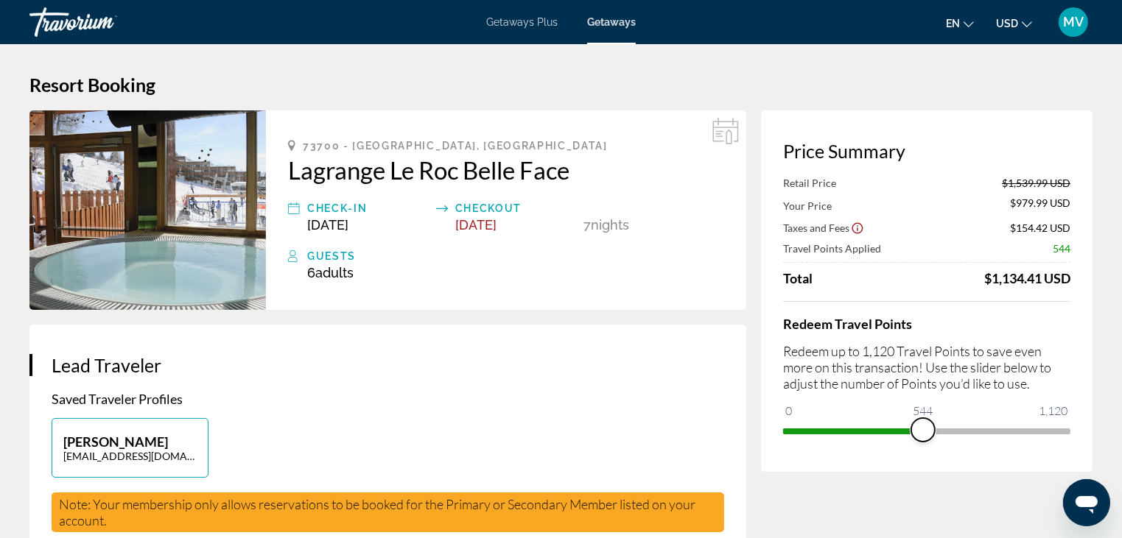
drag, startPoint x: 1052, startPoint y: 432, endPoint x: 923, endPoint y: 425, distance: 129.1
click at [923, 425] on span "ngx-slider" at bounding box center [923, 430] width 24 height 24
click at [858, 230] on icon "Show Taxes and Fees disclaimer" at bounding box center [857, 228] width 13 height 13
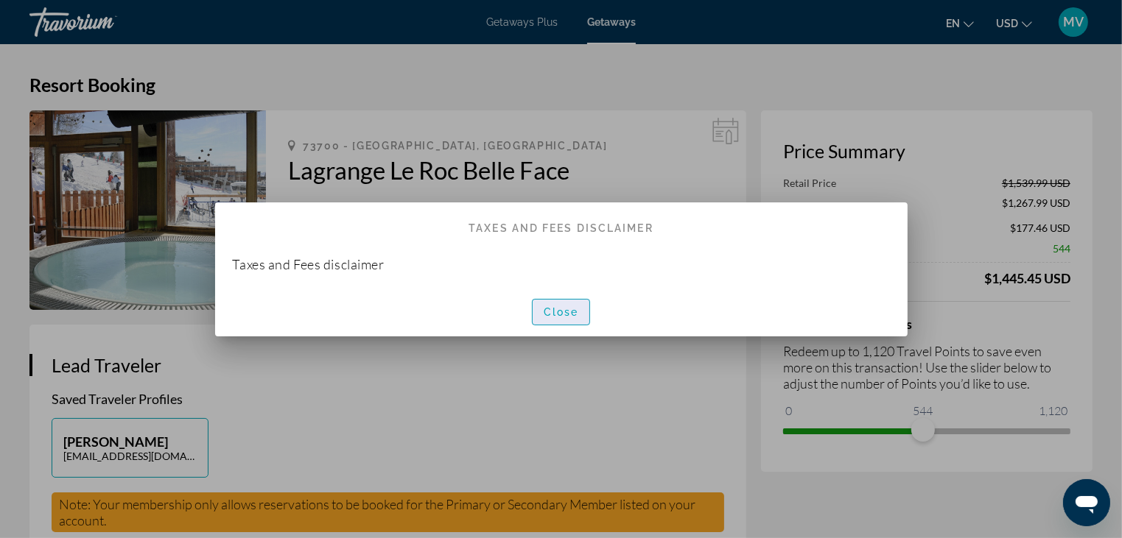
click at [571, 317] on span "Close" at bounding box center [561, 312] width 35 height 12
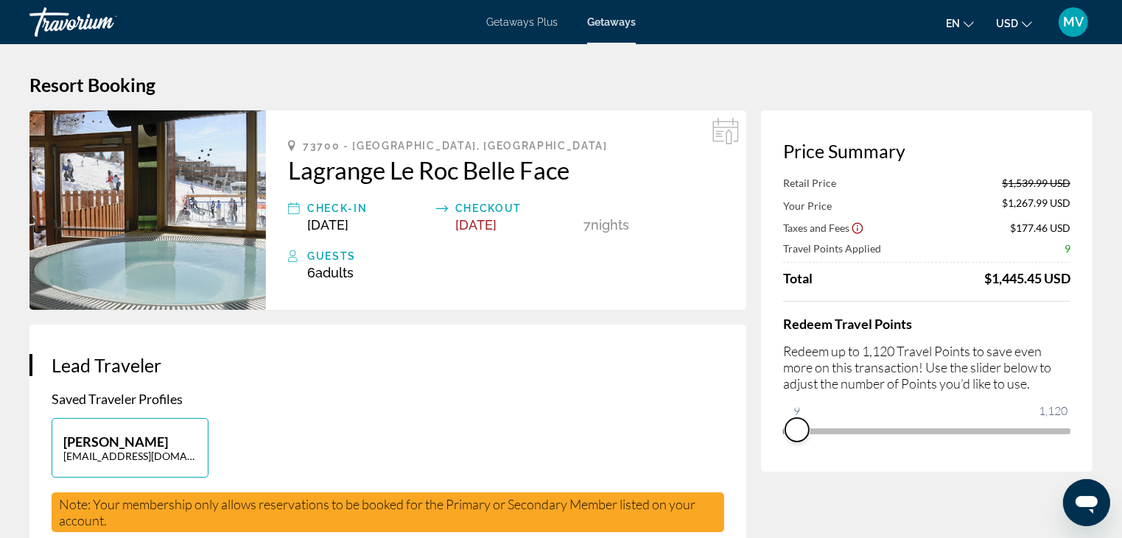
drag, startPoint x: 921, startPoint y: 428, endPoint x: 784, endPoint y: 428, distance: 137.7
click at [784, 428] on div "Price Summary Retail Price $1,539.99 USD Your Price $1,267.99 USD Taxes and Fee…" at bounding box center [926, 291] width 331 height 362
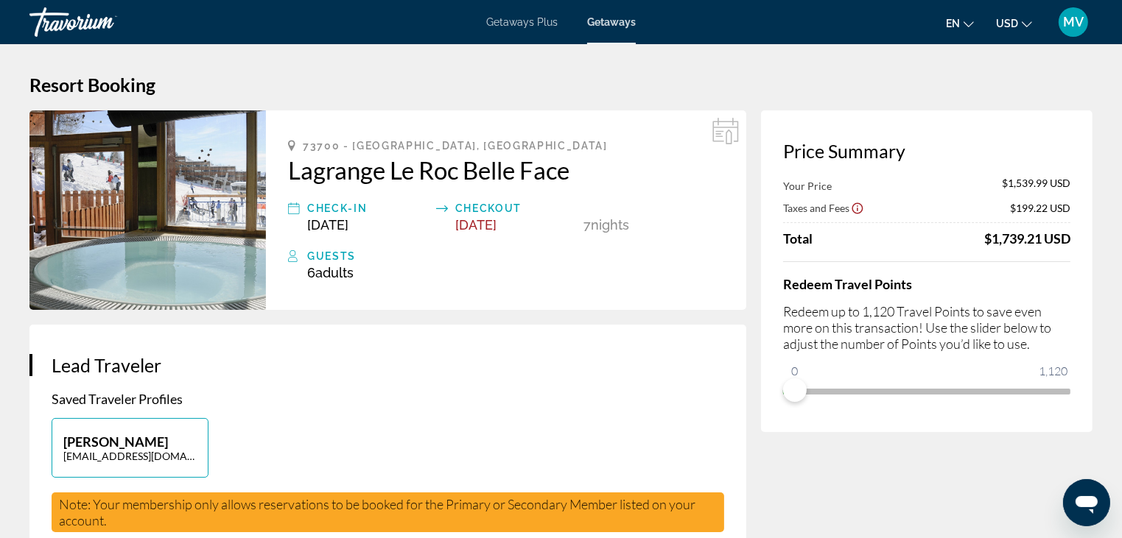
click at [854, 206] on icon "Show Taxes and Fees disclaimer" at bounding box center [857, 208] width 13 height 13
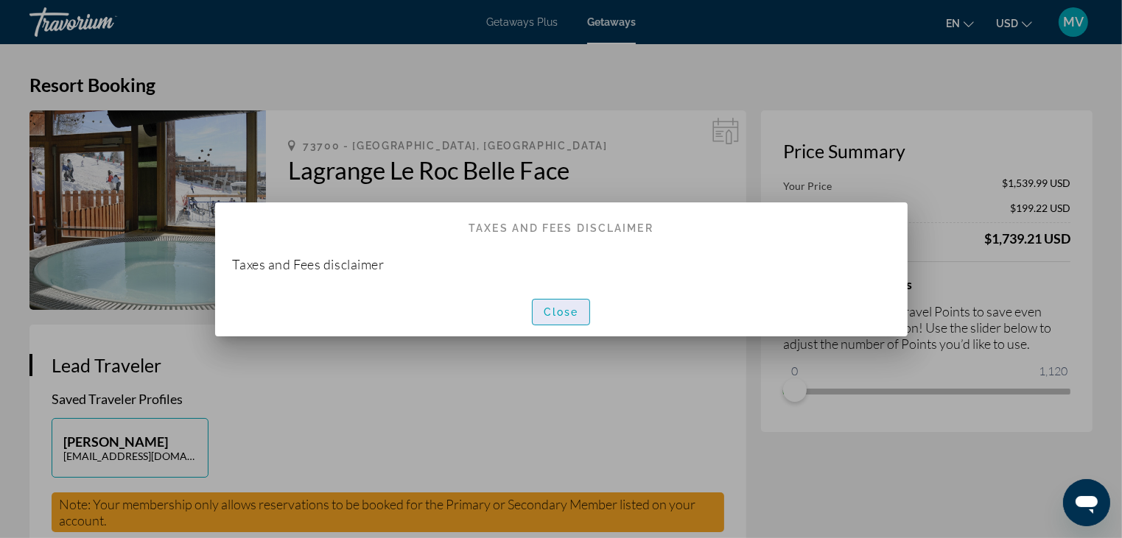
click at [551, 304] on span "button" at bounding box center [561, 312] width 57 height 35
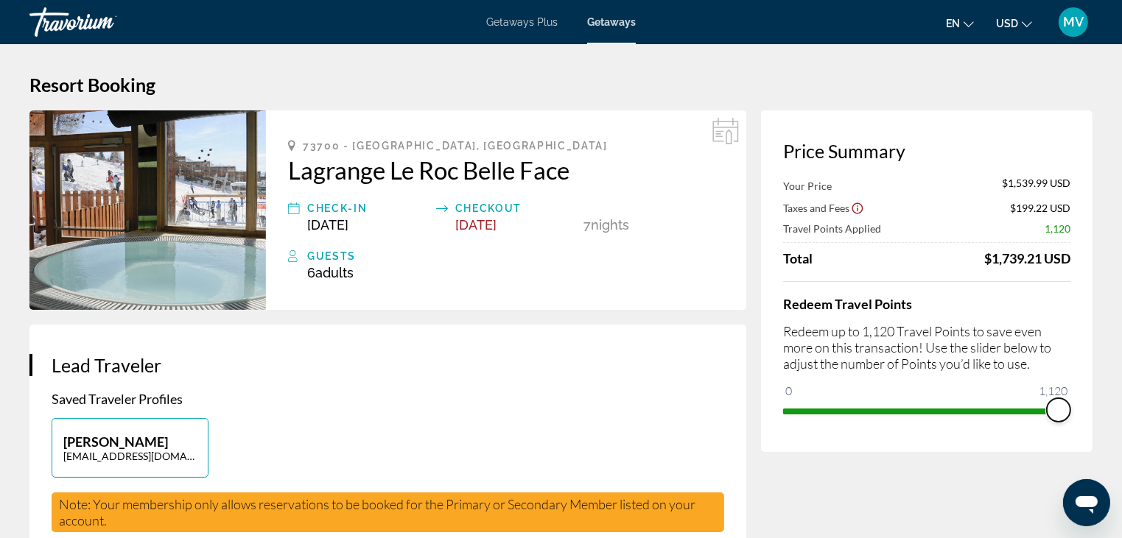
drag, startPoint x: 792, startPoint y: 392, endPoint x: 1101, endPoint y: 390, distance: 309.4
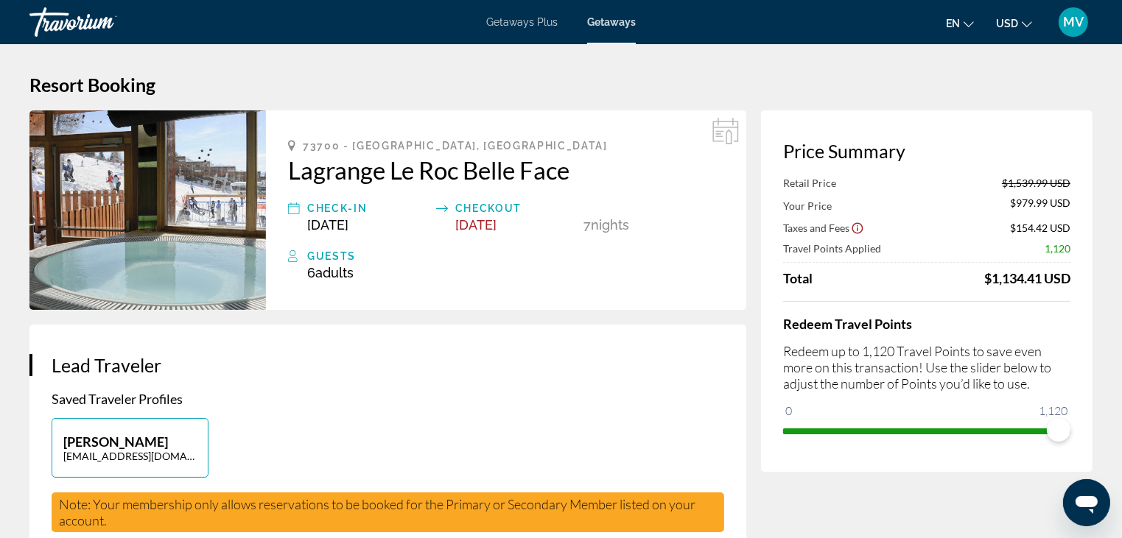
click at [857, 228] on icon "Show Taxes and Fees disclaimer" at bounding box center [857, 228] width 11 height 11
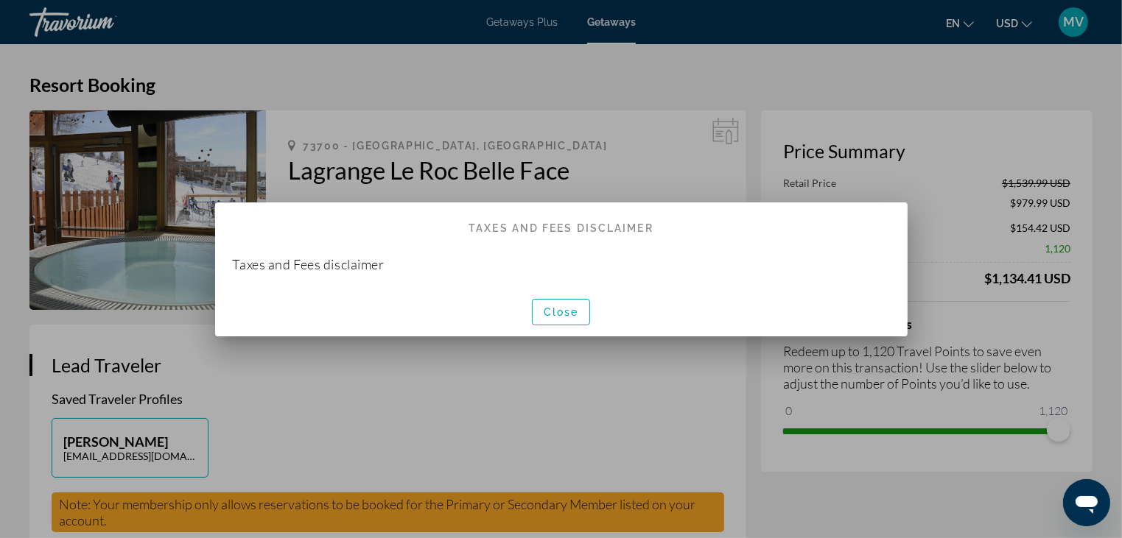
click at [706, 122] on div at bounding box center [561, 269] width 1122 height 538
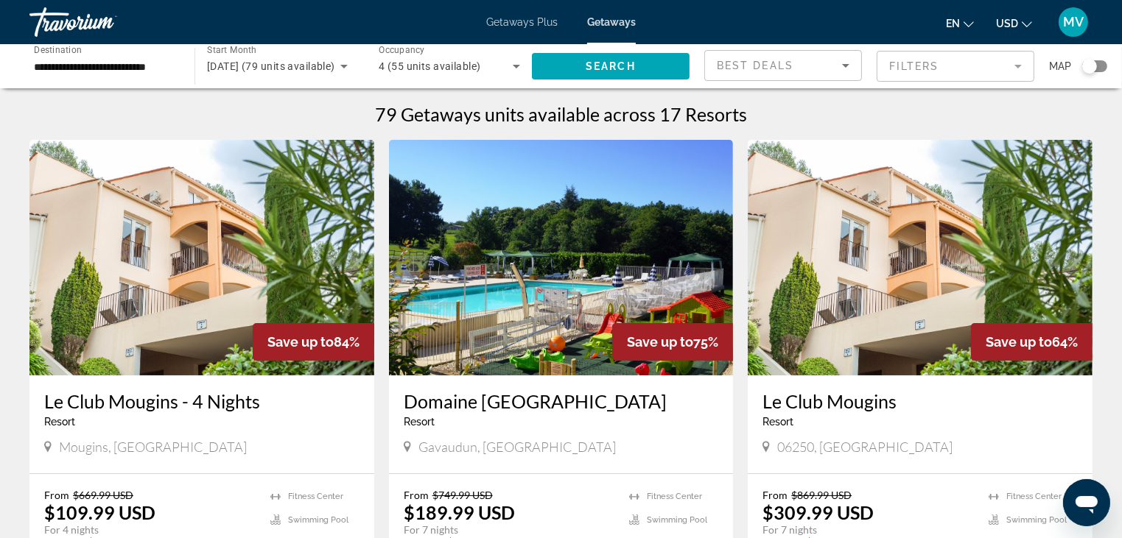
click at [1100, 69] on div "Search widget" at bounding box center [1094, 66] width 25 height 12
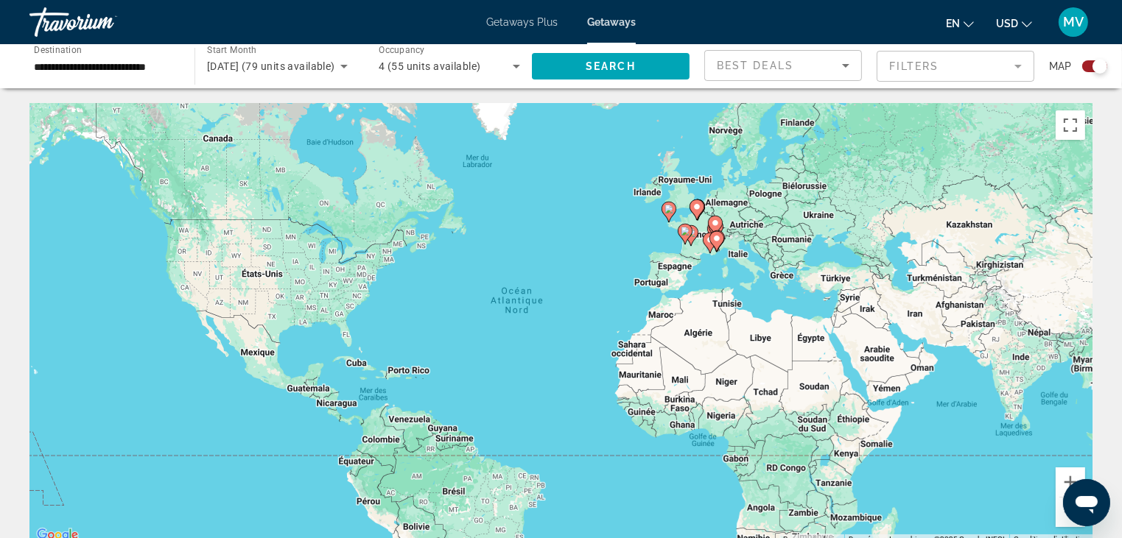
click at [714, 243] on icon "Main content" at bounding box center [715, 241] width 13 height 19
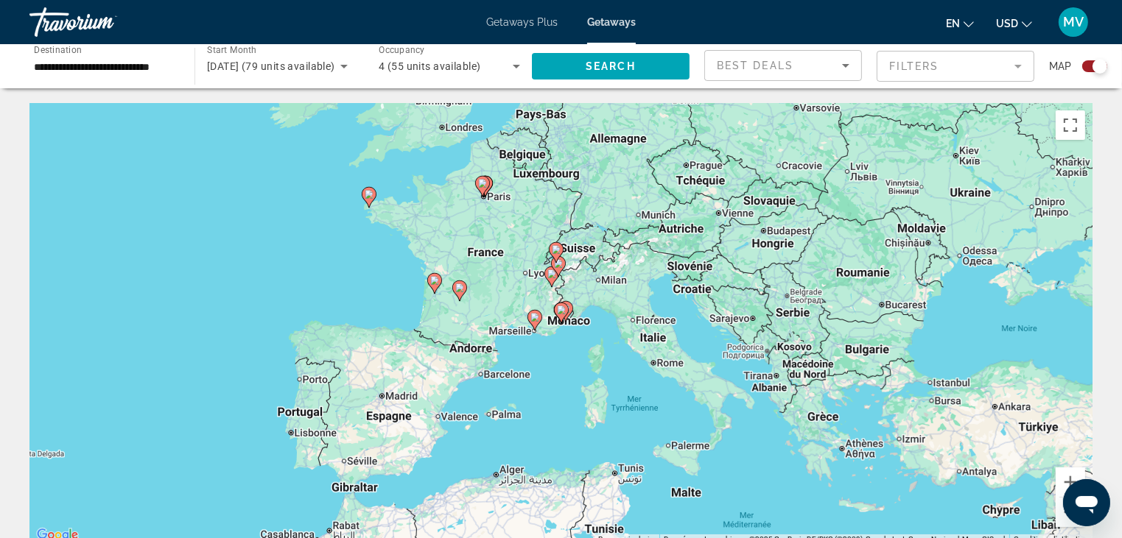
click at [551, 271] on gmp-advanced-marker "Main content" at bounding box center [558, 267] width 15 height 22
type input "**********"
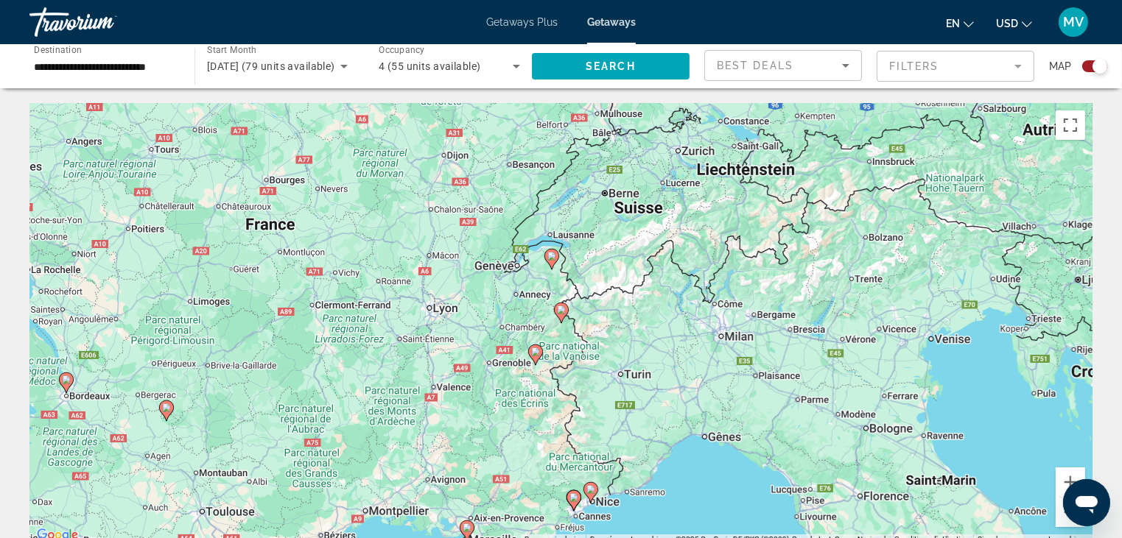
click at [539, 350] on image "Main content" at bounding box center [535, 352] width 9 height 9
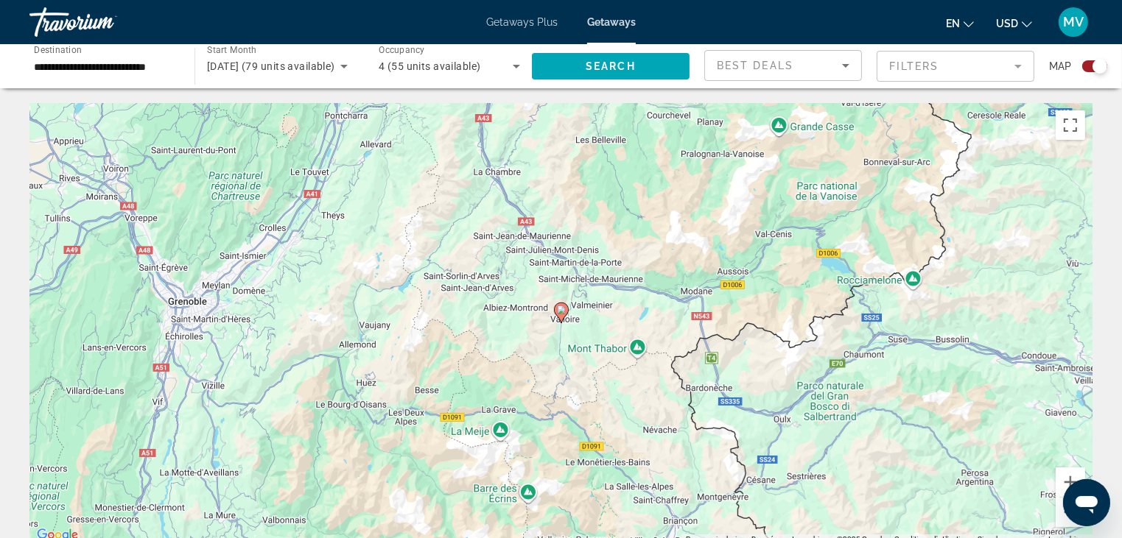
click at [561, 310] on image "Main content" at bounding box center [561, 310] width 9 height 9
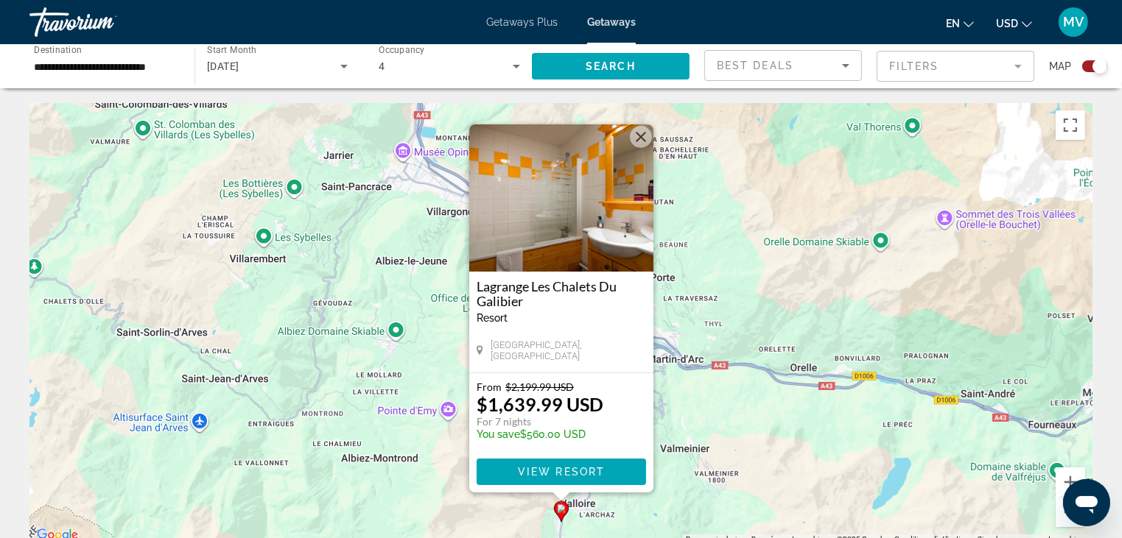
click at [639, 135] on button "Fermer" at bounding box center [641, 137] width 22 height 22
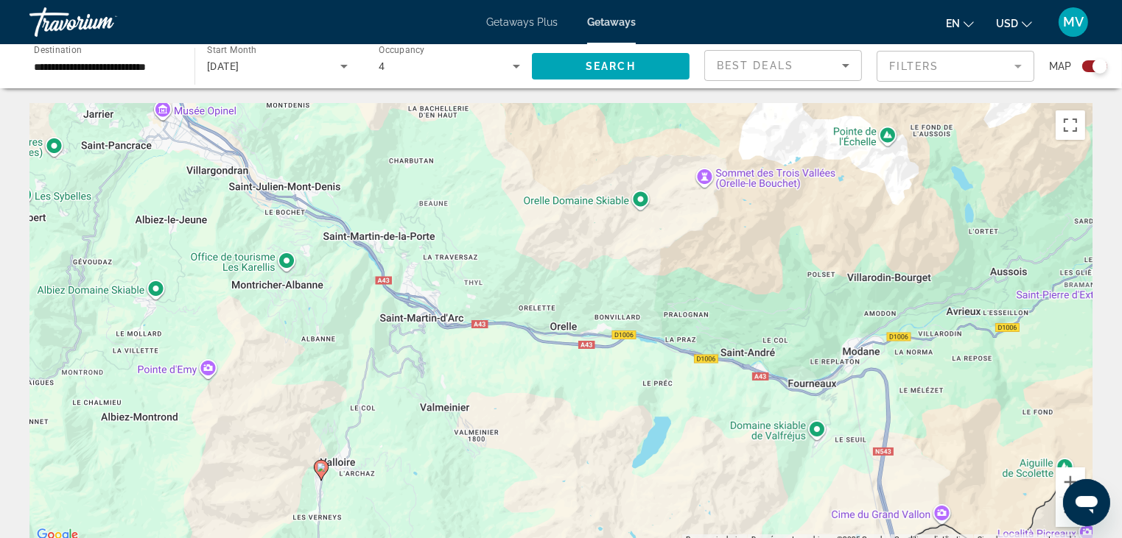
drag, startPoint x: 807, startPoint y: 284, endPoint x: 558, endPoint y: 241, distance: 251.9
click at [558, 241] on div "Pour activer le glissement avec le clavier, appuyez sur Alt+Entrée. Une fois ce…" at bounding box center [560, 324] width 1063 height 442
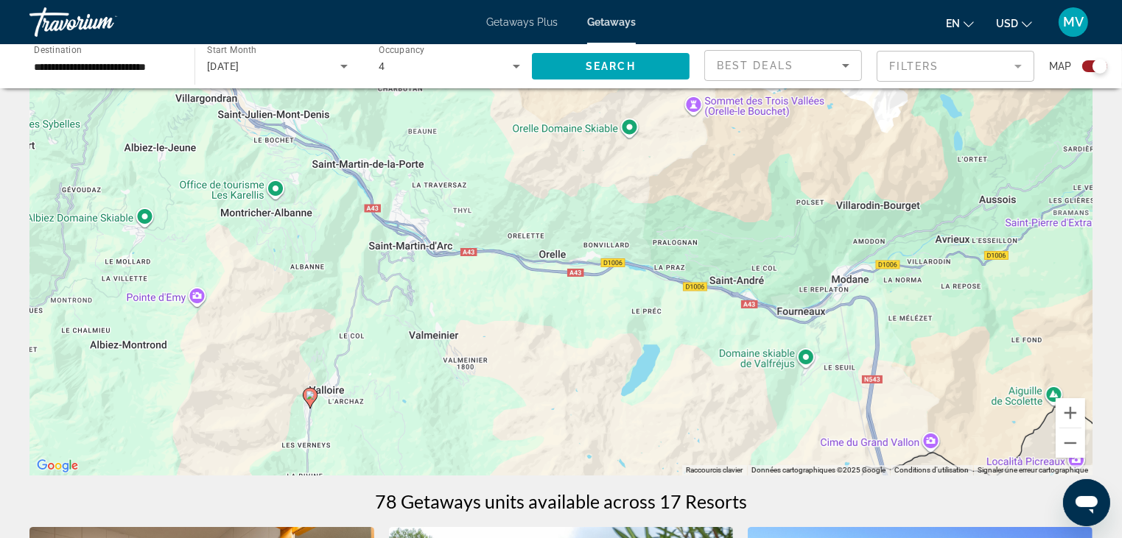
scroll to position [147, 0]
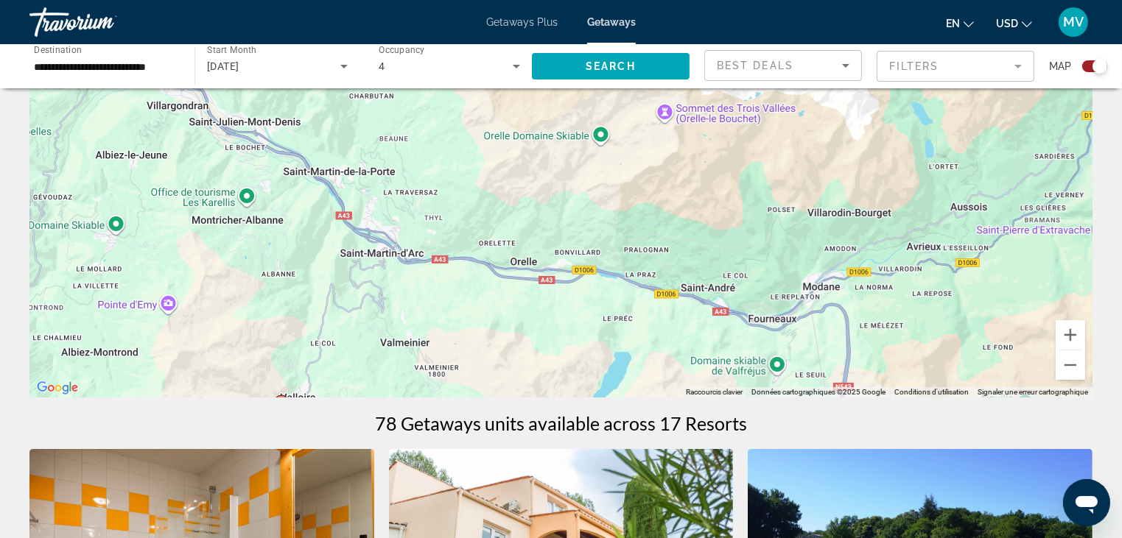
drag, startPoint x: 693, startPoint y: 234, endPoint x: 667, endPoint y: 323, distance: 92.3
click at [664, 324] on div "Pour activer le glissement avec le clavier, appuyez sur Alt+Entrée. Une fois ce…" at bounding box center [560, 177] width 1063 height 442
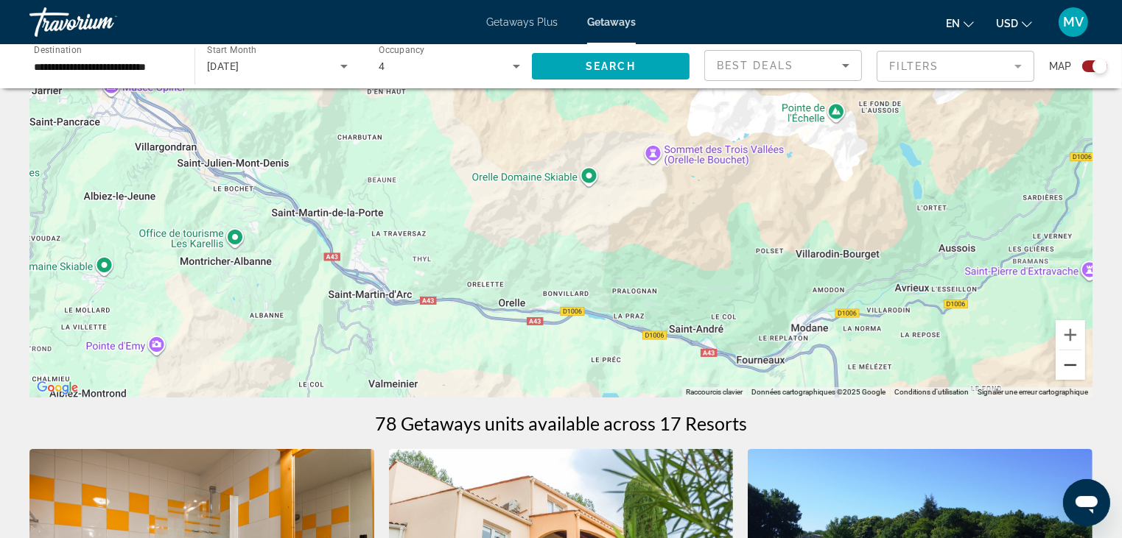
click at [1075, 366] on button "Zoom arrière" at bounding box center [1070, 365] width 29 height 29
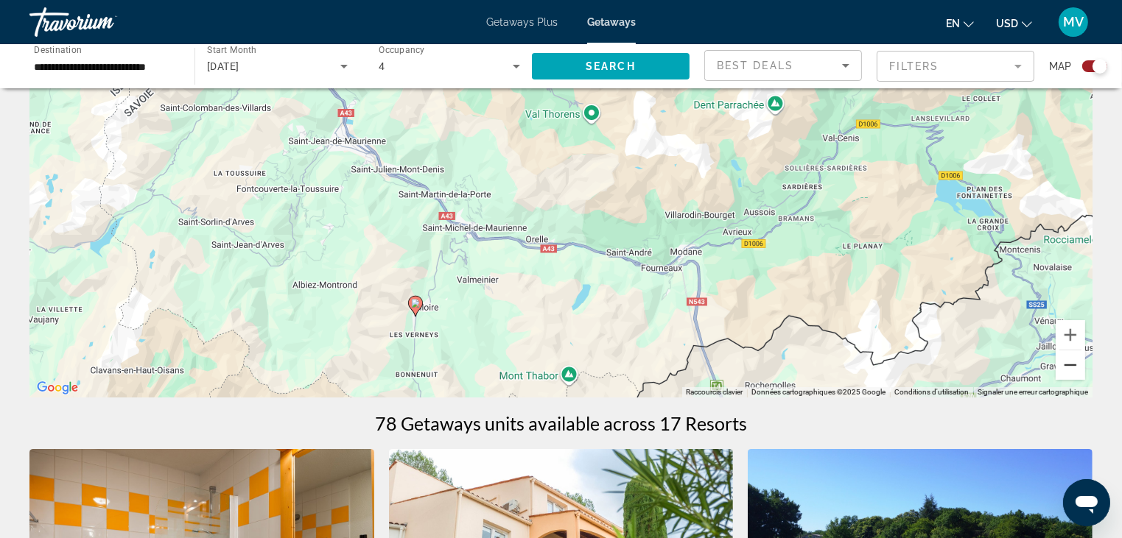
click at [1075, 366] on button "Zoom arrière" at bounding box center [1070, 365] width 29 height 29
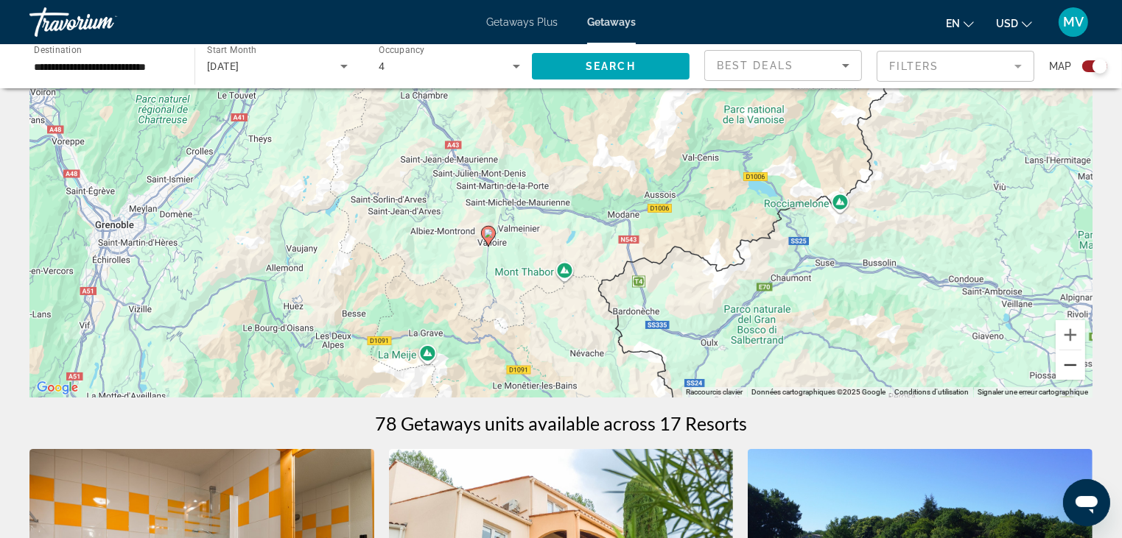
click at [1075, 366] on button "Zoom arrière" at bounding box center [1070, 365] width 29 height 29
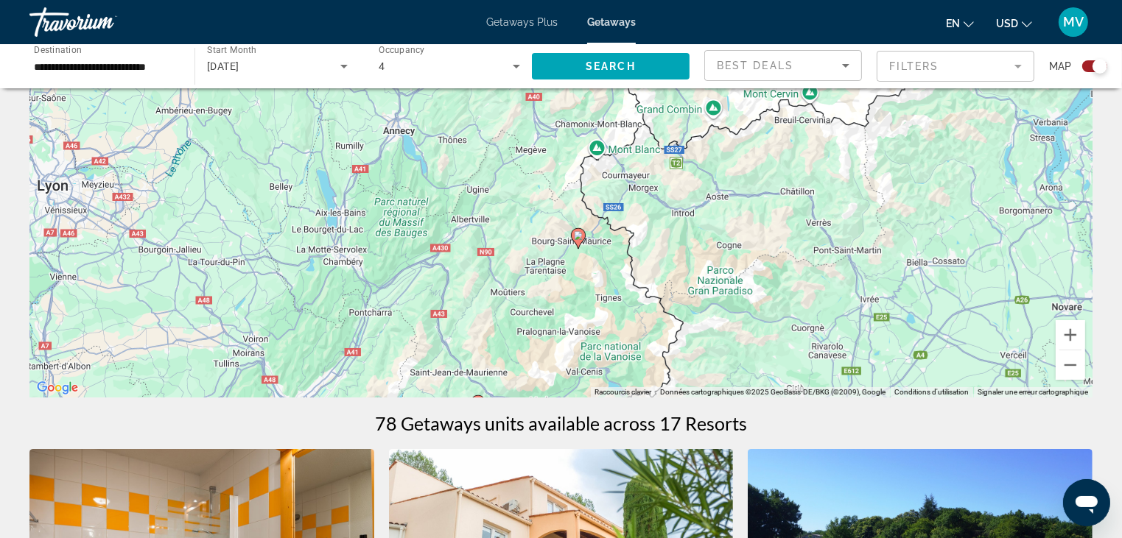
drag, startPoint x: 659, startPoint y: 138, endPoint x: 612, endPoint y: 360, distance: 226.7
click at [612, 360] on div "Pour activer le glissement avec le clavier, appuyez sur Alt+Entrée. Une fois ce…" at bounding box center [560, 177] width 1063 height 442
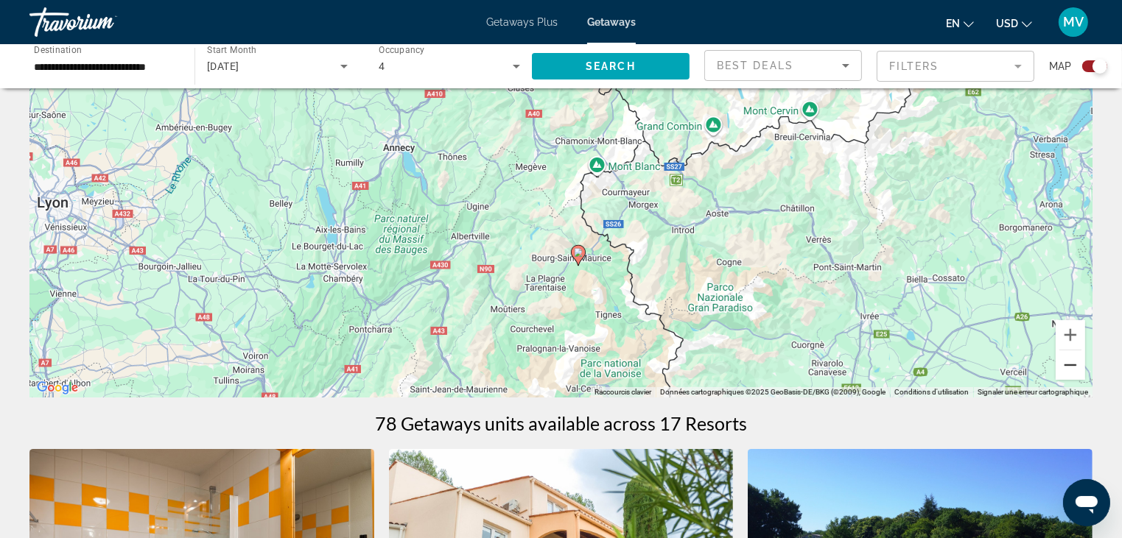
click at [1070, 370] on button "Zoom arrière" at bounding box center [1070, 365] width 29 height 29
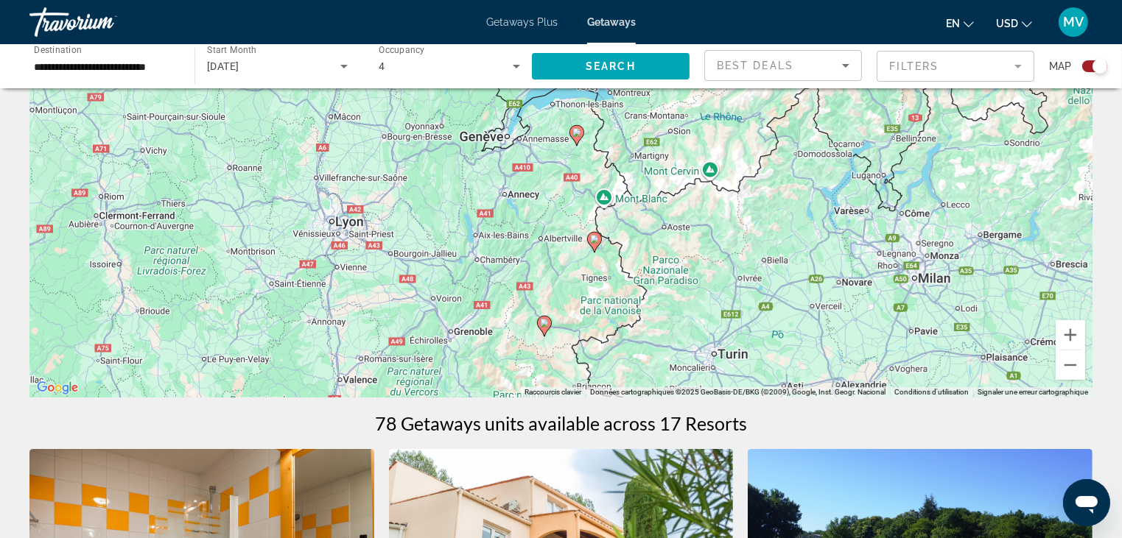
drag, startPoint x: 527, startPoint y: 166, endPoint x: 555, endPoint y: 201, distance: 44.6
click at [555, 201] on div "Pour activer le glissement avec le clavier, appuyez sur Alt+Entrée. Une fois ce…" at bounding box center [560, 177] width 1063 height 442
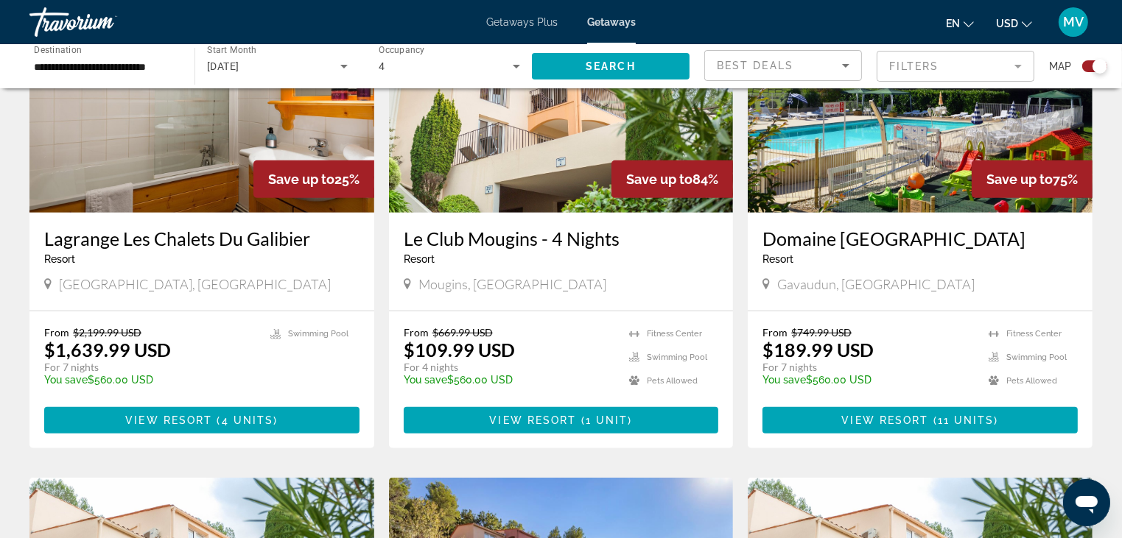
scroll to position [663, 0]
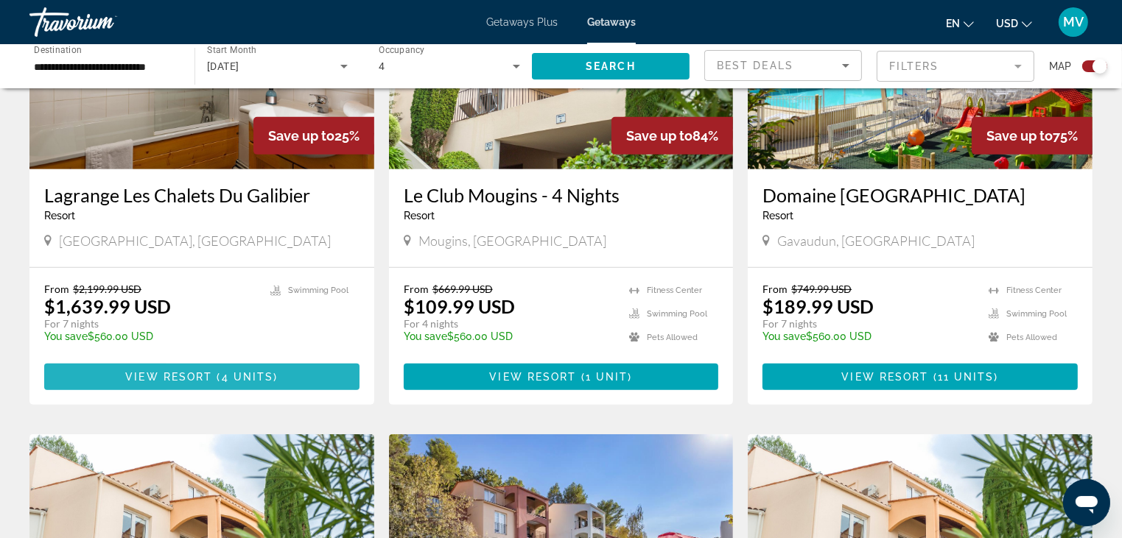
click at [169, 381] on span "View Resort" at bounding box center [168, 377] width 87 height 12
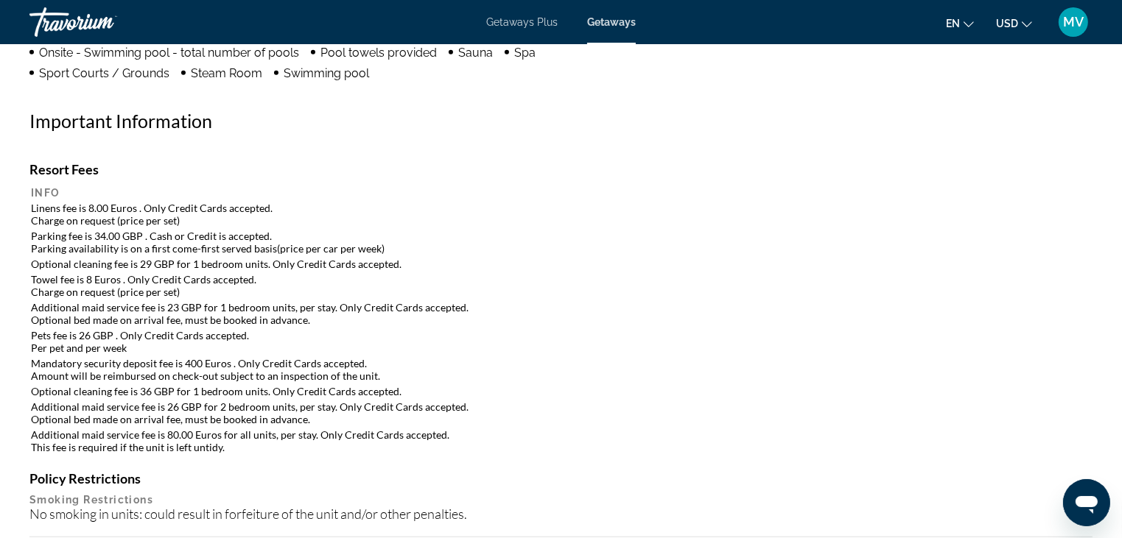
scroll to position [1240, 0]
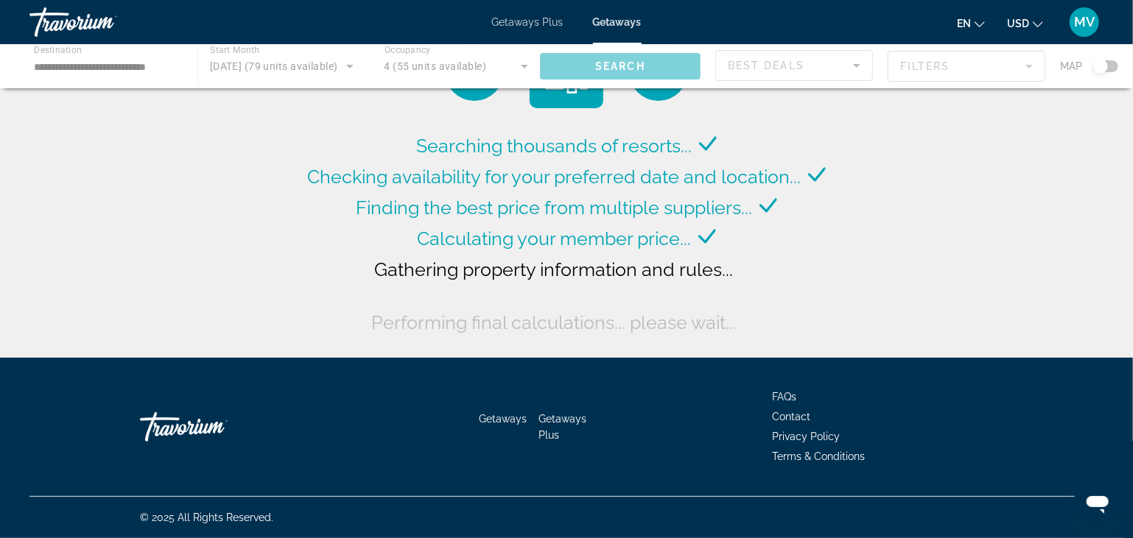
click at [980, 15] on button "en English Español Français Italiano Português русский" at bounding box center [971, 23] width 28 height 21
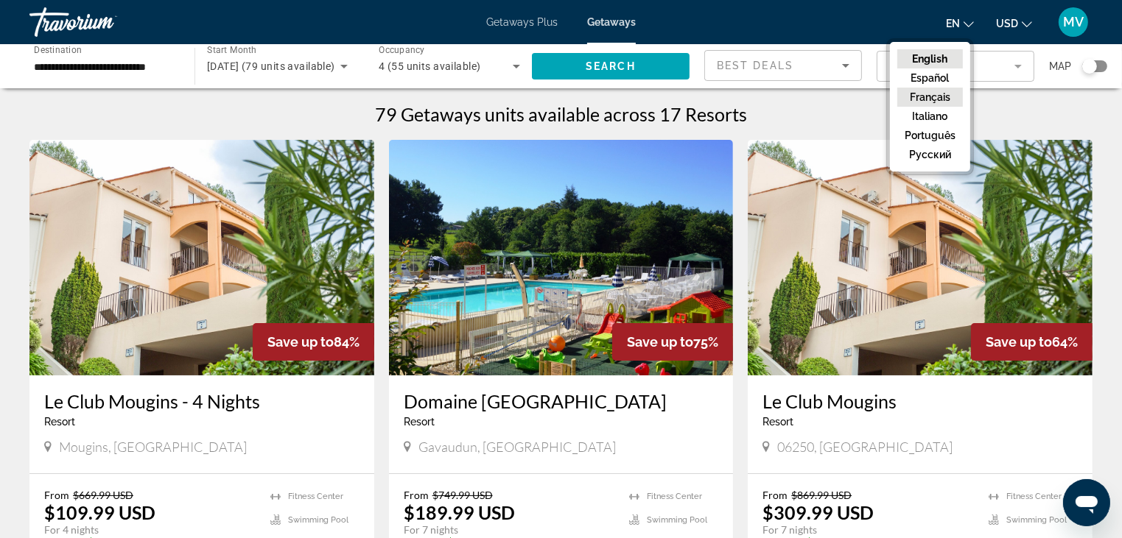
click at [946, 95] on button "Français" at bounding box center [930, 97] width 66 height 19
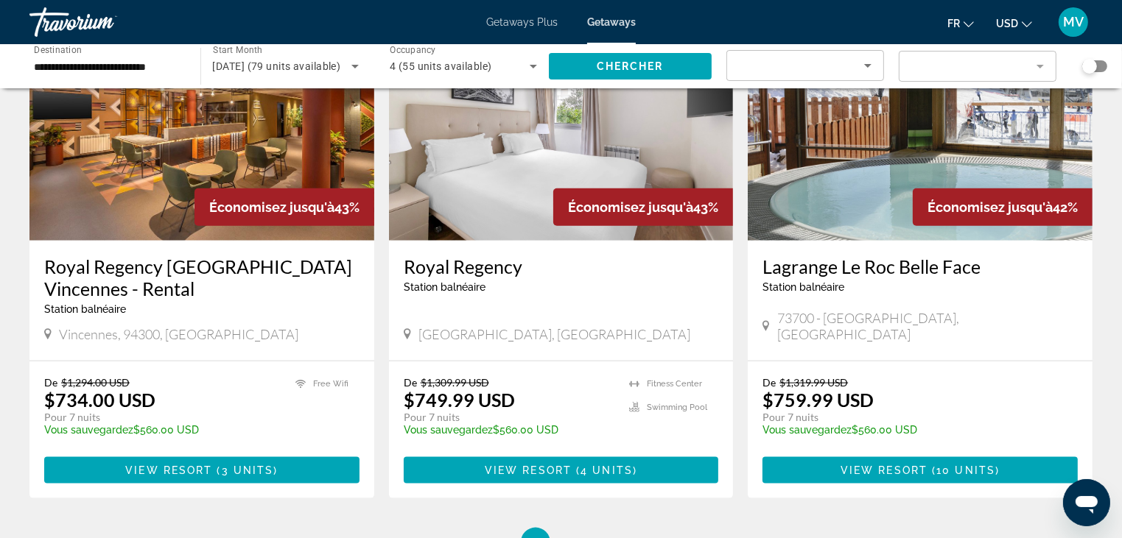
scroll to position [1718, 0]
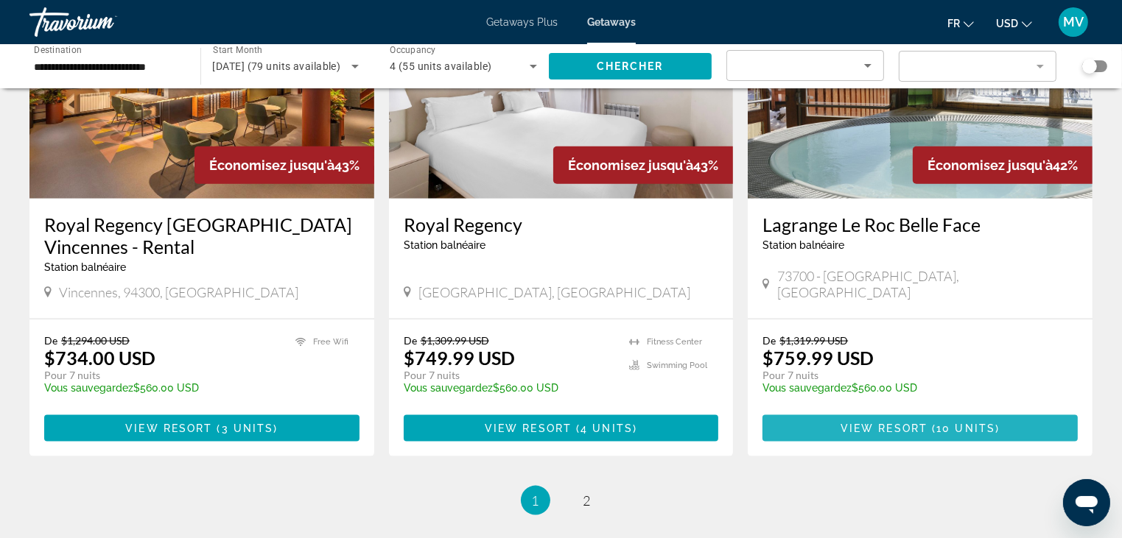
click at [919, 423] on span "View Resort" at bounding box center [883, 429] width 87 height 12
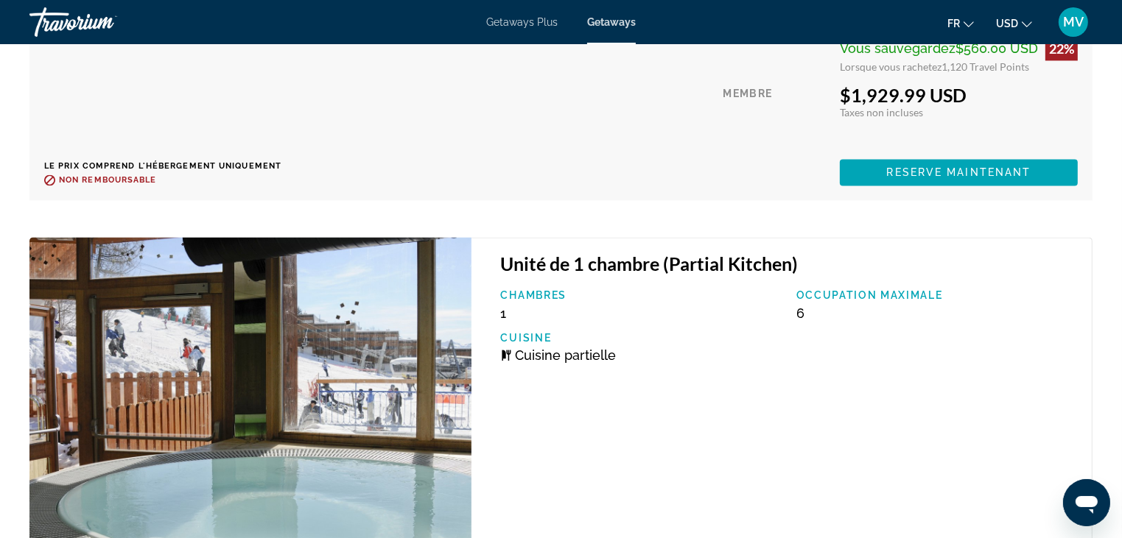
scroll to position [3241, 0]
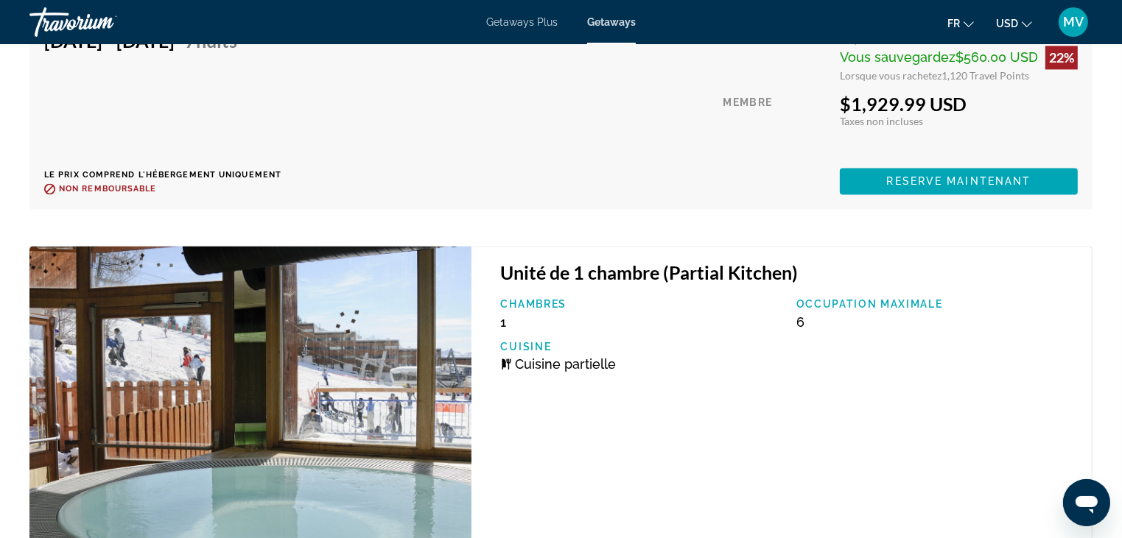
click at [355, 320] on img "Main content" at bounding box center [250, 414] width 442 height 337
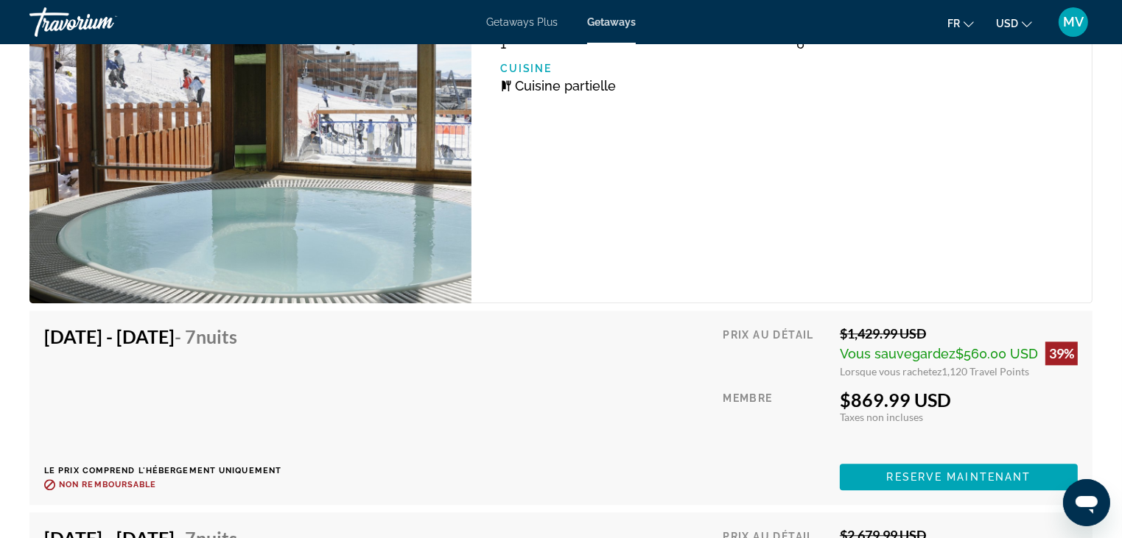
scroll to position [3536, 0]
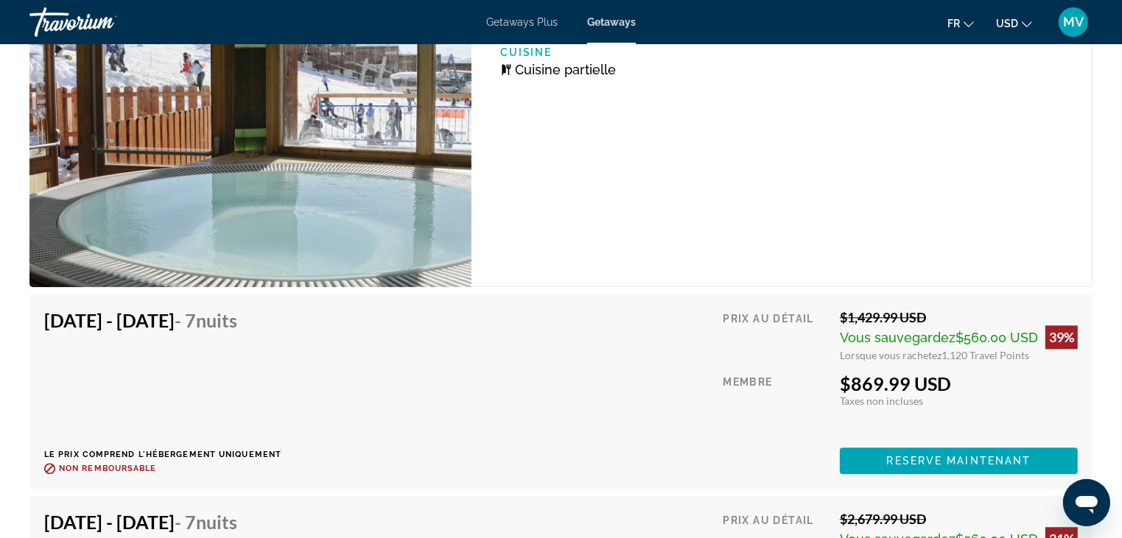
click at [309, 172] on img "Main content" at bounding box center [250, 119] width 442 height 337
click at [883, 452] on span "Main content" at bounding box center [959, 460] width 238 height 35
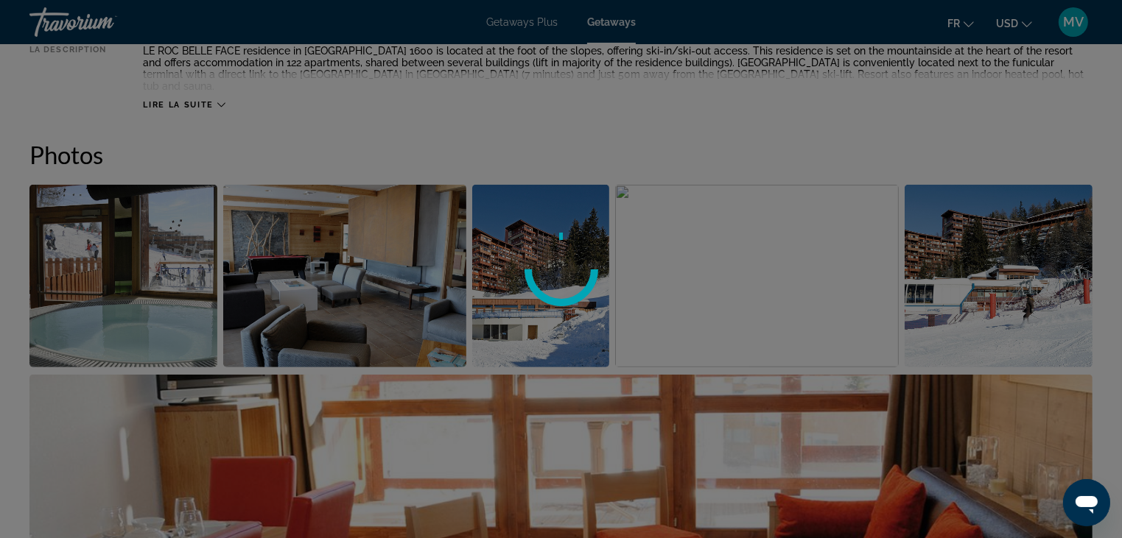
scroll to position [516, 0]
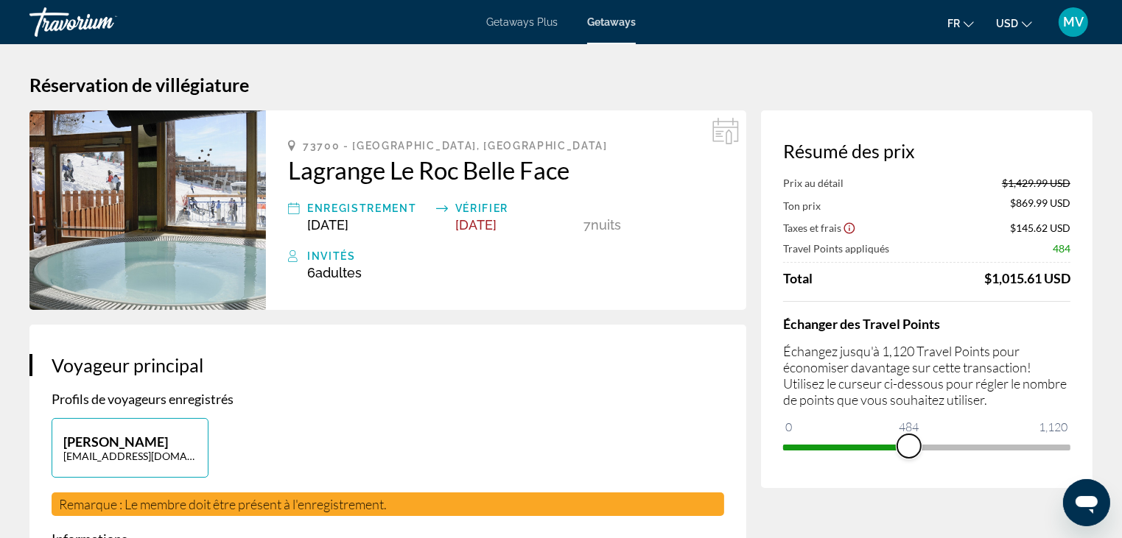
drag, startPoint x: 1055, startPoint y: 440, endPoint x: 908, endPoint y: 442, distance: 146.6
click at [908, 442] on span "ngx-slider" at bounding box center [909, 447] width 24 height 24
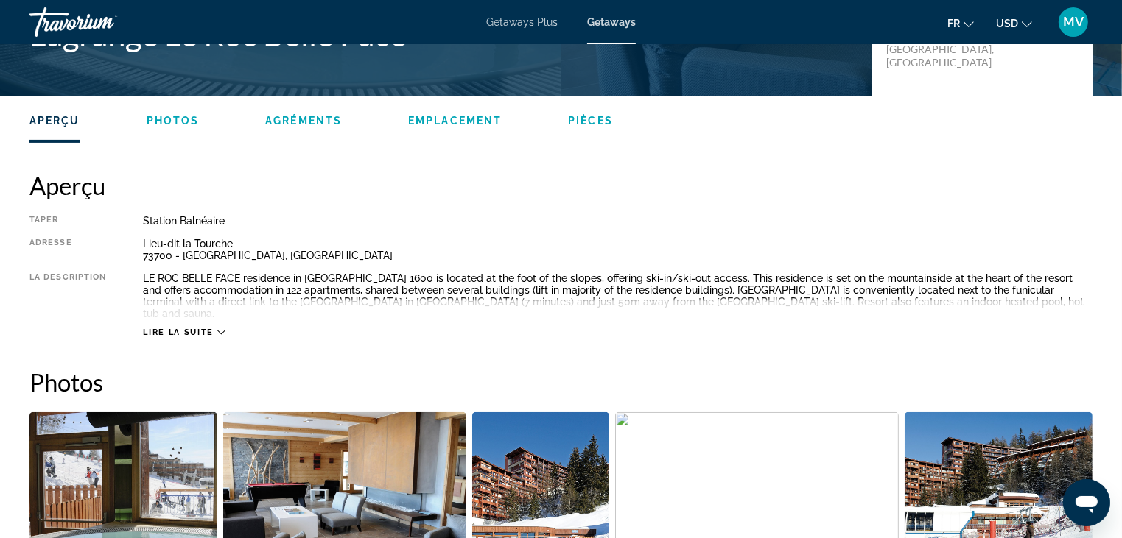
scroll to position [442, 0]
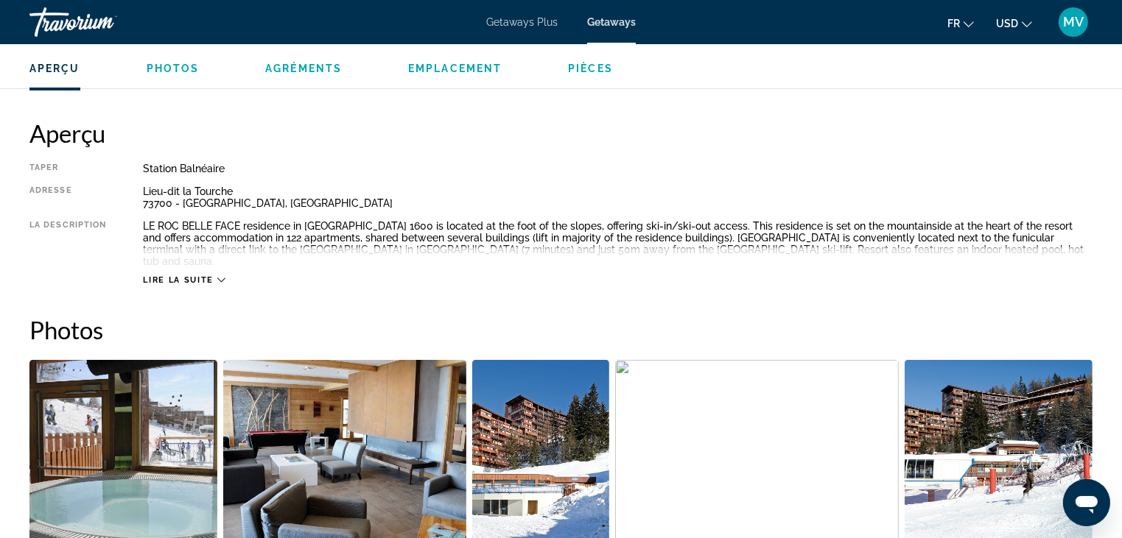
click at [195, 275] on span "Lire la suite" at bounding box center [178, 280] width 70 height 10
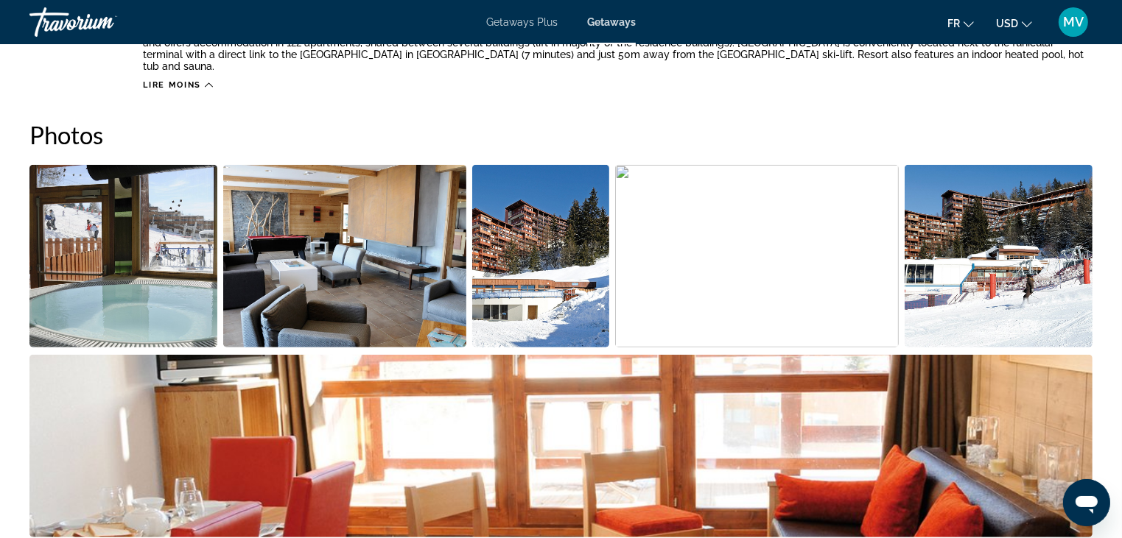
scroll to position [663, 0]
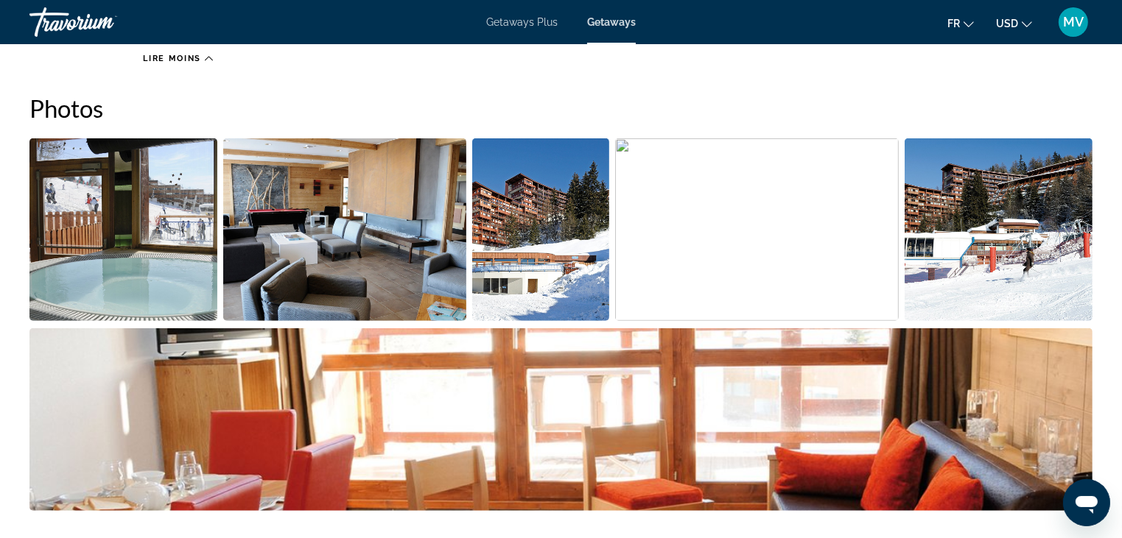
click at [147, 233] on img "Open full-screen image slider" at bounding box center [123, 229] width 188 height 183
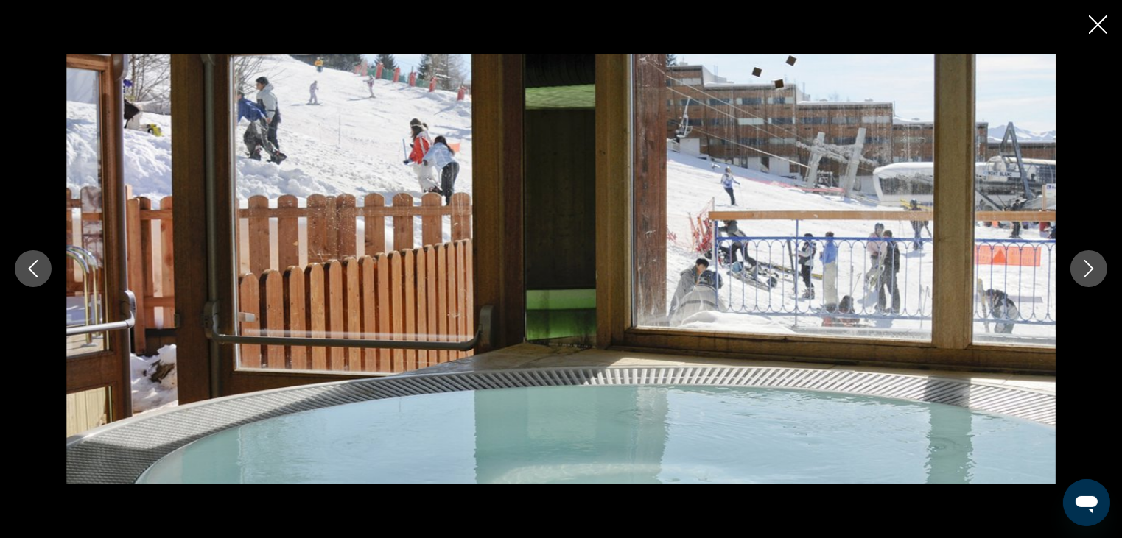
click at [1089, 265] on icon "Next image" at bounding box center [1089, 270] width 10 height 18
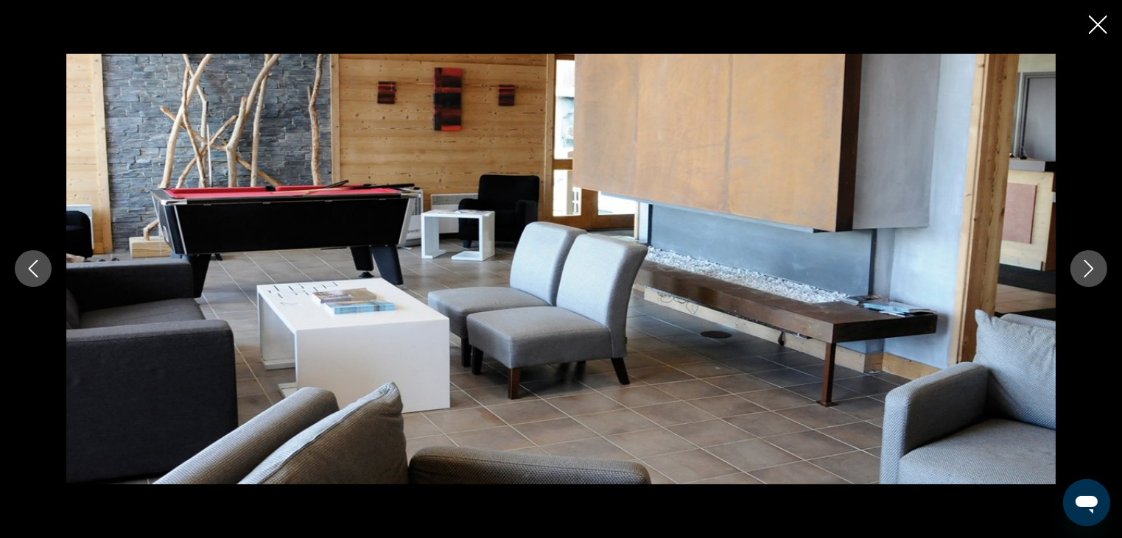
click at [1089, 265] on icon "Next image" at bounding box center [1089, 270] width 10 height 18
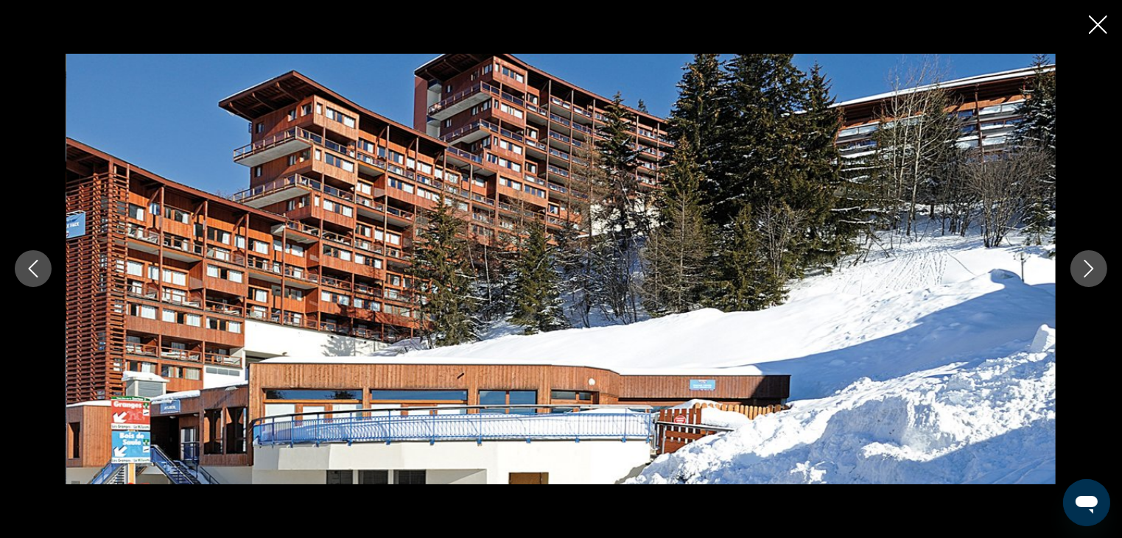
click at [1089, 265] on icon "Next image" at bounding box center [1089, 270] width 10 height 18
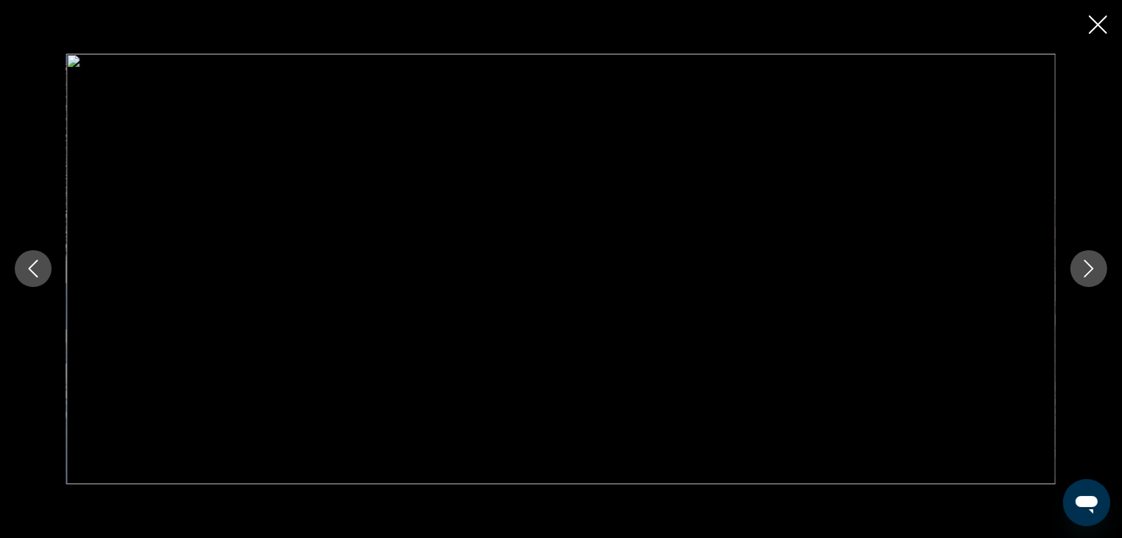
click at [1089, 265] on icon "Next image" at bounding box center [1089, 270] width 10 height 18
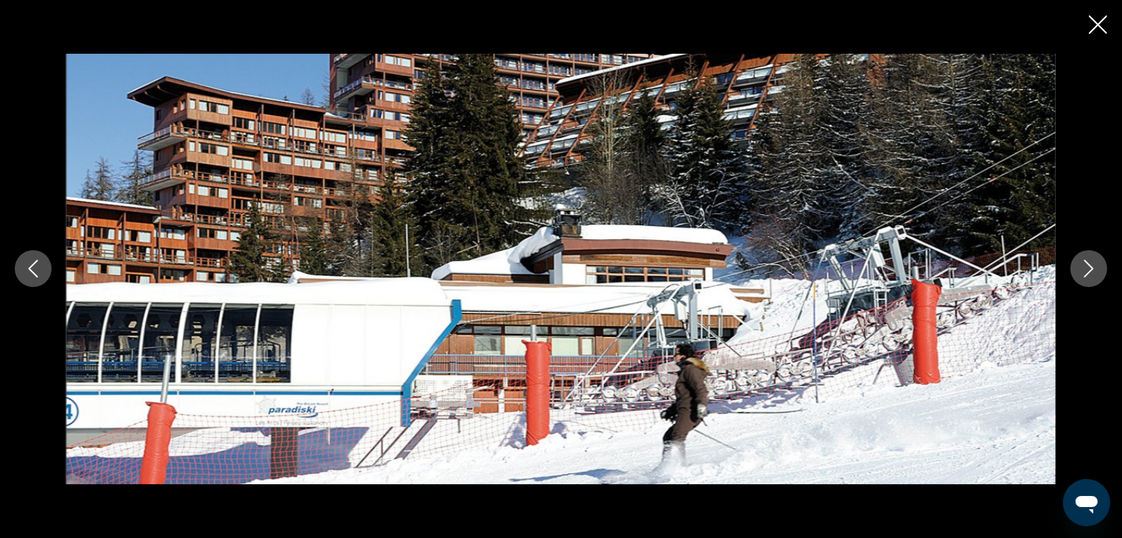
click at [1089, 265] on icon "Next image" at bounding box center [1089, 270] width 10 height 18
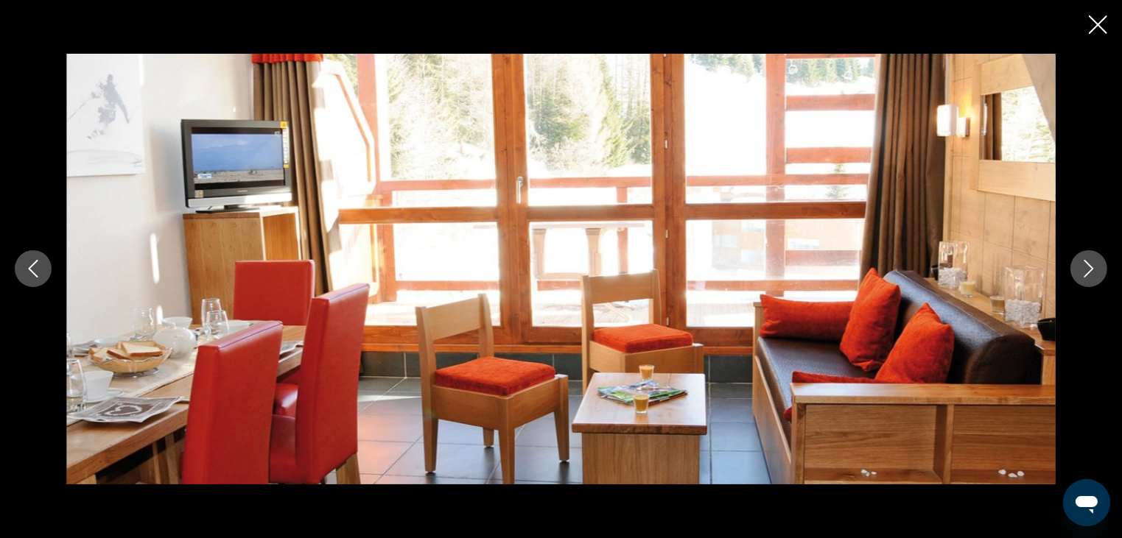
click at [1089, 265] on icon "Next image" at bounding box center [1089, 270] width 10 height 18
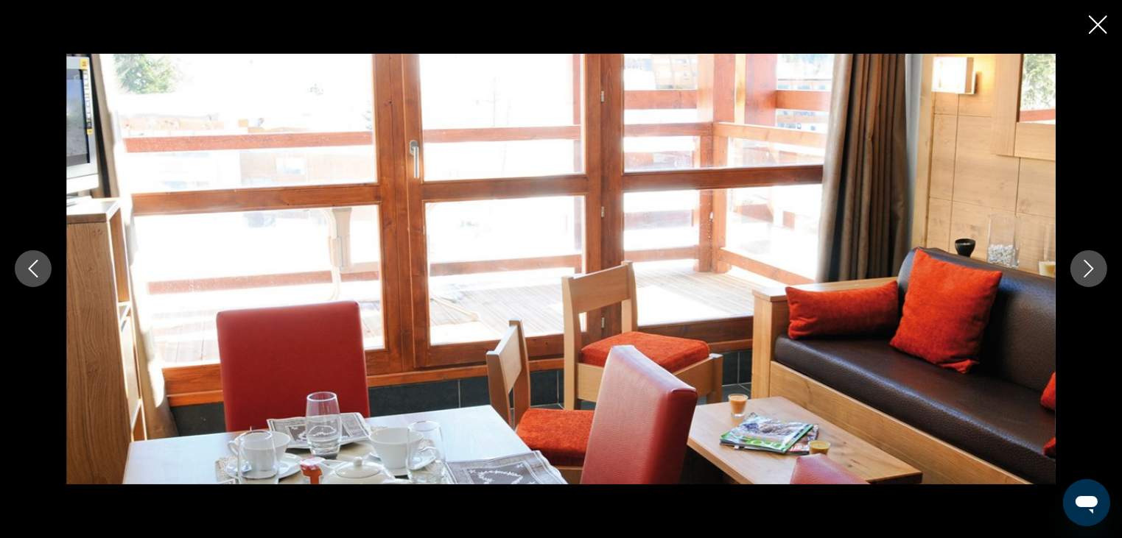
click at [1089, 265] on icon "Next image" at bounding box center [1089, 270] width 10 height 18
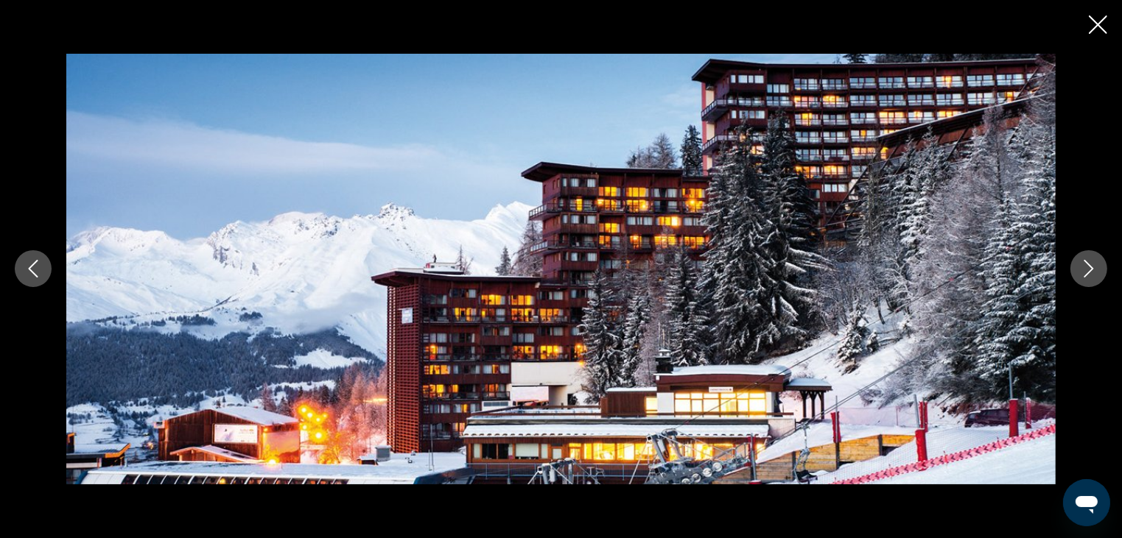
click at [1089, 265] on icon "Next image" at bounding box center [1089, 270] width 10 height 18
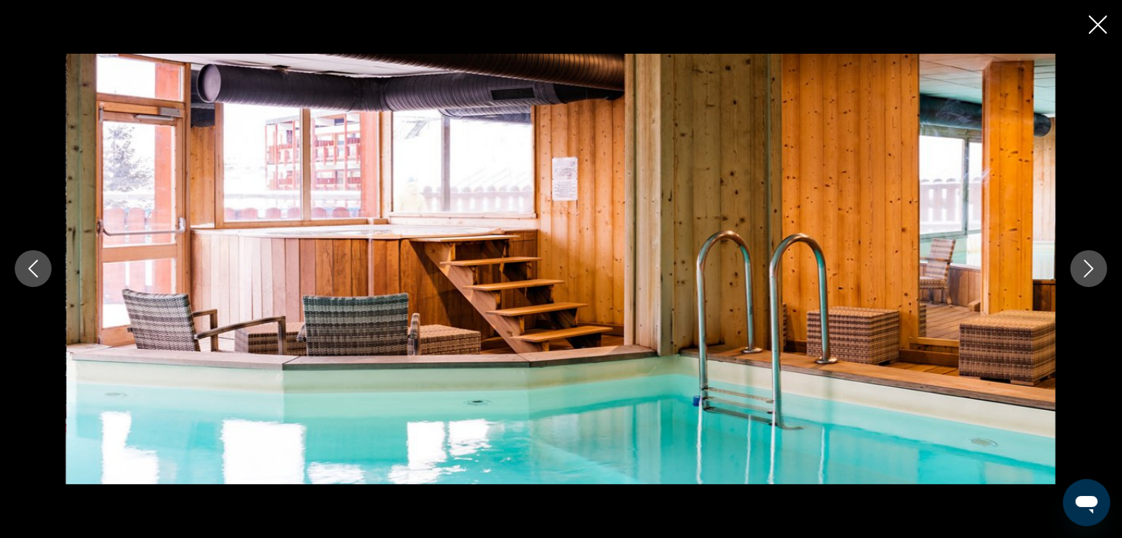
click at [1089, 265] on icon "Next image" at bounding box center [1089, 270] width 10 height 18
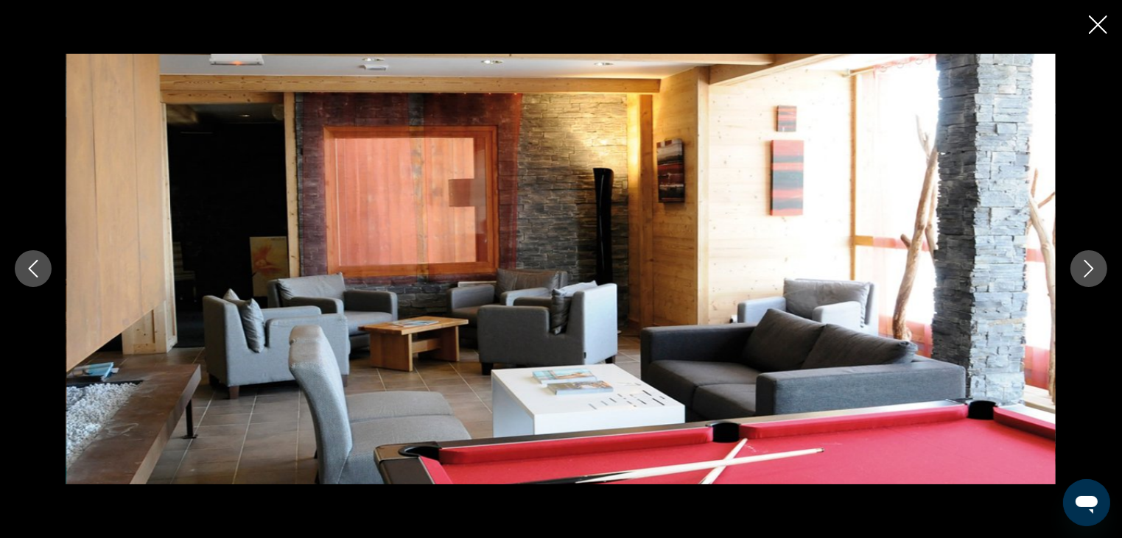
click at [1089, 265] on icon "Next image" at bounding box center [1089, 270] width 10 height 18
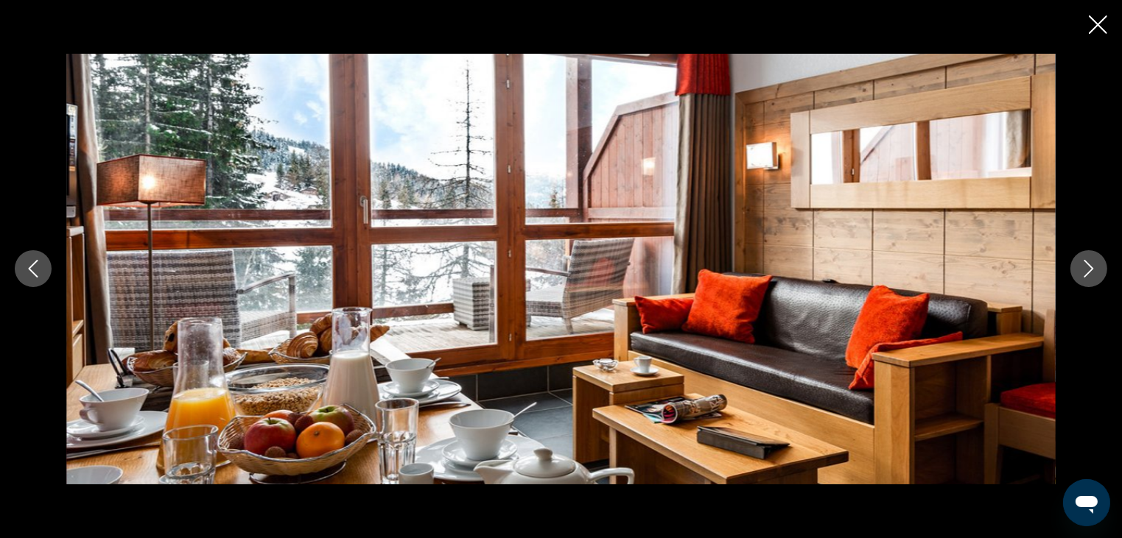
click at [1089, 265] on icon "Next image" at bounding box center [1089, 270] width 10 height 18
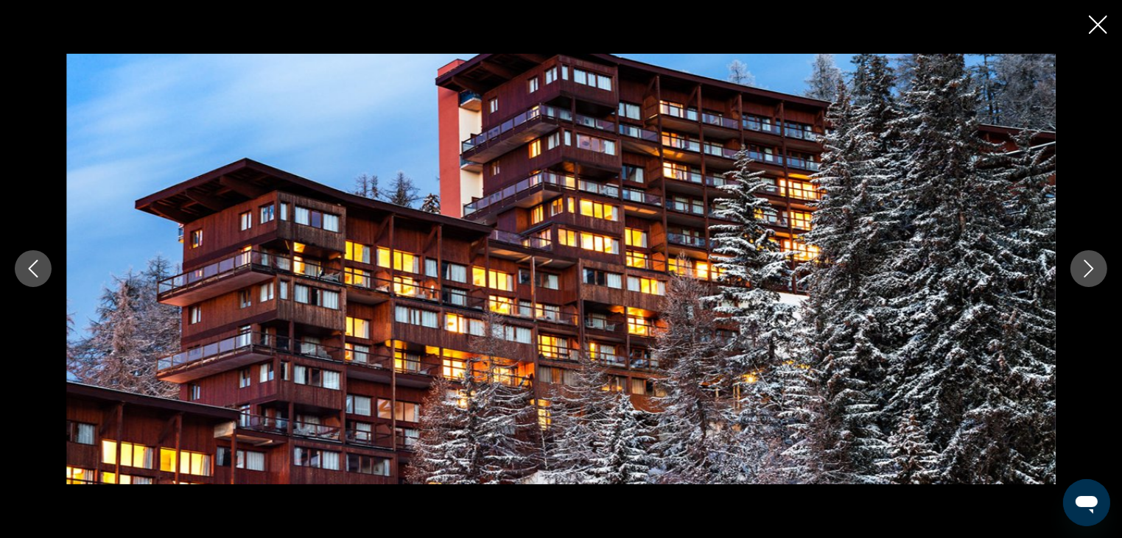
click at [1089, 265] on icon "Next image" at bounding box center [1089, 270] width 10 height 18
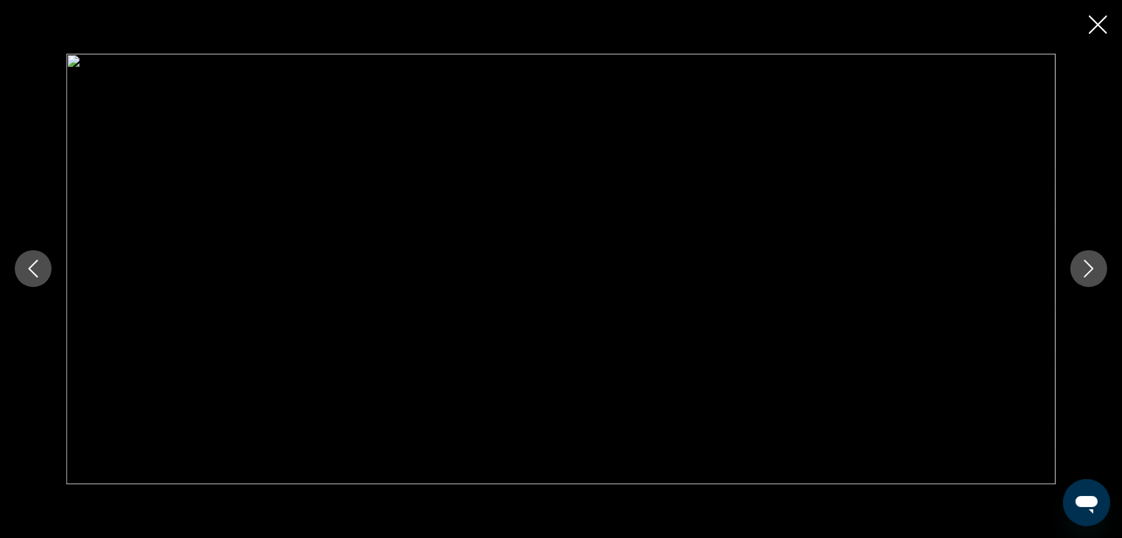
click at [1099, 31] on icon "Close slideshow" at bounding box center [1098, 24] width 18 height 18
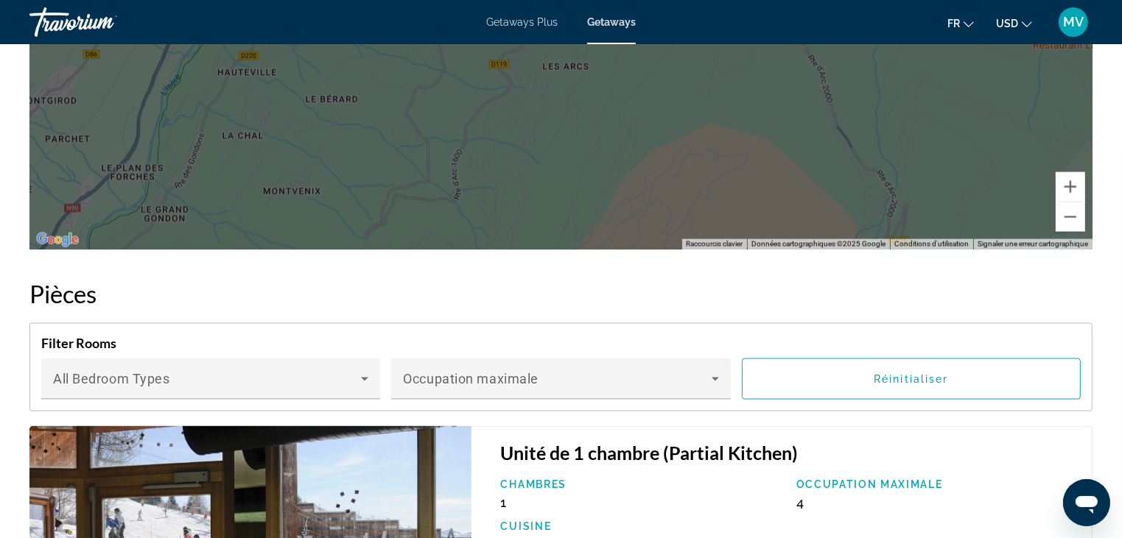
scroll to position [2431, 0]
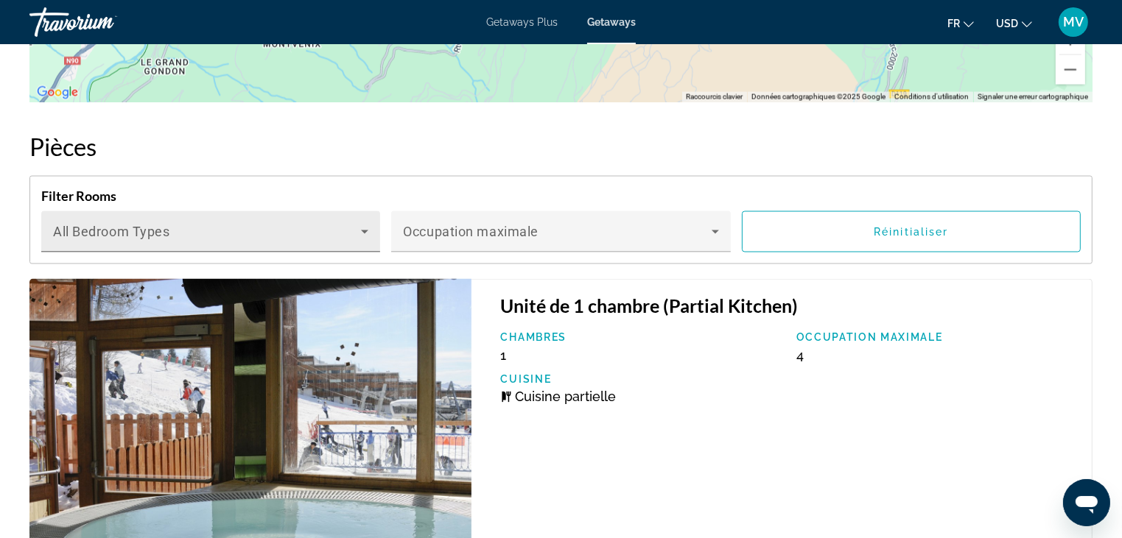
click at [360, 223] on icon "Main content" at bounding box center [365, 232] width 18 height 18
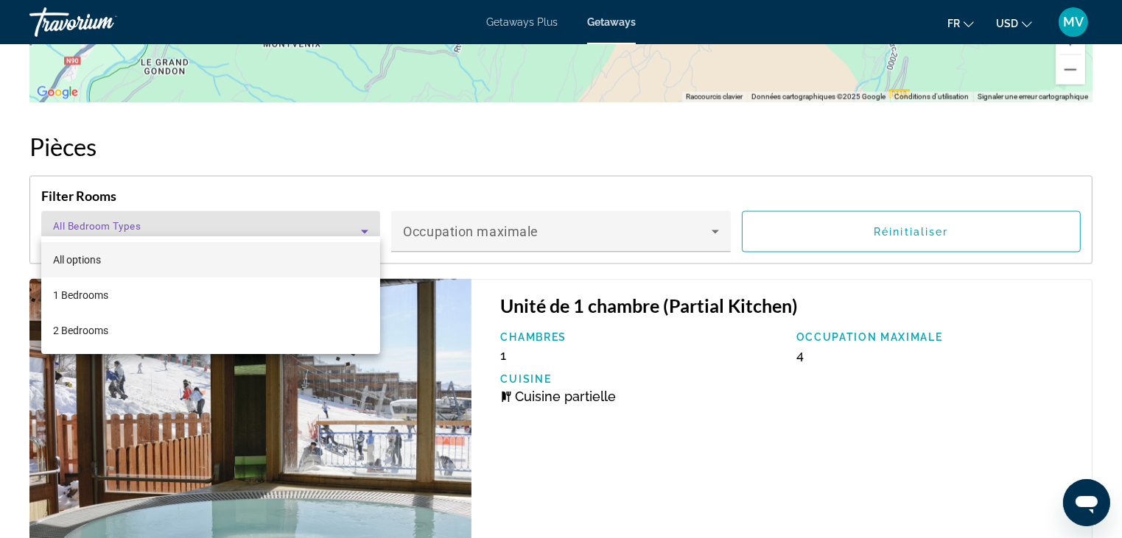
click at [360, 216] on div at bounding box center [561, 269] width 1122 height 538
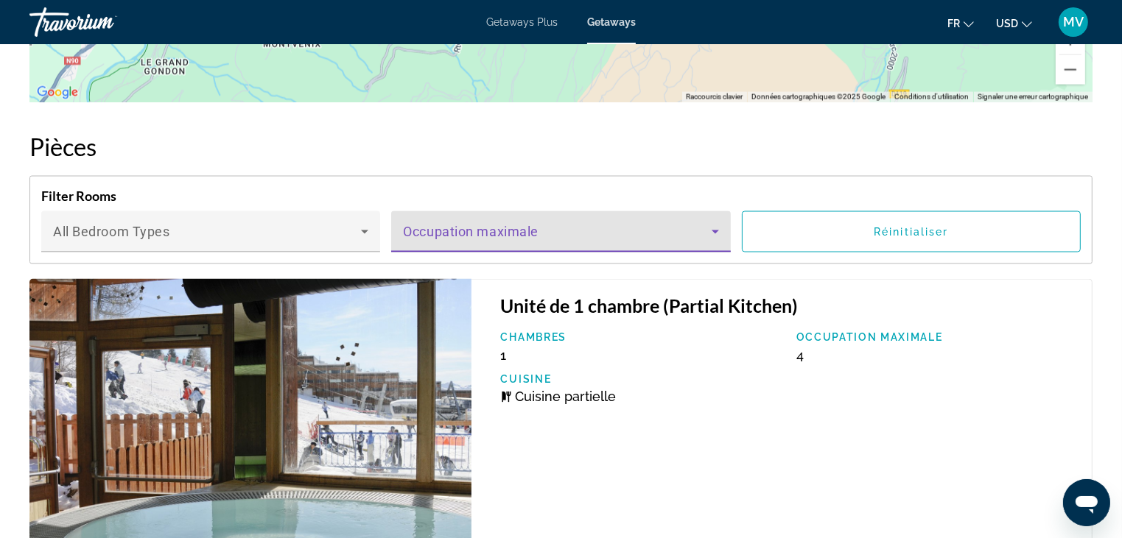
click at [544, 229] on span "Main content" at bounding box center [557, 238] width 308 height 18
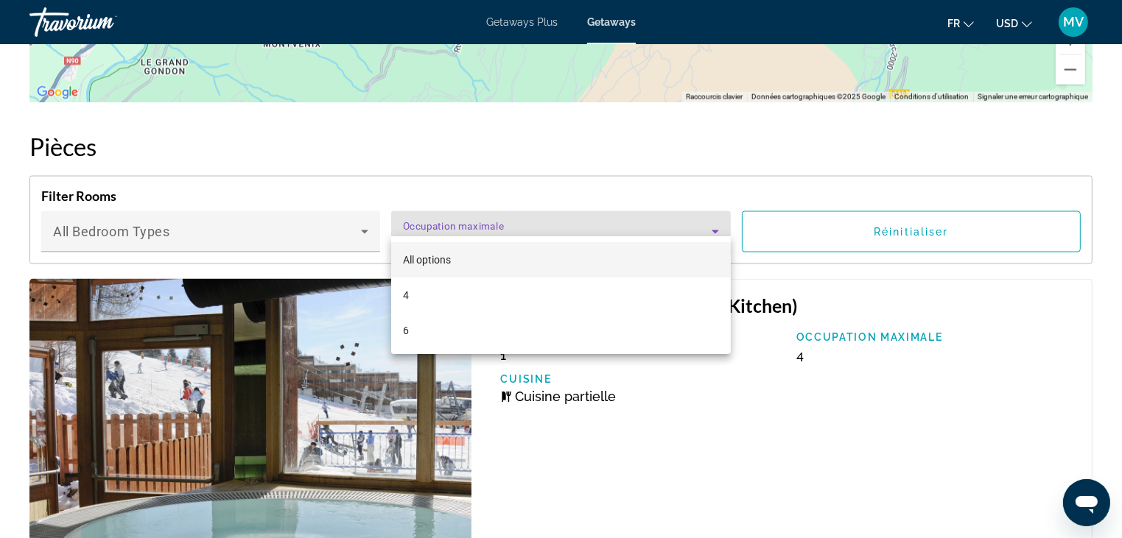
click at [544, 213] on div at bounding box center [561, 269] width 1122 height 538
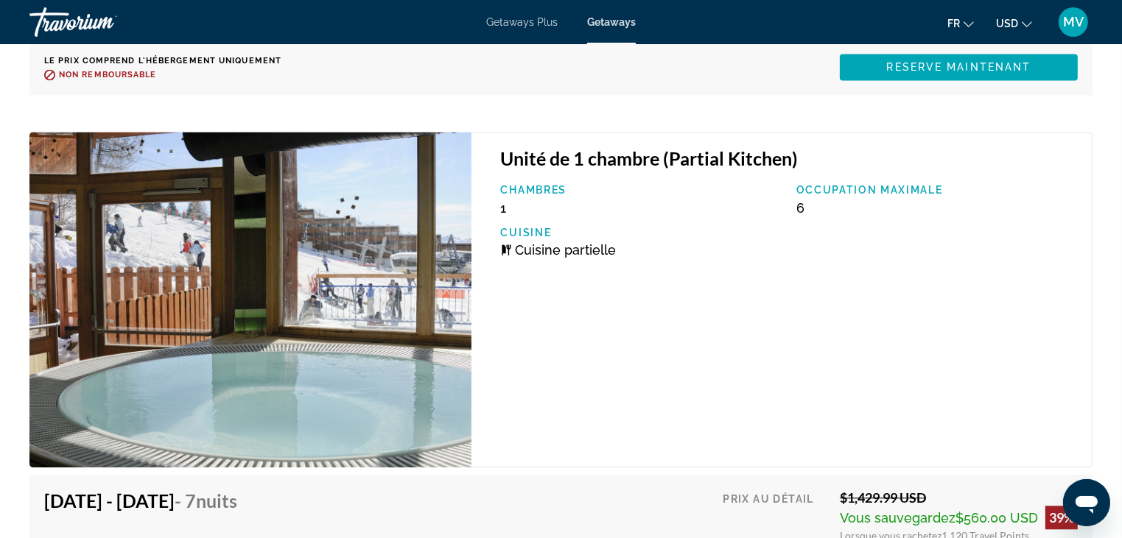
scroll to position [3388, 0]
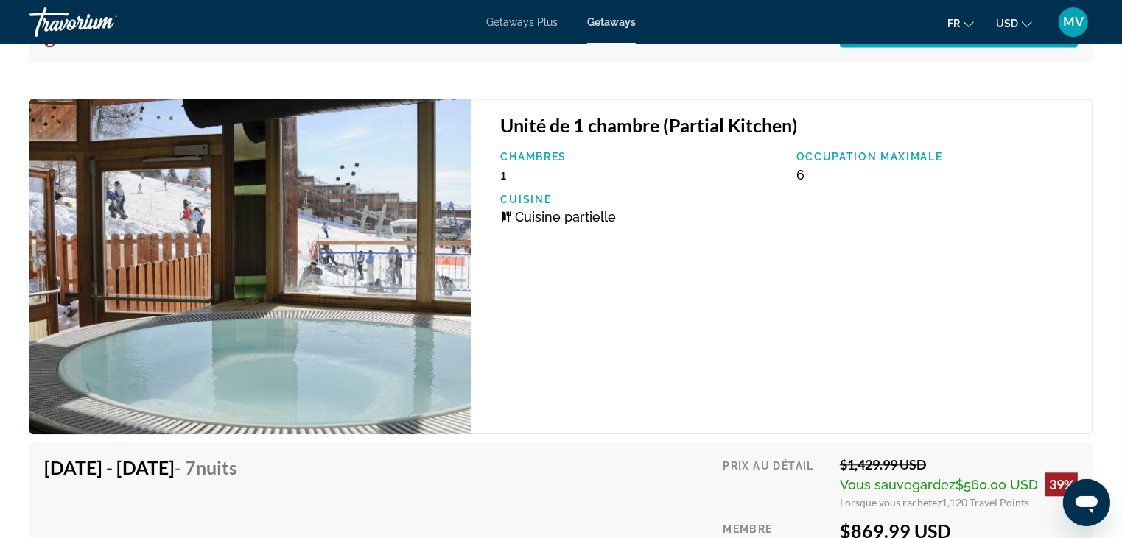
click at [518, 151] on p "Chambres" at bounding box center [641, 157] width 281 height 12
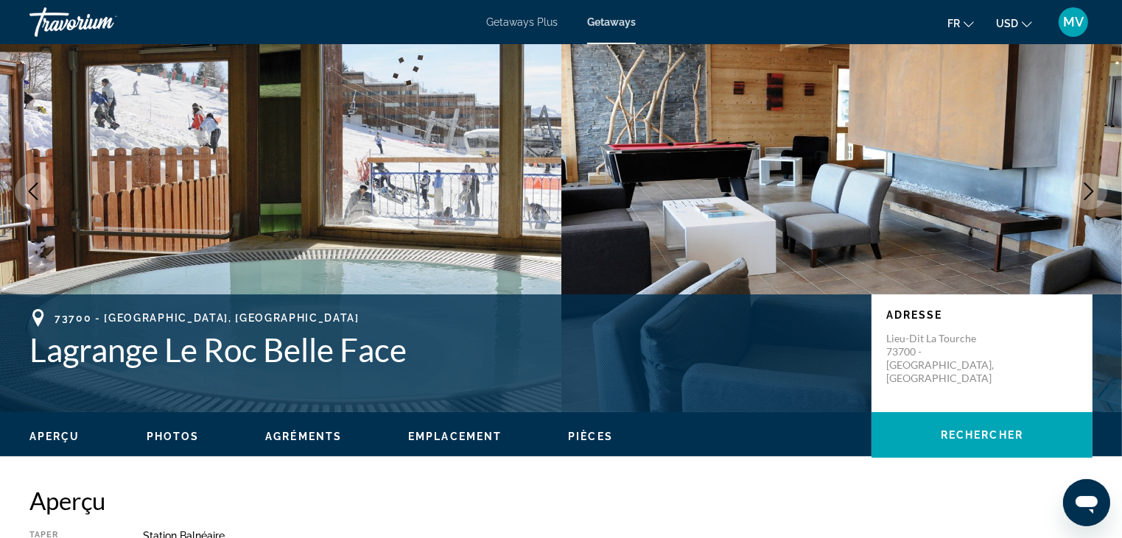
scroll to position [74, 0]
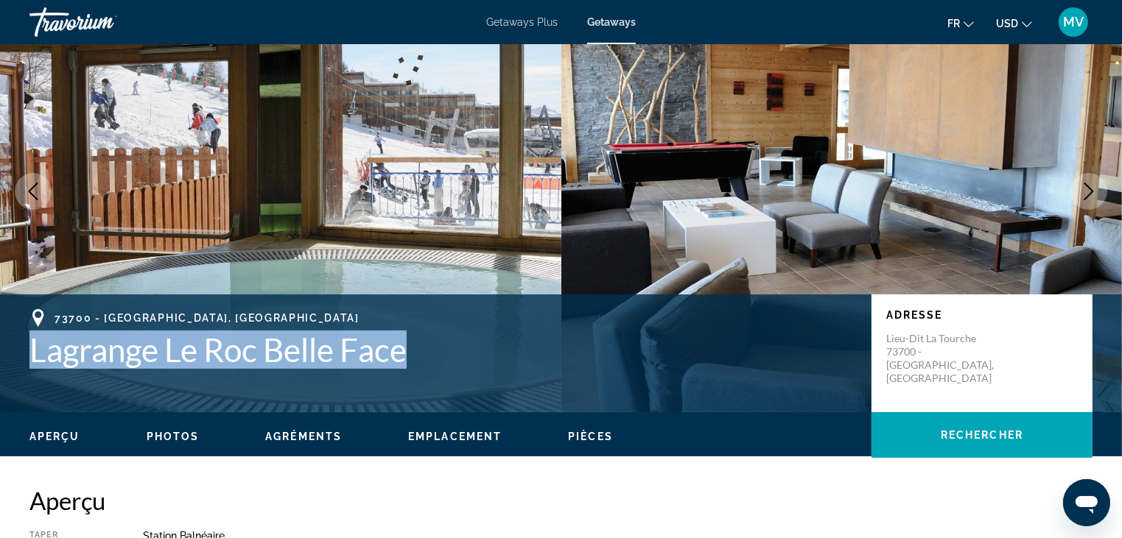
drag, startPoint x: 29, startPoint y: 354, endPoint x: 535, endPoint y: 357, distance: 506.0
click at [535, 357] on div "73700 - [GEOGRAPHIC_DATA], [GEOGRAPHIC_DATA] Lagrange Le Roc Belle Face Adresse…" at bounding box center [561, 353] width 1122 height 88
copy h1 "Lagrange Le Roc Belle Face"
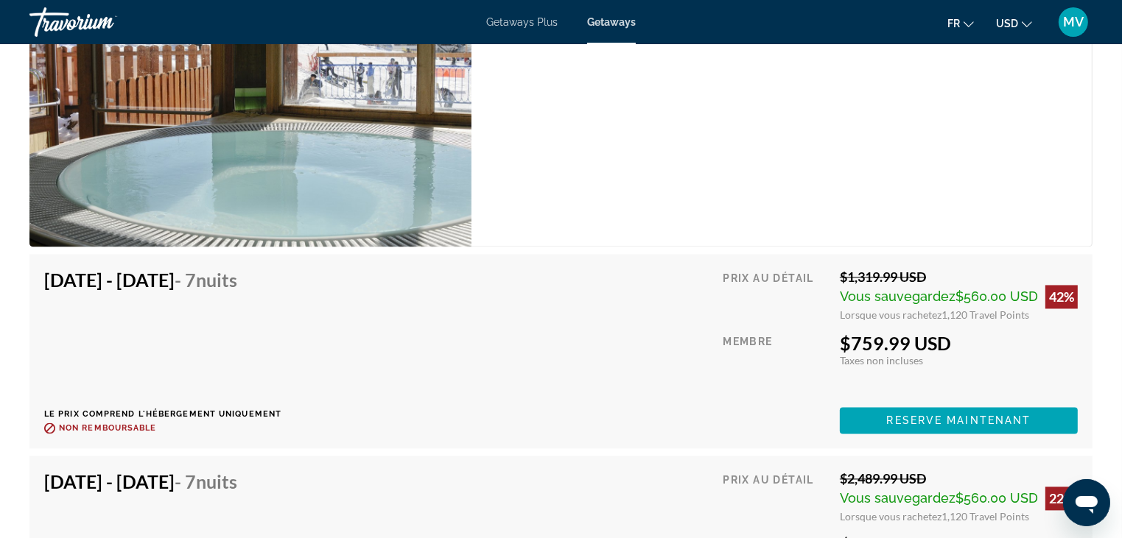
scroll to position [2799, 0]
